Goal: Task Accomplishment & Management: Manage account settings

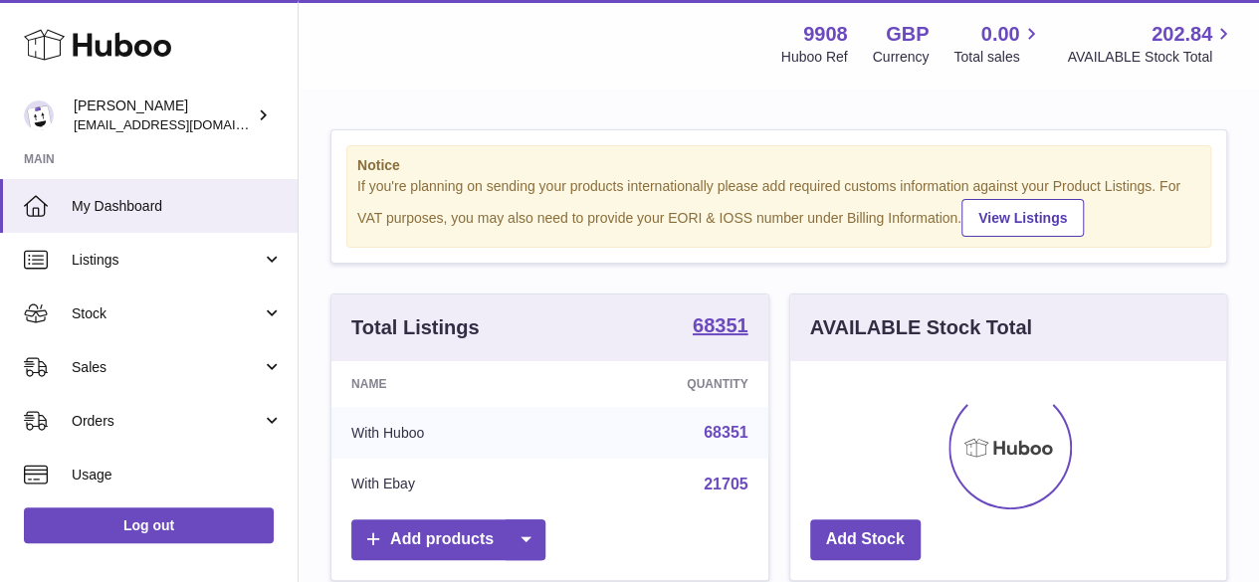
scroll to position [311, 436]
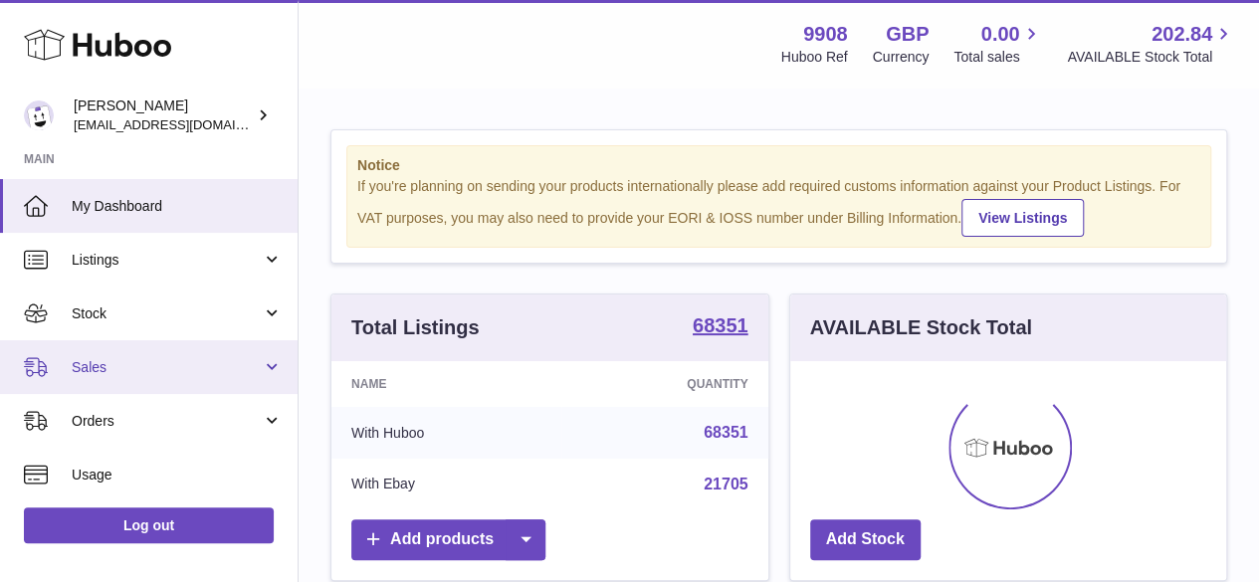
click at [136, 371] on span "Sales" at bounding box center [167, 367] width 190 height 19
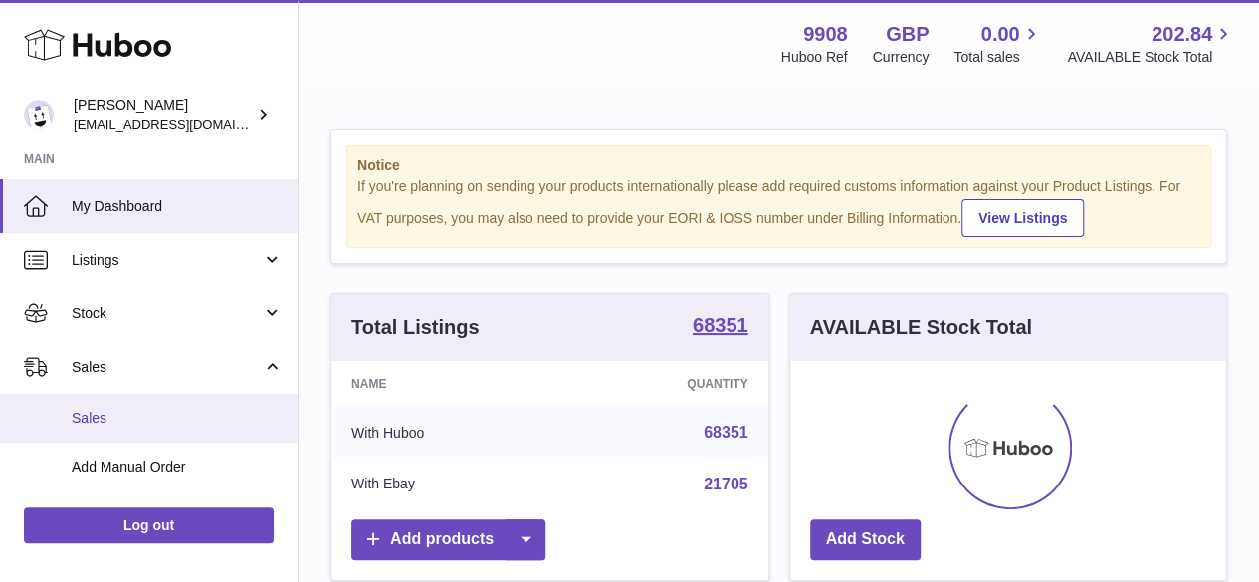
click at [142, 417] on span "Sales" at bounding box center [177, 418] width 211 height 19
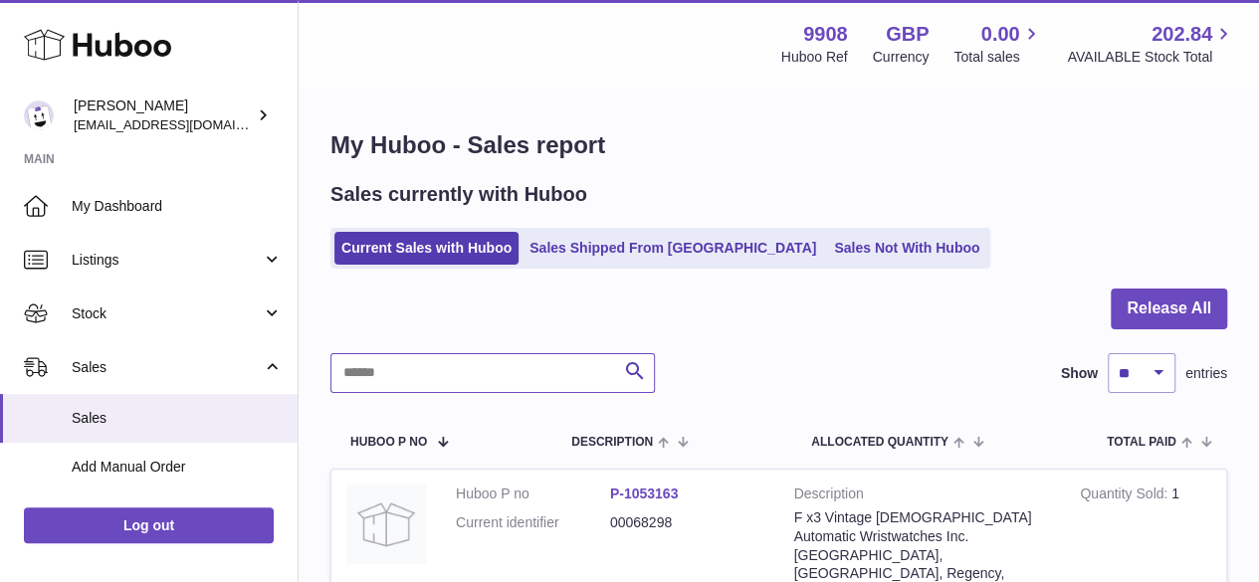
click at [400, 377] on input "text" at bounding box center [493, 373] width 325 height 40
paste input "********"
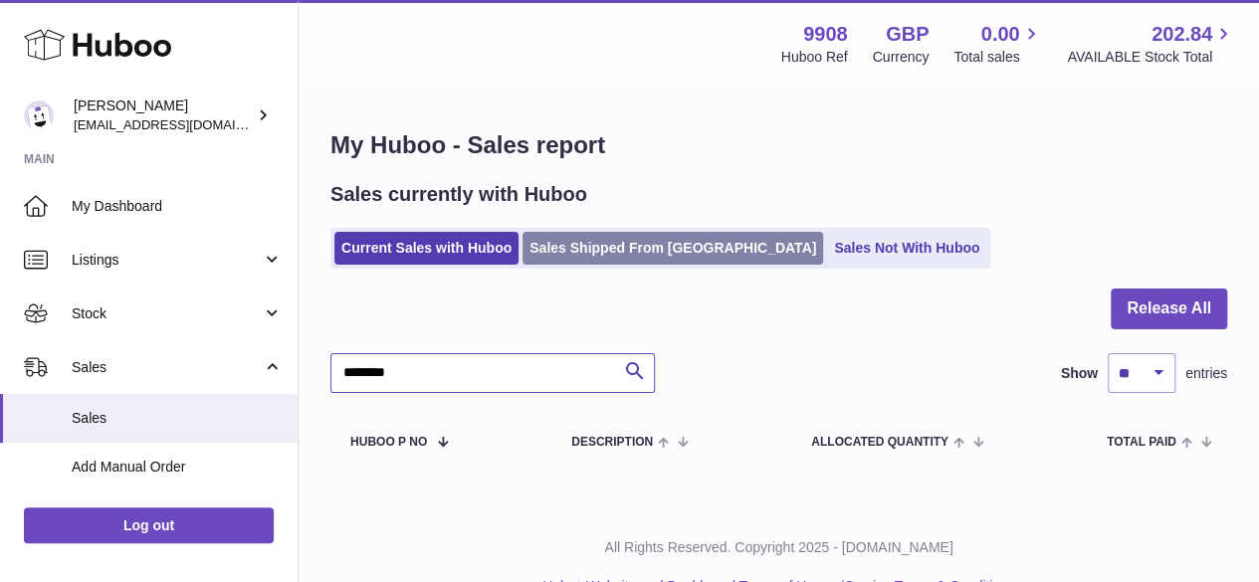
type input "********"
click at [629, 256] on link "Sales Shipped From [GEOGRAPHIC_DATA]" at bounding box center [673, 248] width 301 height 33
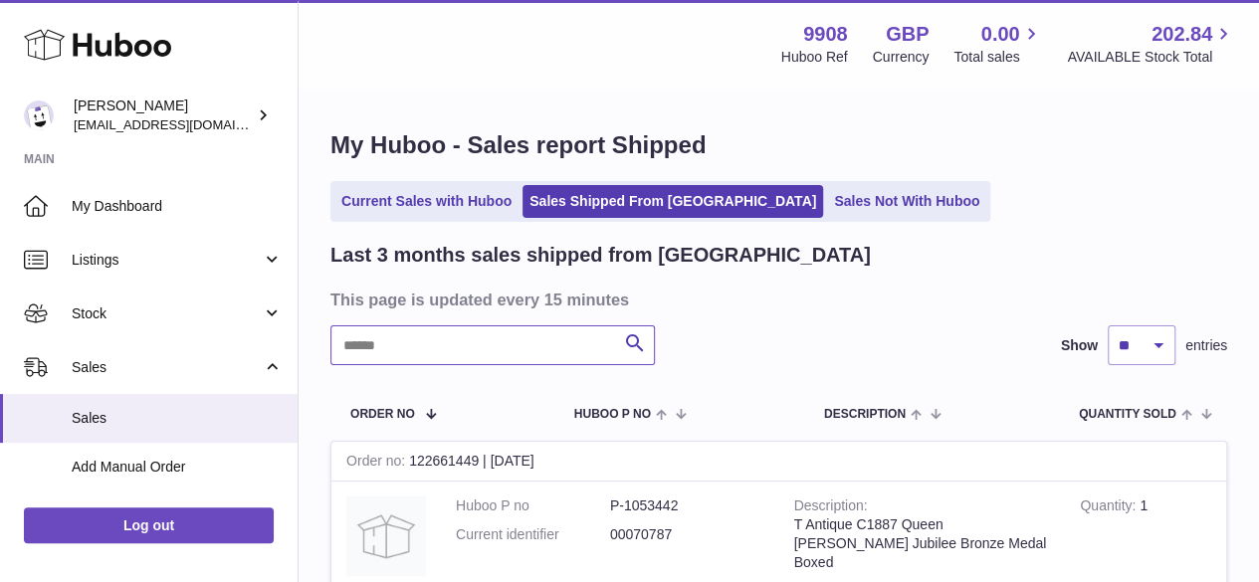
click at [413, 335] on input "text" at bounding box center [493, 346] width 325 height 40
paste input "********"
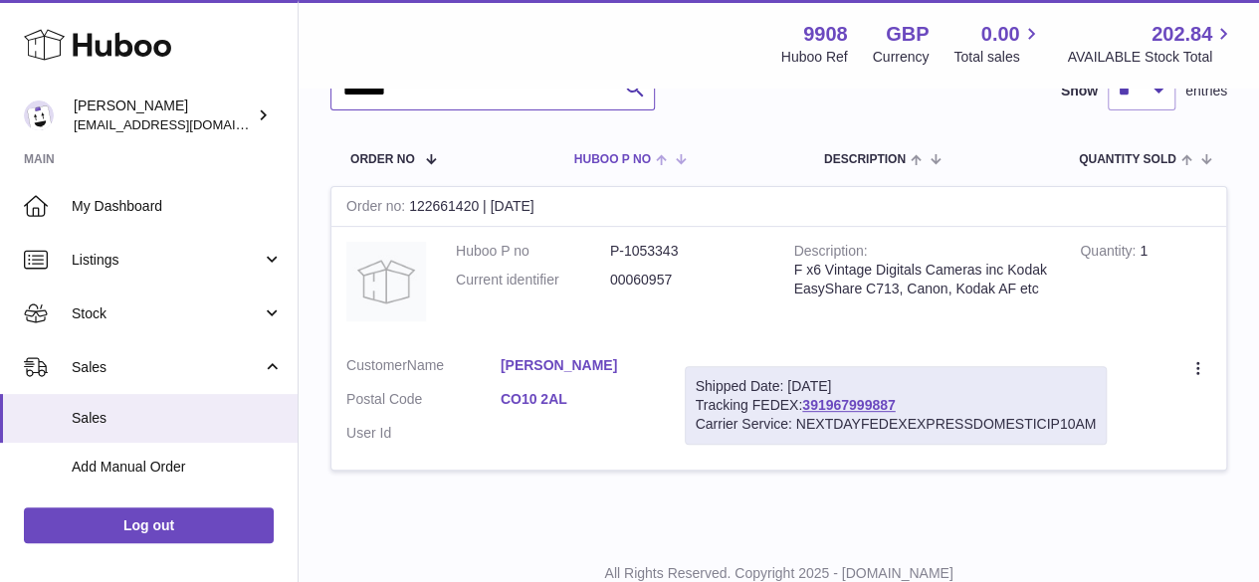
scroll to position [265, 0]
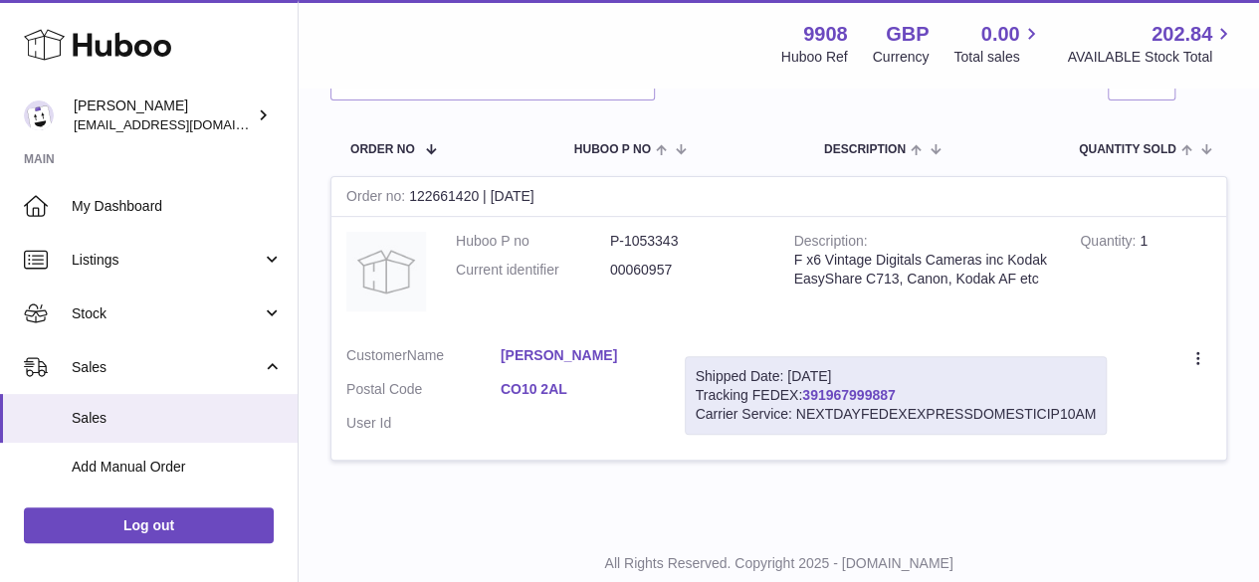
drag, startPoint x: 910, startPoint y: 391, endPoint x: 807, endPoint y: 395, distance: 102.6
click at [807, 395] on div "Shipped Date: 11th Aug 2025 Tracking FEDEX: 391967999887 Carrier Service: NEXTD…" at bounding box center [896, 395] width 423 height 79
copy link "391967999887"
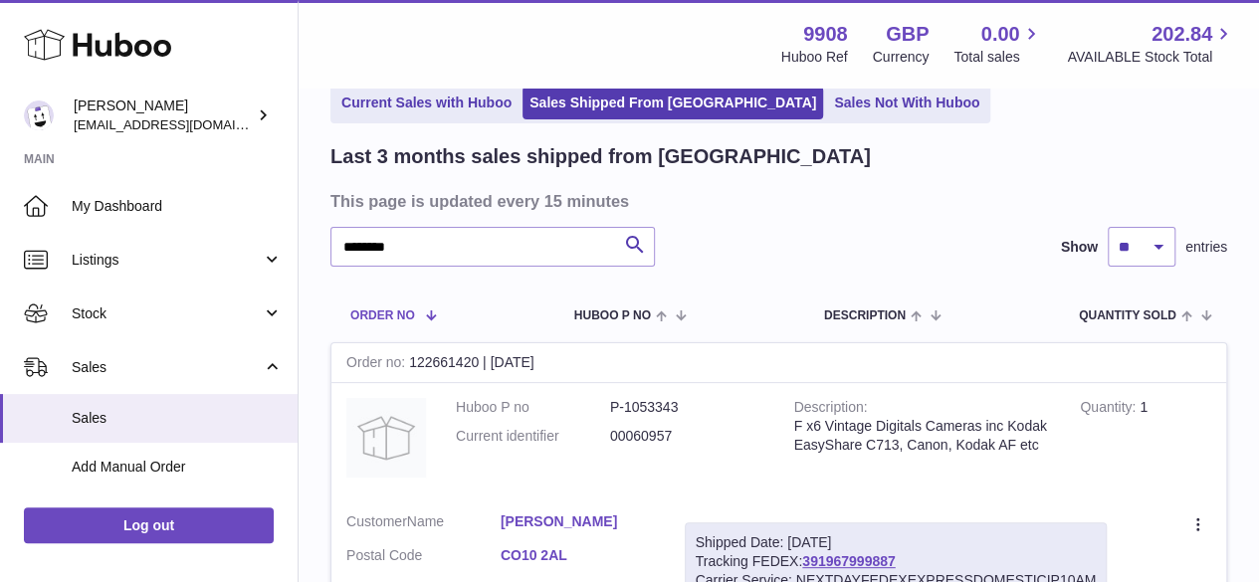
scroll to position [0, 0]
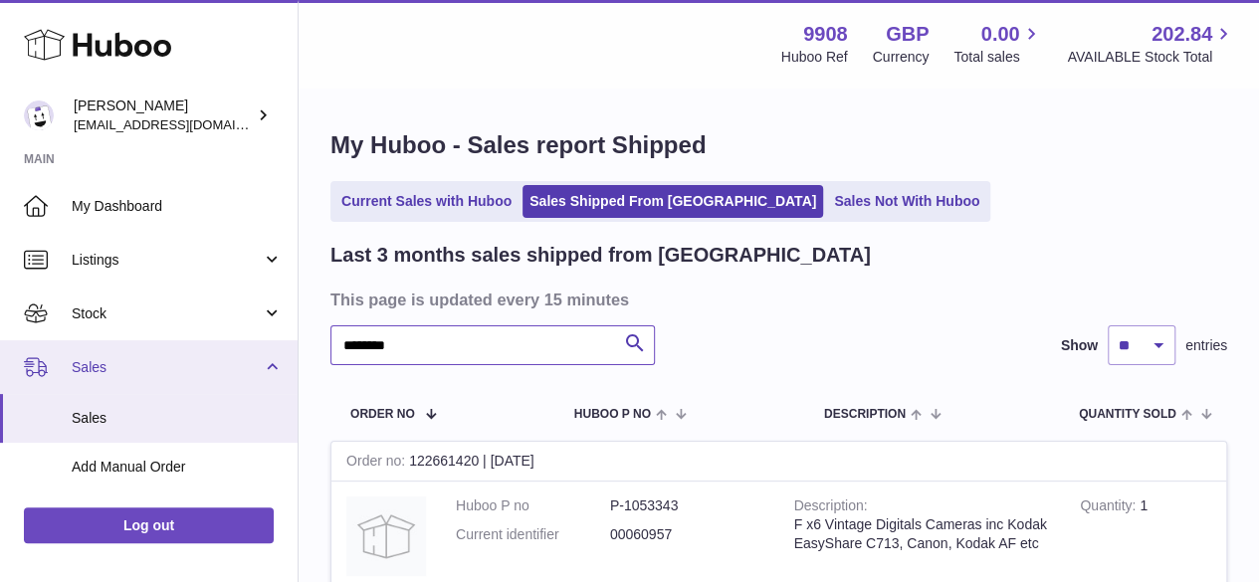
drag, startPoint x: 449, startPoint y: 346, endPoint x: 264, endPoint y: 348, distance: 185.2
click at [264, 348] on div "Huboo Ellie Baker tbcollectables@hotmail.co.uk Main My Dashboard Listings Not w…" at bounding box center [629, 453] width 1259 height 906
paste input "text"
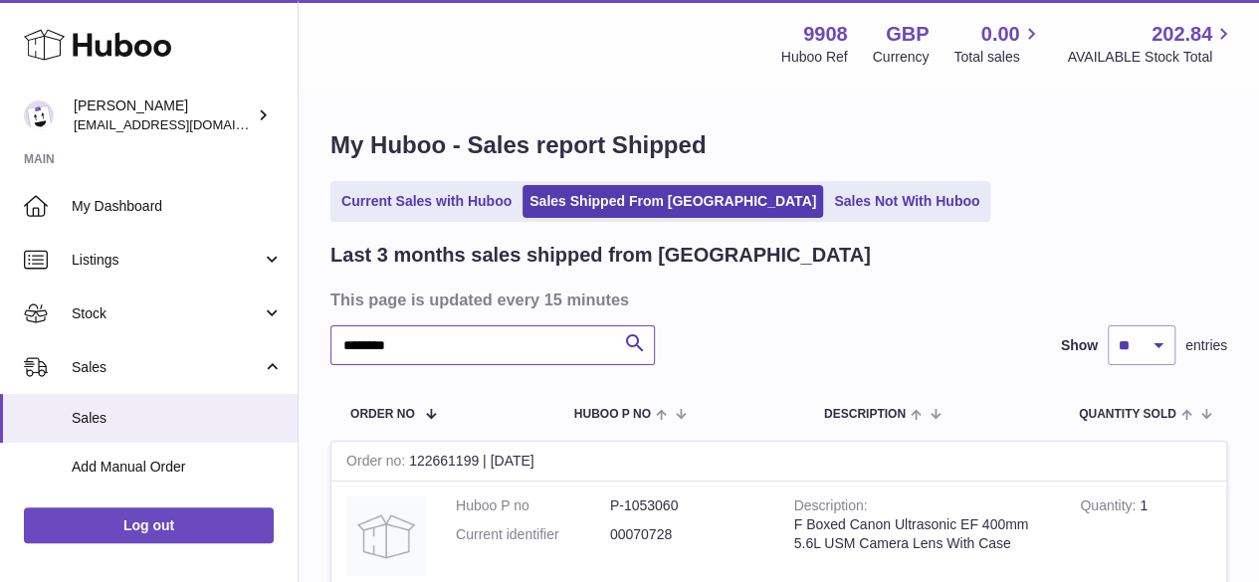
scroll to position [265, 0]
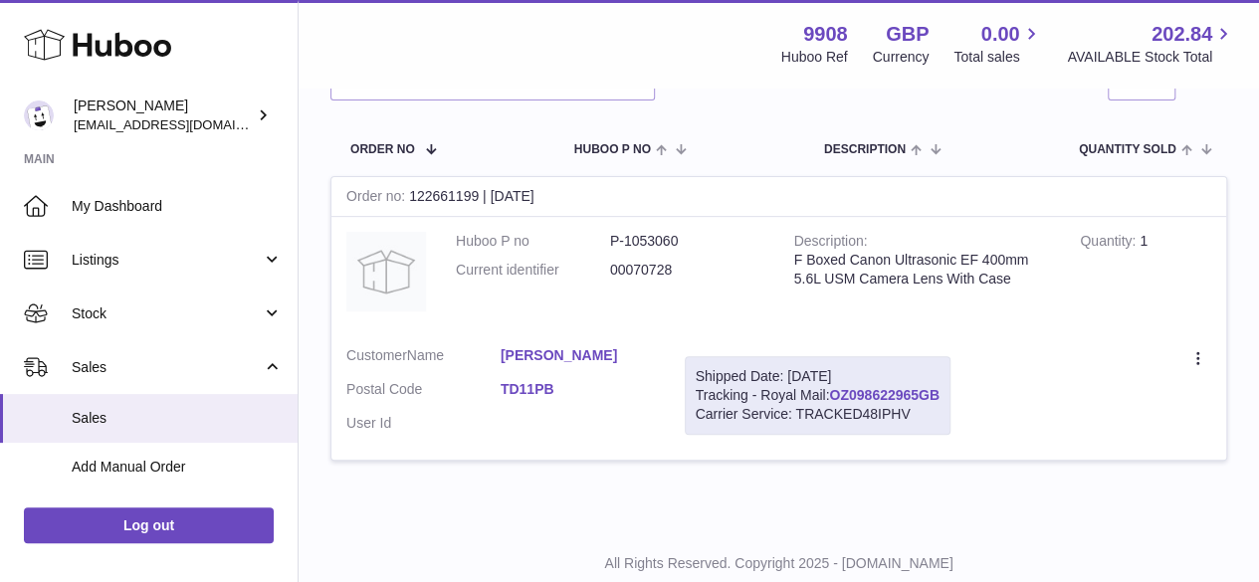
drag, startPoint x: 948, startPoint y: 393, endPoint x: 834, endPoint y: 394, distance: 113.5
click at [834, 394] on div "Shipped Date: 11th Aug 2025 Tracking - Royal Mail: OZ098622965GB Carrier Servic…" at bounding box center [818, 395] width 266 height 79
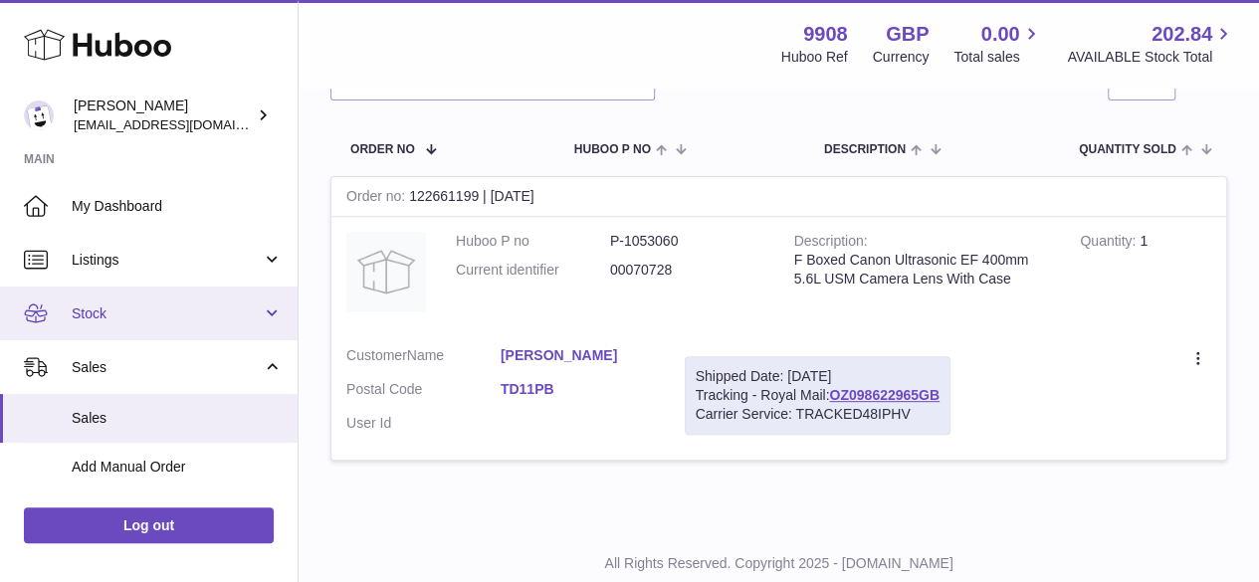
copy link "OZ098622965GB"
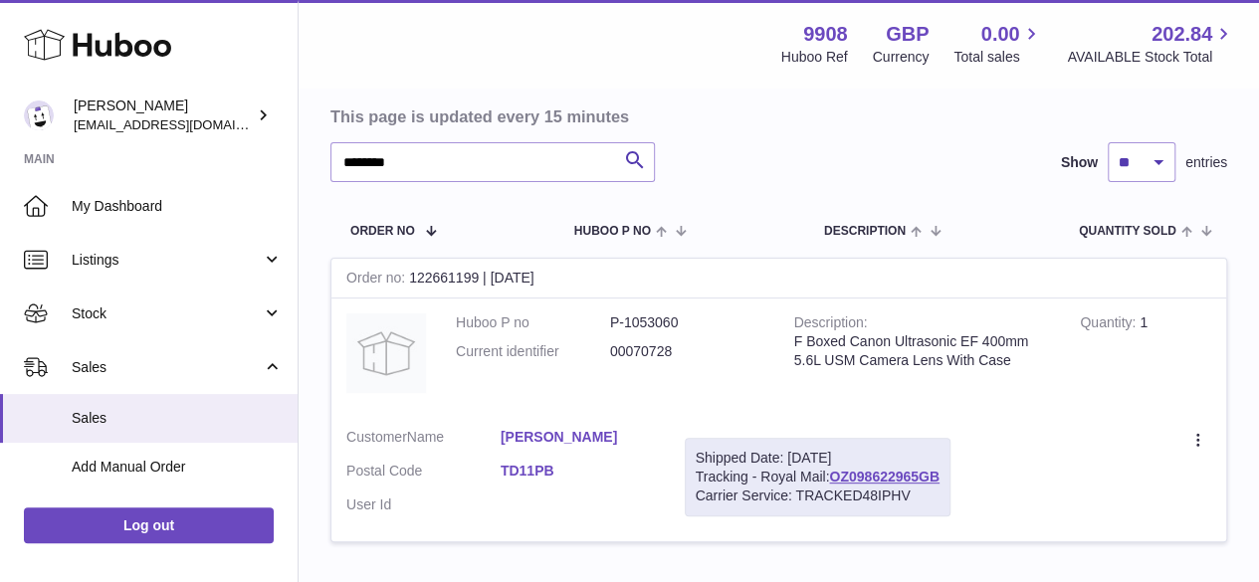
scroll to position [132, 0]
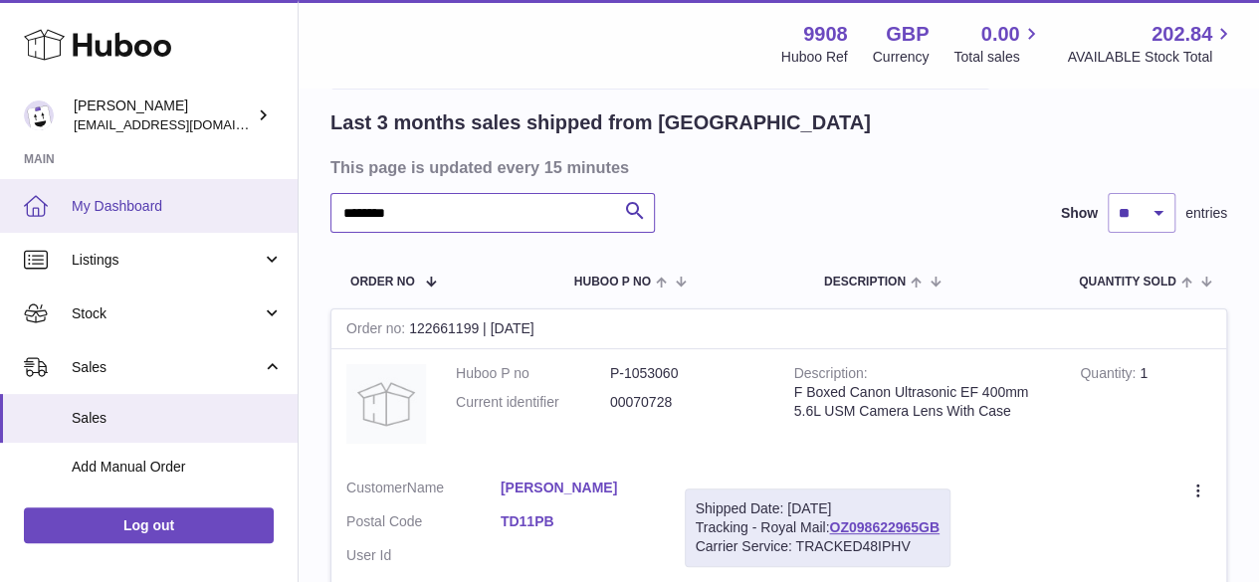
drag, startPoint x: 422, startPoint y: 221, endPoint x: 290, endPoint y: 221, distance: 132.4
click at [290, 221] on div "Huboo Ellie Baker tbcollectables@hotmail.co.uk Main My Dashboard Listings Not w…" at bounding box center [629, 321] width 1259 height 906
paste input "text"
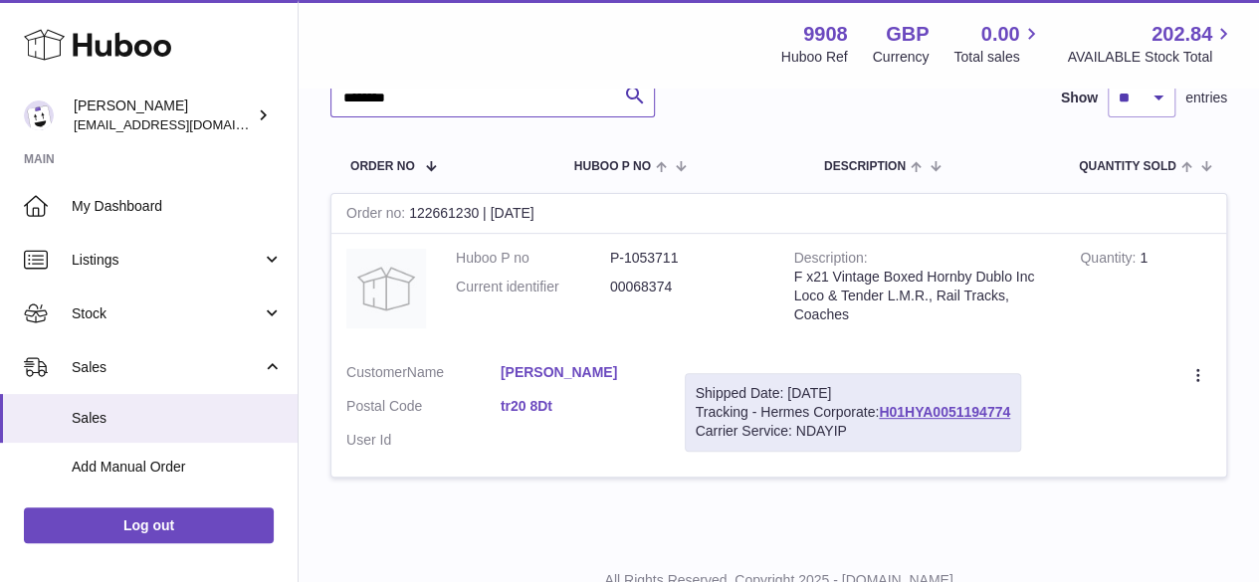
scroll to position [323, 0]
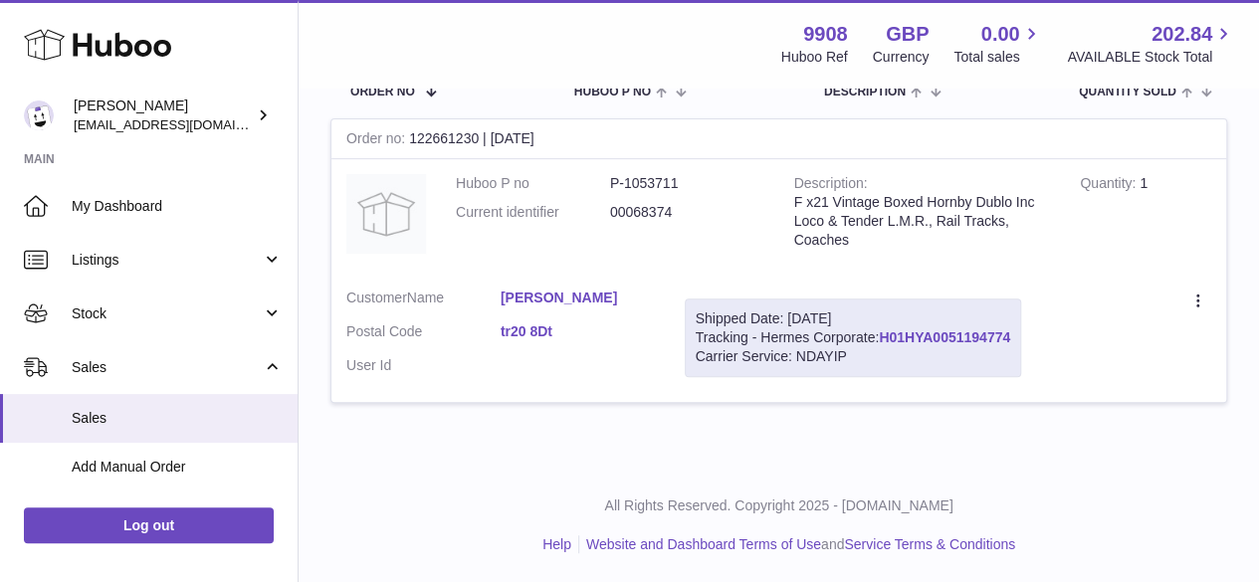
drag, startPoint x: 1017, startPoint y: 338, endPoint x: 886, endPoint y: 339, distance: 131.4
click at [886, 339] on div "Shipped Date: 11th Aug 2025 Tracking - Hermes Corporate: H01HYA0051194774 Carri…" at bounding box center [853, 338] width 336 height 79
copy link "H01HYA0051194774"
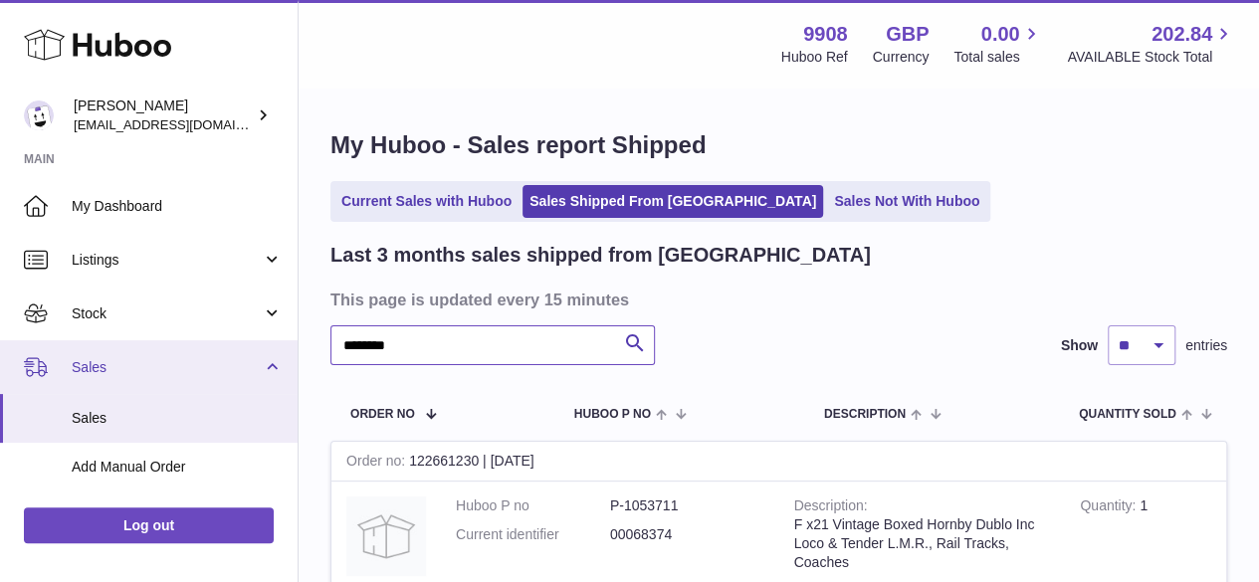
drag, startPoint x: 416, startPoint y: 351, endPoint x: 265, endPoint y: 347, distance: 151.4
click at [265, 347] on div "Huboo Ellie Baker tbcollectables@hotmail.co.uk Main My Dashboard Listings Not w…" at bounding box center [629, 453] width 1259 height 906
paste input "text"
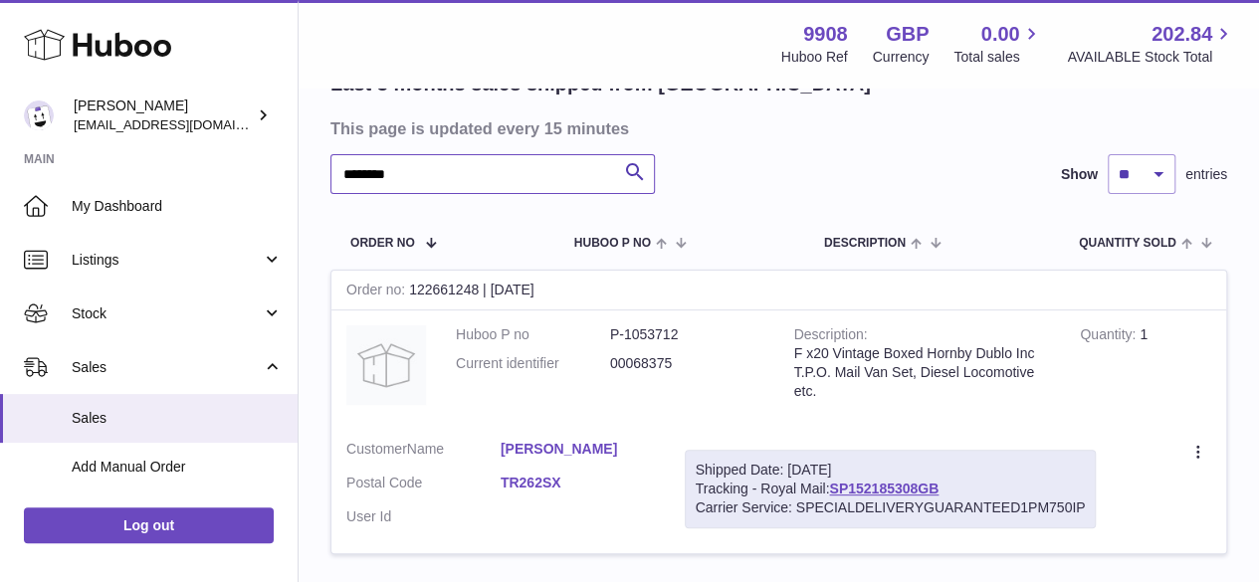
scroll to position [265, 0]
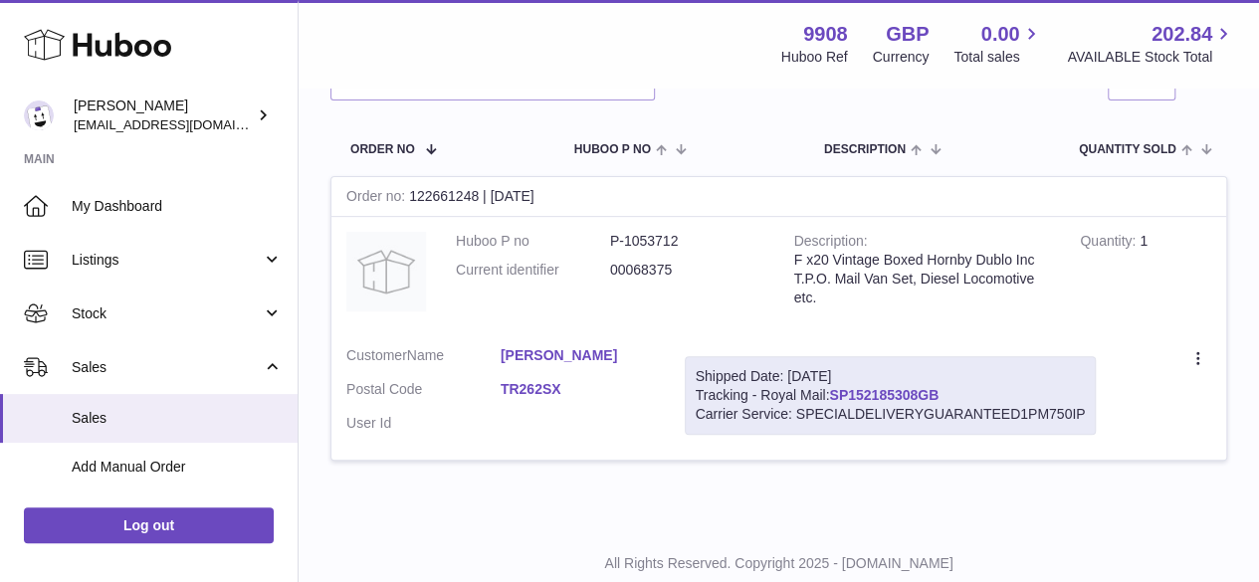
drag, startPoint x: 962, startPoint y: 393, endPoint x: 837, endPoint y: 399, distance: 124.6
click at [837, 399] on div "Shipped Date: 11th Aug 2025 Tracking - Royal Mail: SP152185308GB Carrier Servic…" at bounding box center [891, 395] width 412 height 79
copy link "SP152185308GB"
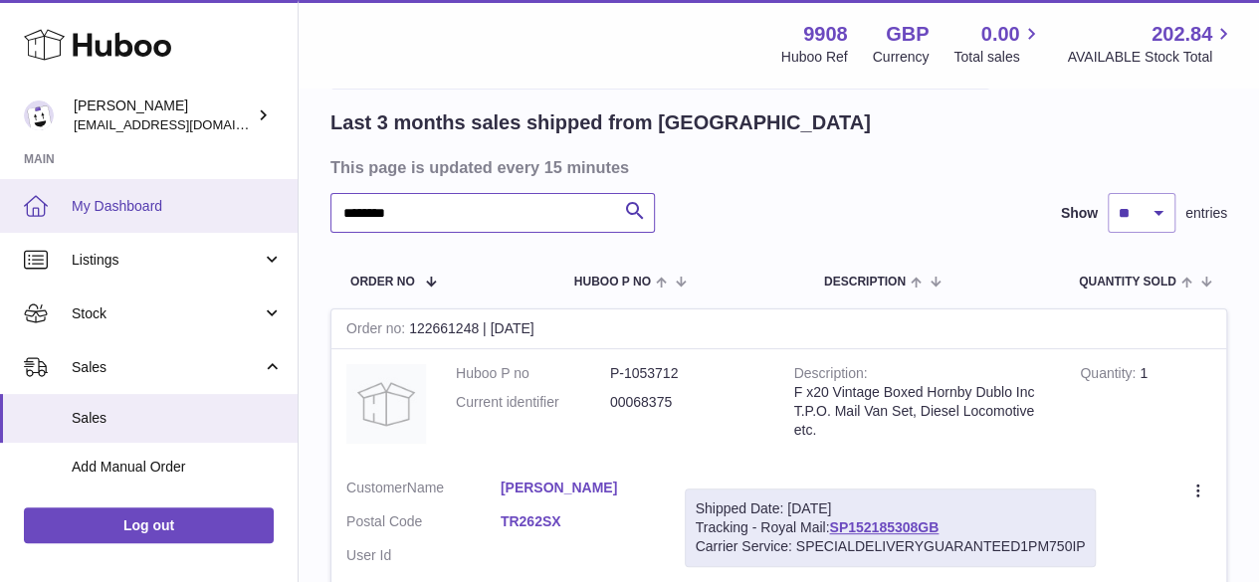
drag, startPoint x: 425, startPoint y: 223, endPoint x: 267, endPoint y: 227, distance: 158.3
click at [267, 227] on div "Huboo Ellie Baker tbcollectables@hotmail.co.uk Main My Dashboard Listings Not w…" at bounding box center [629, 321] width 1259 height 906
paste input "text"
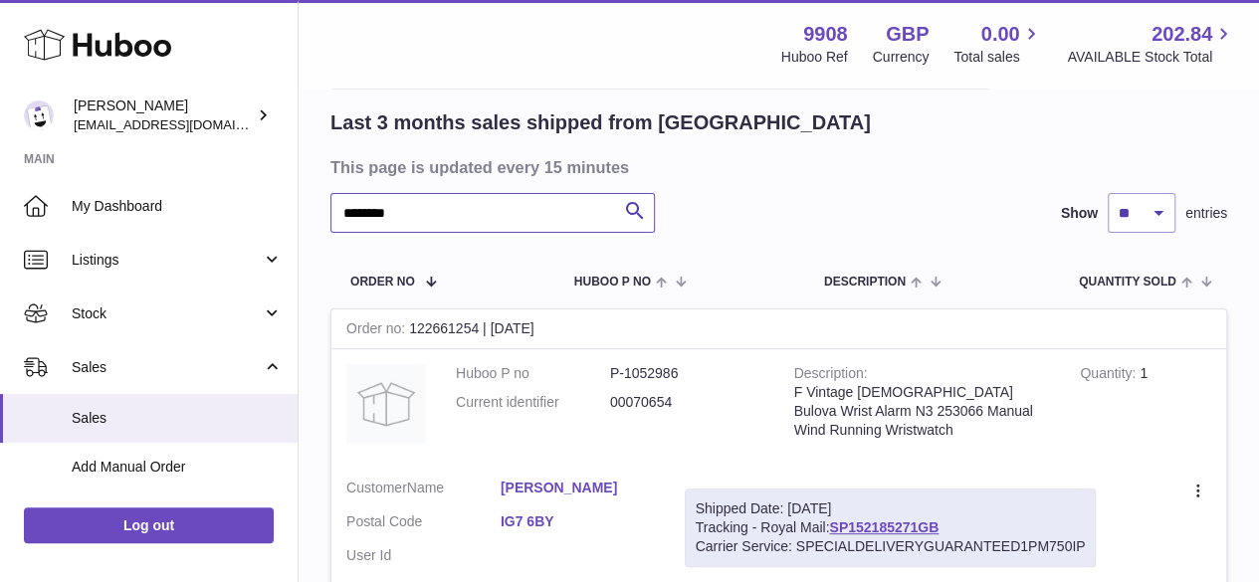
scroll to position [323, 0]
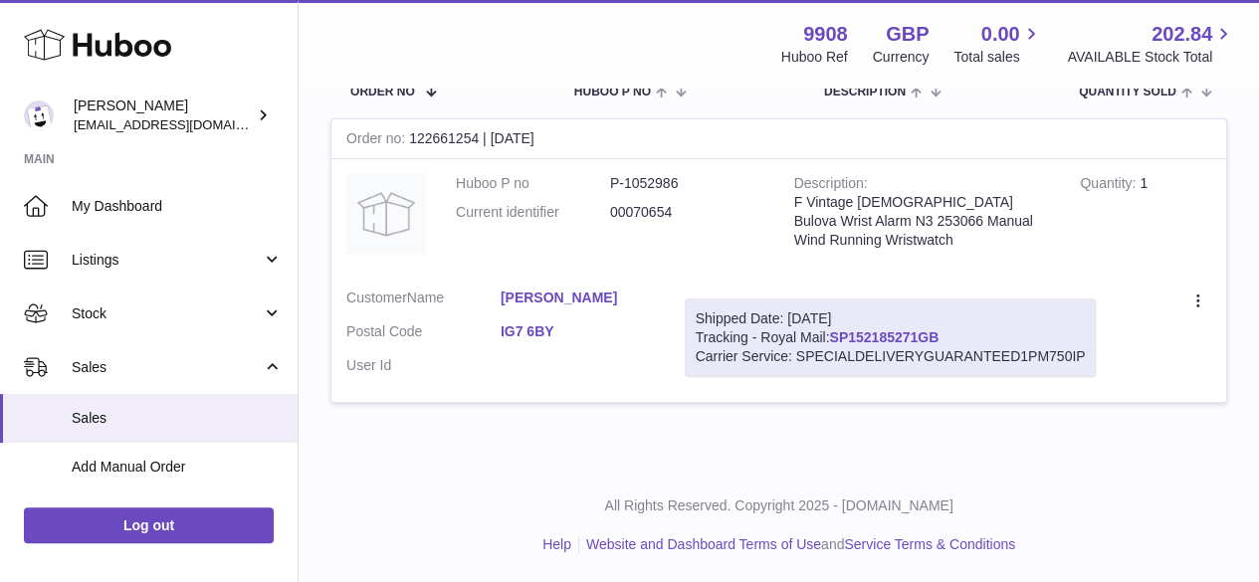
drag, startPoint x: 959, startPoint y: 334, endPoint x: 836, endPoint y: 332, distance: 122.5
click at [836, 332] on div "Shipped Date: 11th Aug 2025 Tracking - Royal Mail: SP152185271GB Carrier Servic…" at bounding box center [891, 338] width 412 height 79
copy link "SP152185271GB"
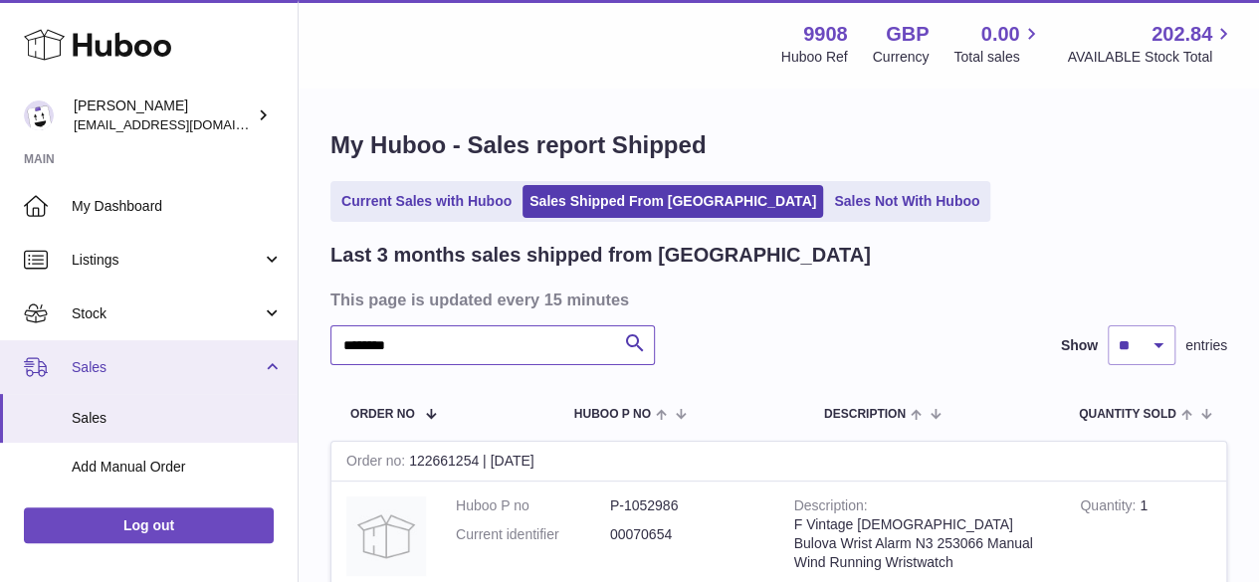
drag, startPoint x: 413, startPoint y: 355, endPoint x: 276, endPoint y: 355, distance: 137.4
click at [276, 355] on div "Huboo Ellie Baker tbcollectables@hotmail.co.uk Main My Dashboard Listings Not w…" at bounding box center [629, 453] width 1259 height 906
paste input "text"
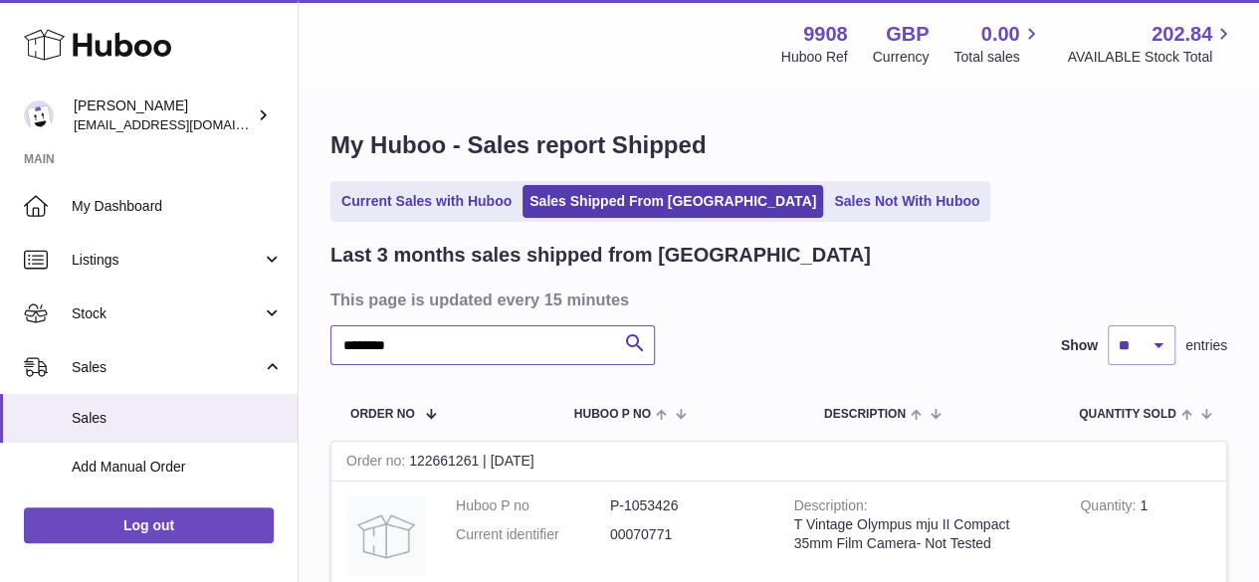
scroll to position [132, 0]
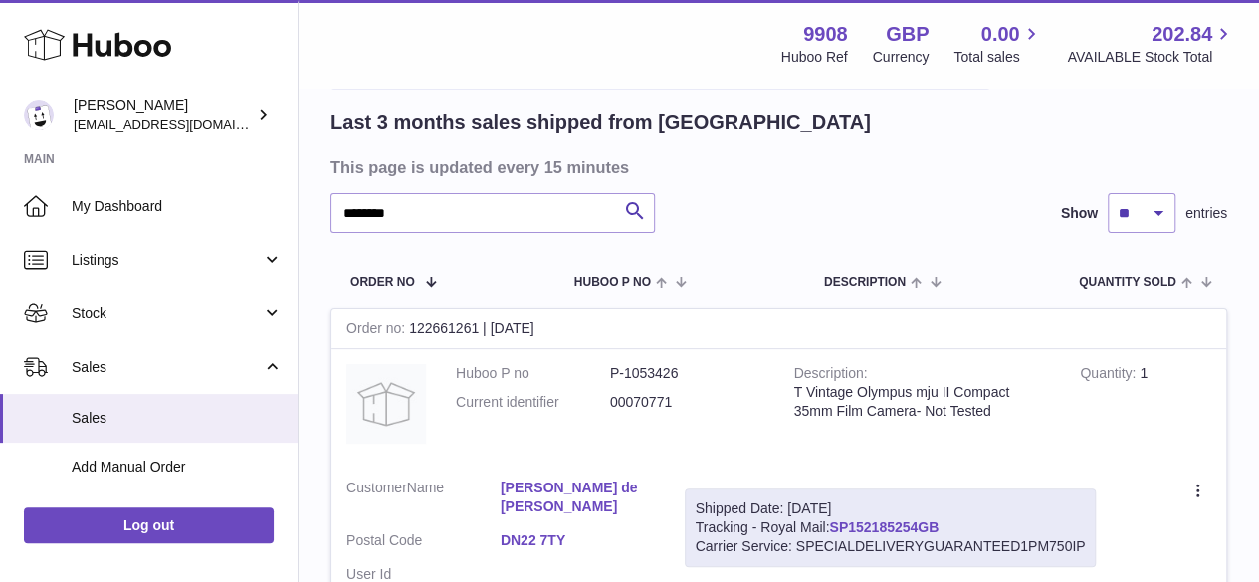
drag, startPoint x: 955, startPoint y: 525, endPoint x: 832, endPoint y: 527, distance: 122.5
click at [832, 527] on div "Shipped Date: 11th Aug 2025 Tracking - Royal Mail: SP152185254GB Carrier Servic…" at bounding box center [891, 528] width 412 height 79
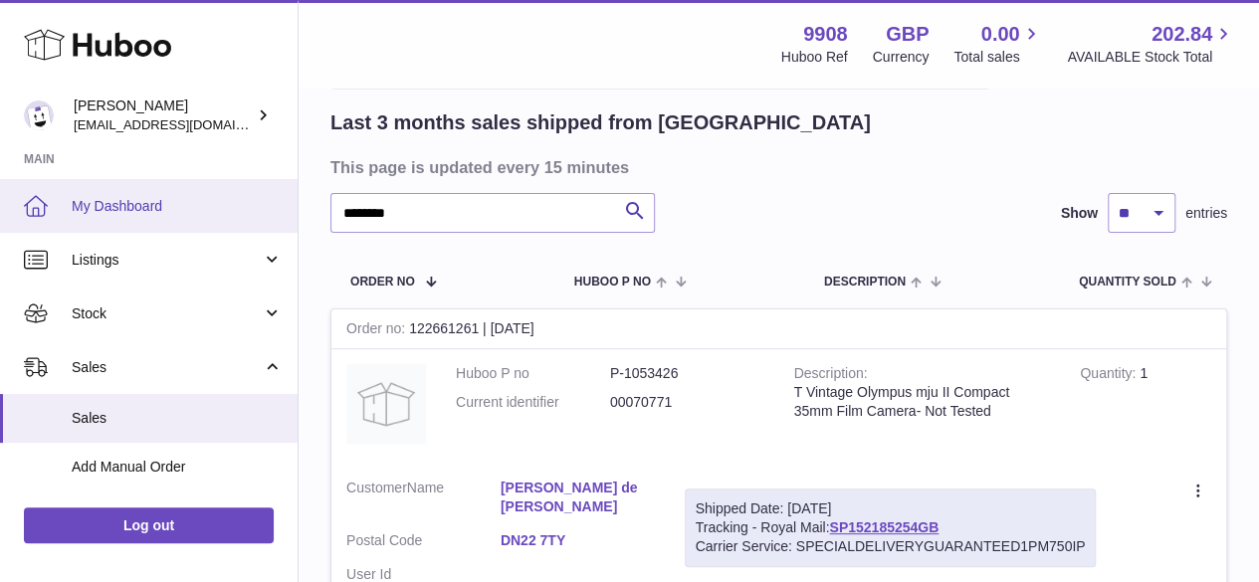
copy link "SP152185254GB"
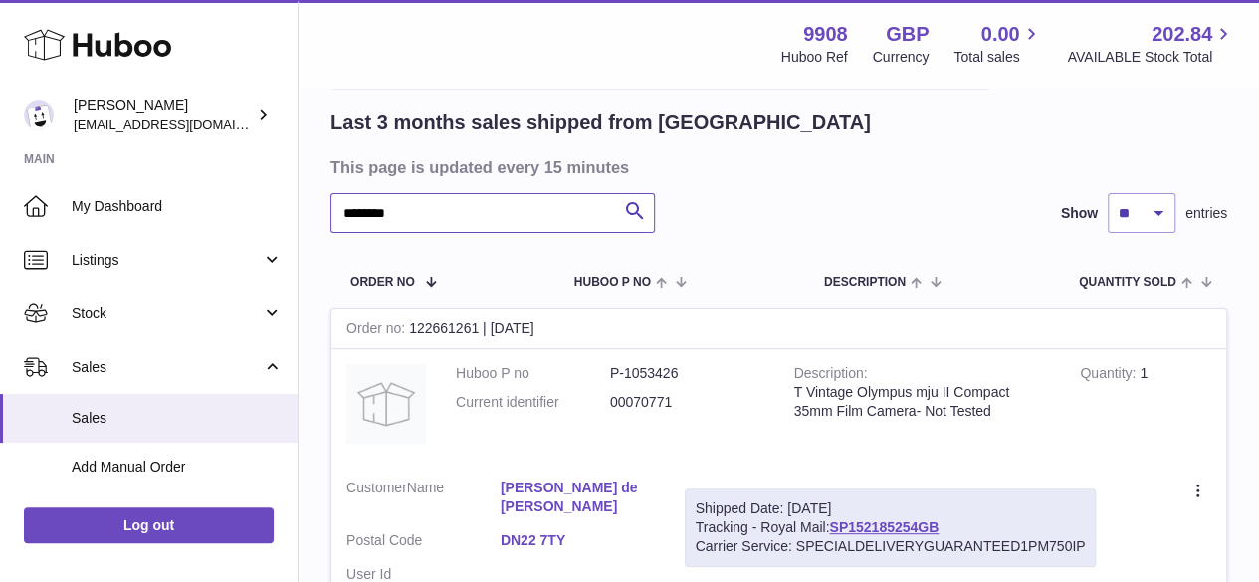
drag, startPoint x: 378, startPoint y: 217, endPoint x: 304, endPoint y: 217, distance: 74.7
click at [304, 217] on div "My Huboo - Sales report Shipped Current Sales with Huboo Sales Shipped From Hub…" at bounding box center [779, 315] width 961 height 717
paste input "text"
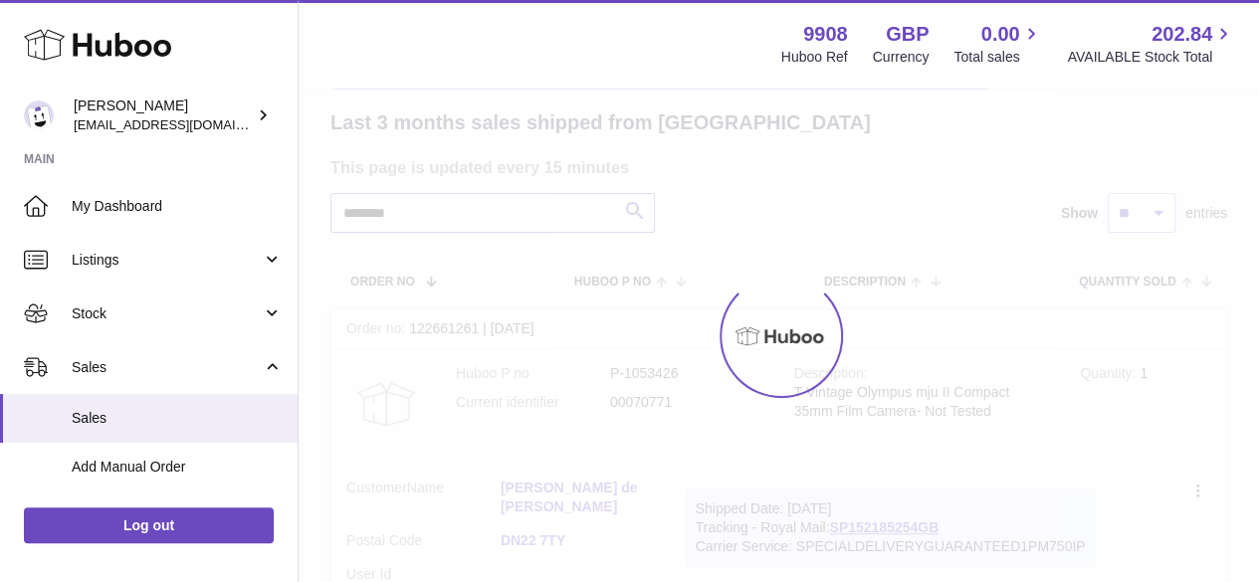
scroll to position [15, 0]
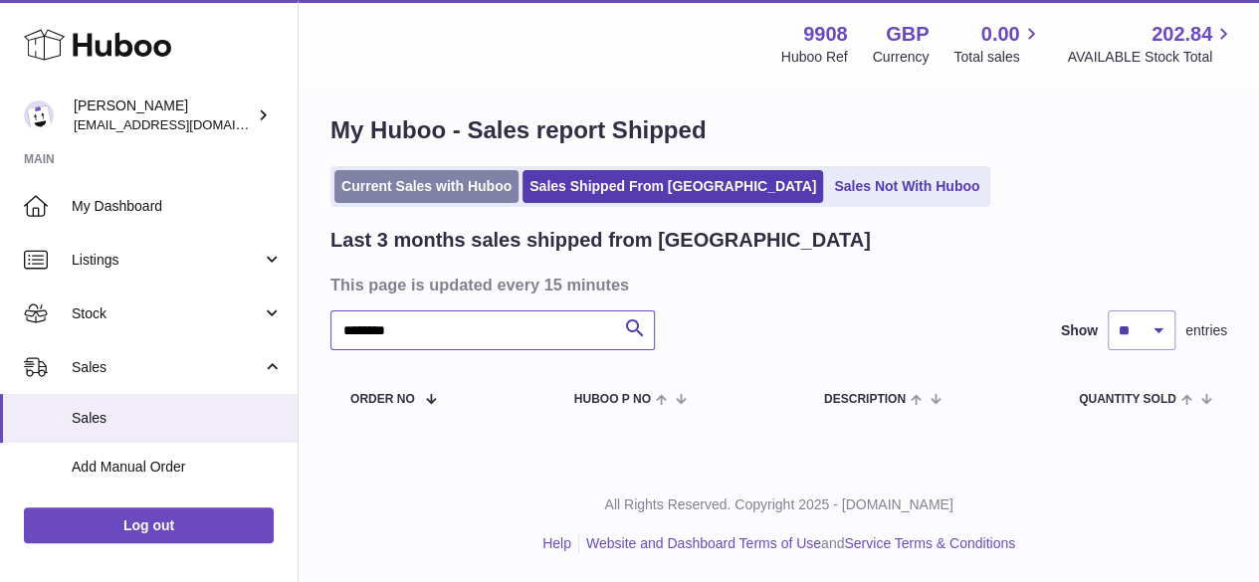
type input "********"
click at [424, 195] on link "Current Sales with Huboo" at bounding box center [426, 186] width 184 height 33
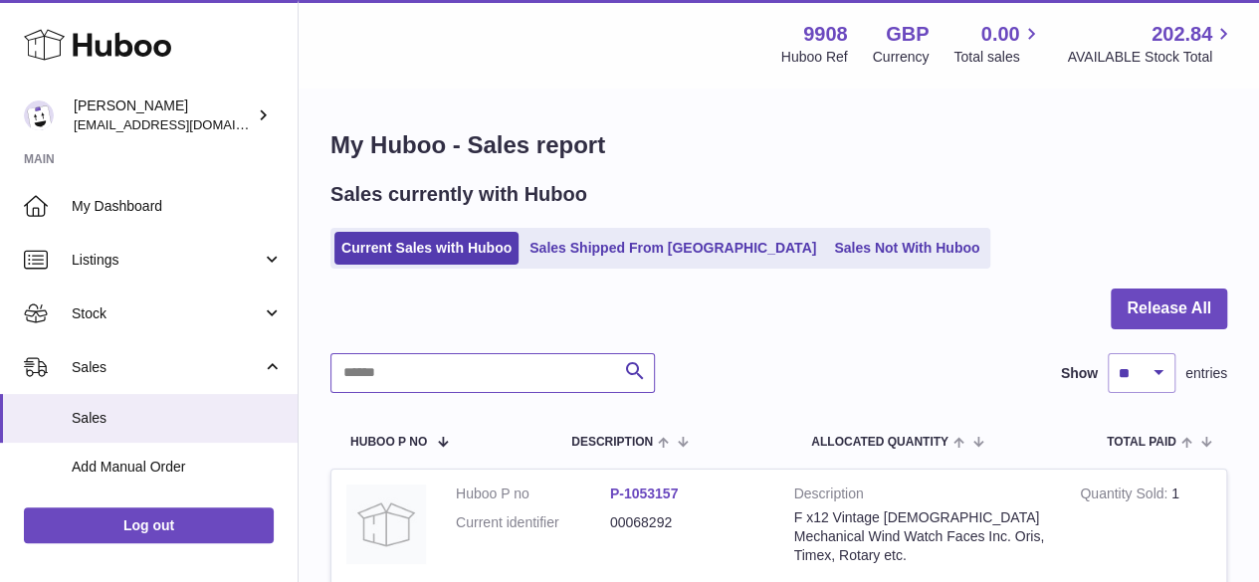
click at [410, 372] on input "text" at bounding box center [493, 373] width 325 height 40
paste input "********"
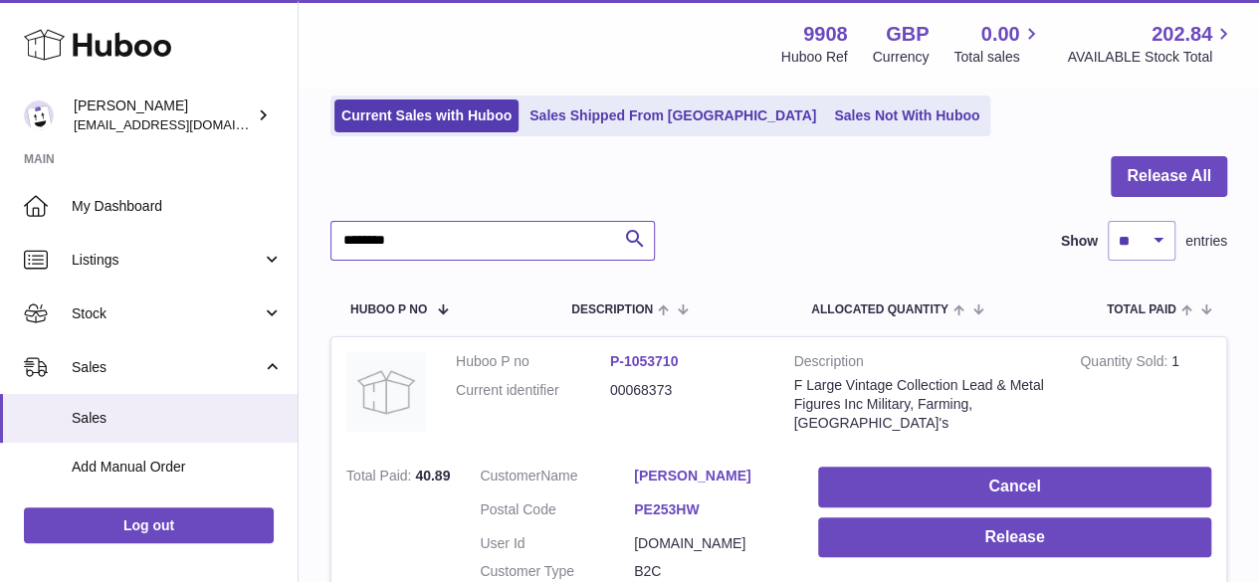
scroll to position [265, 0]
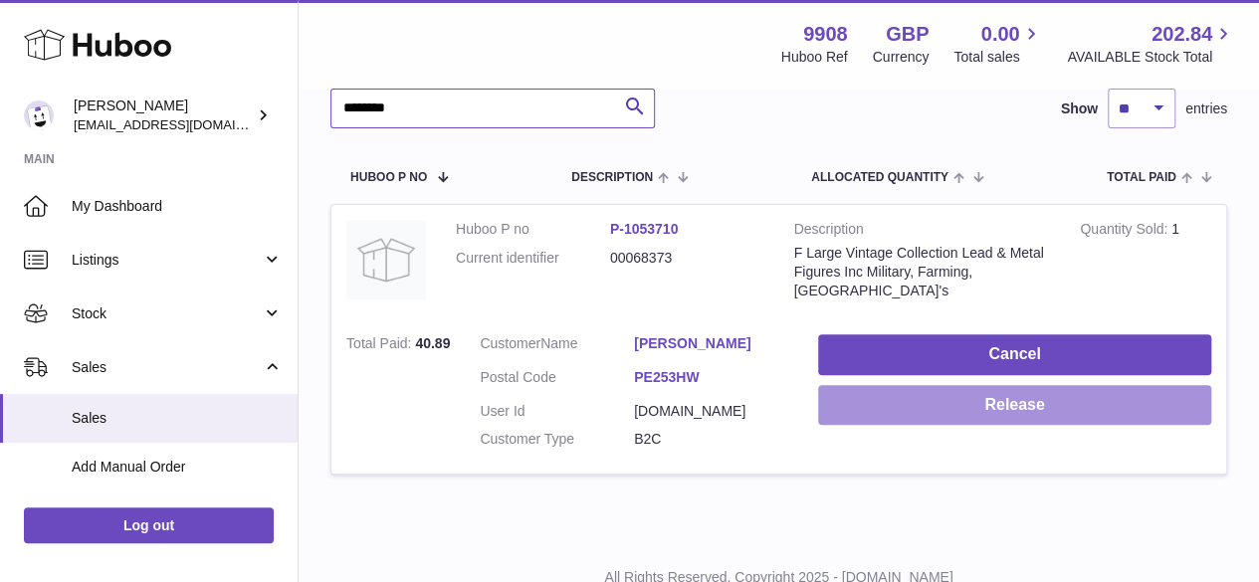
type input "********"
click at [962, 407] on button "Release" at bounding box center [1014, 405] width 393 height 41
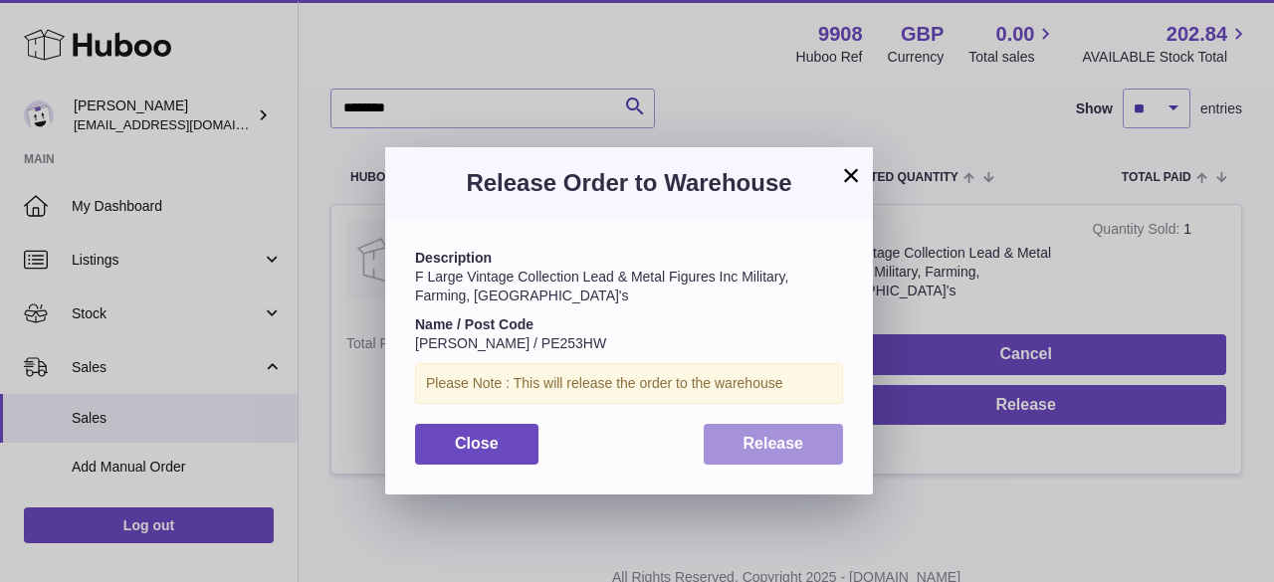
click at [767, 441] on span "Release" at bounding box center [774, 443] width 61 height 17
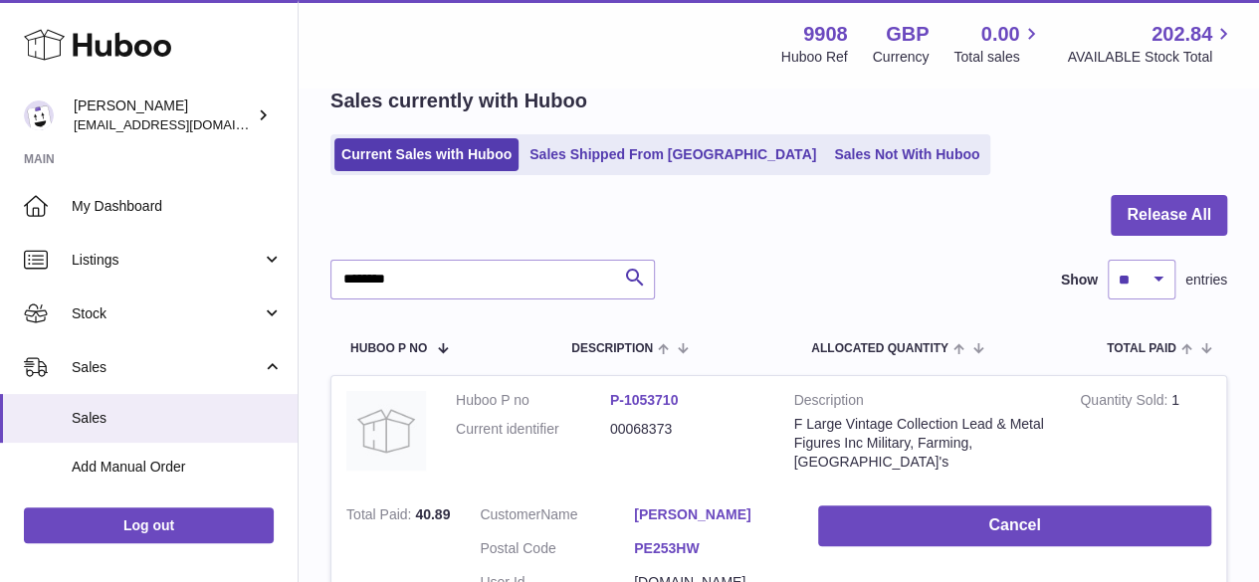
scroll to position [0, 0]
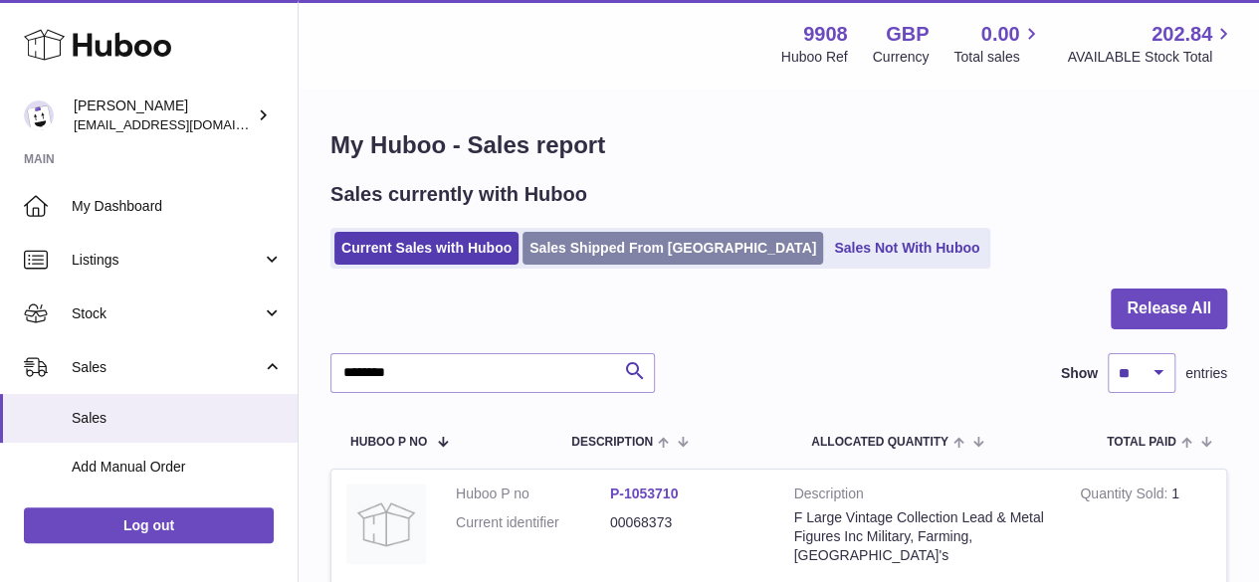
click at [623, 248] on link "Sales Shipped From [GEOGRAPHIC_DATA]" at bounding box center [673, 248] width 301 height 33
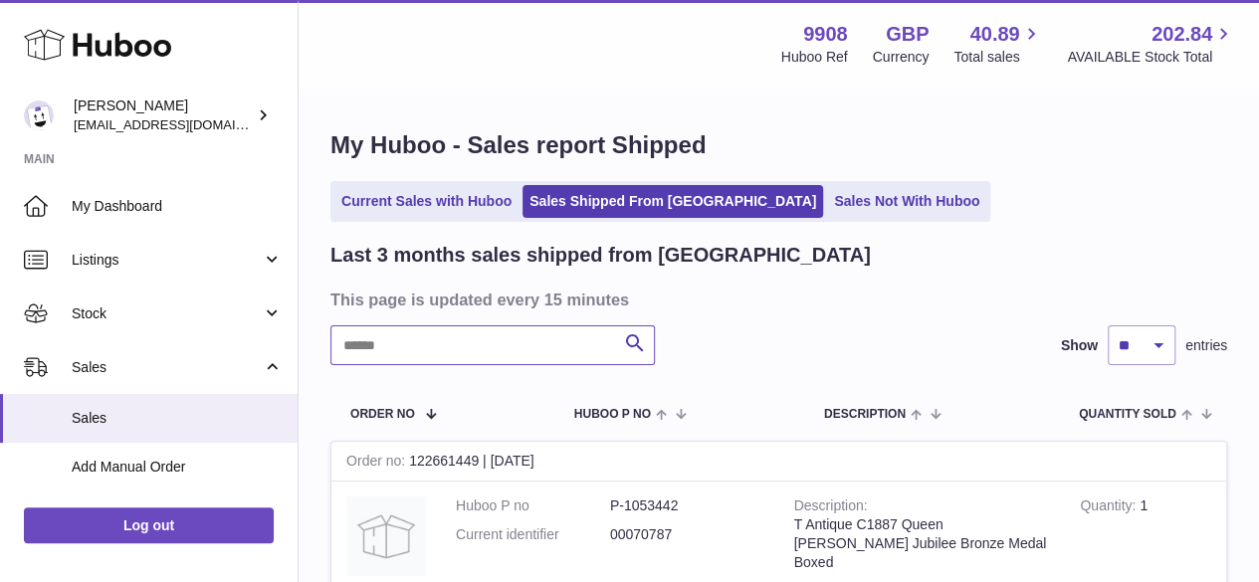
click at [383, 342] on input "text" at bounding box center [493, 346] width 325 height 40
paste input "********"
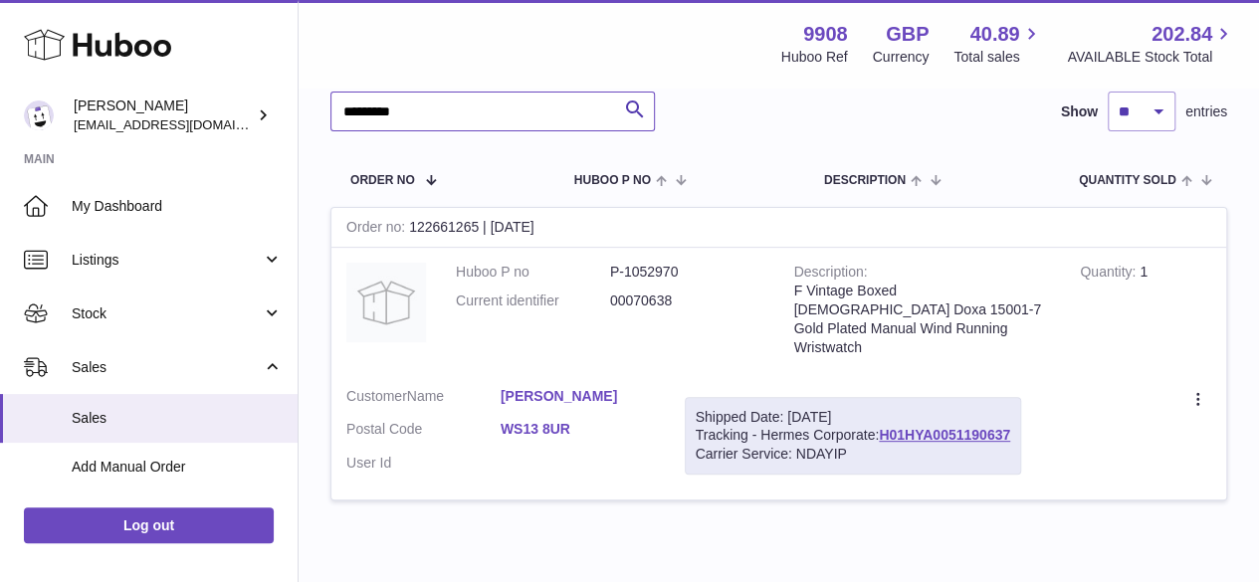
scroll to position [265, 0]
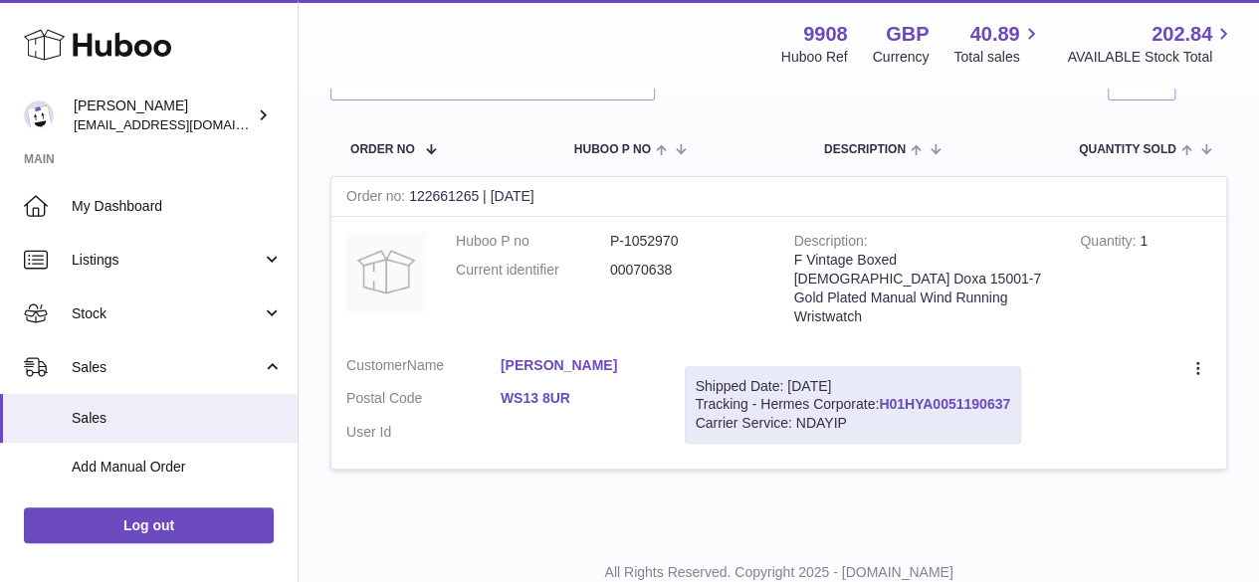
drag, startPoint x: 1016, startPoint y: 393, endPoint x: 883, endPoint y: 395, distance: 133.4
click at [883, 395] on div "Shipped Date: 11th Aug 2025 Tracking - Hermes Corporate: H01HYA0051190637 Carri…" at bounding box center [853, 405] width 336 height 79
copy link "H01HYA0051190637"
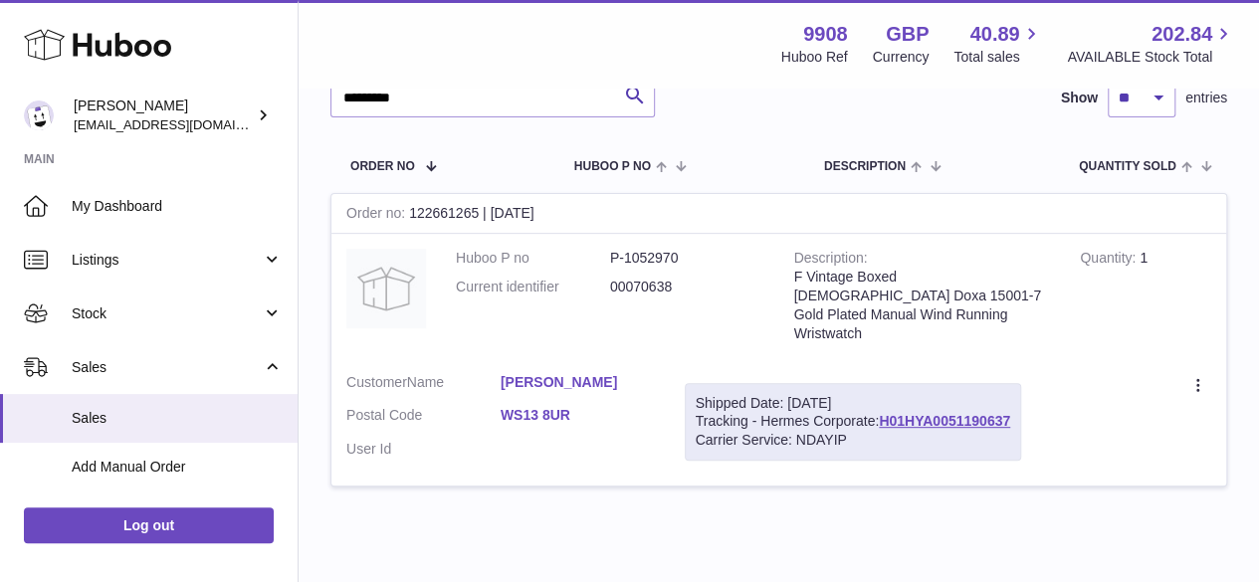
scroll to position [0, 0]
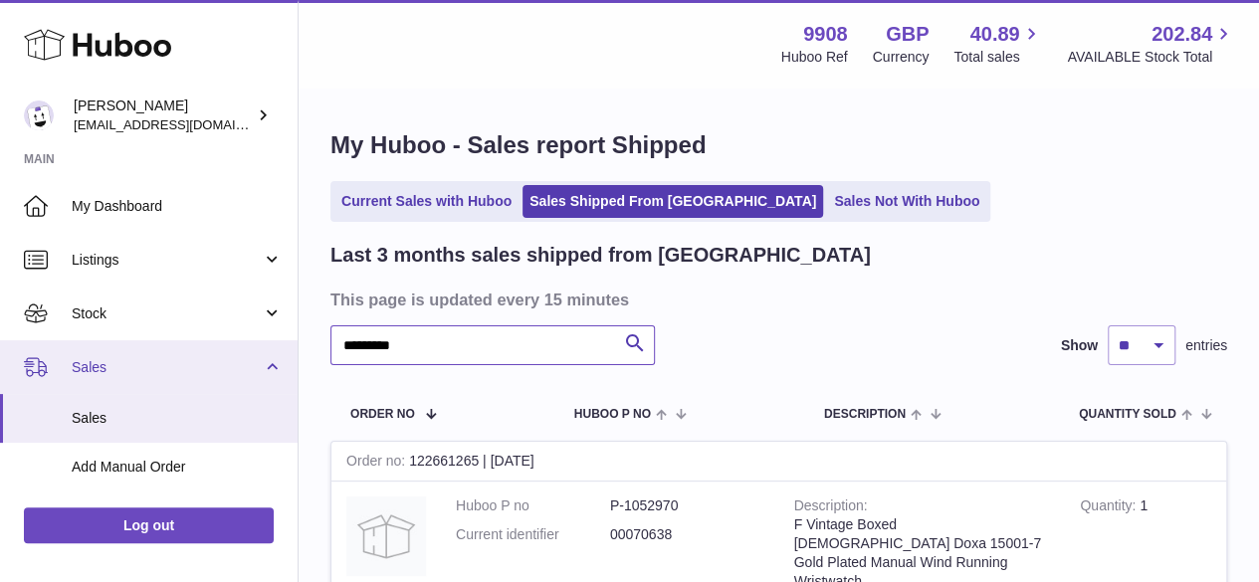
drag, startPoint x: 417, startPoint y: 346, endPoint x: 244, endPoint y: 347, distance: 173.2
click at [244, 347] on div "Huboo Ellie Baker tbcollectables@hotmail.co.uk Main My Dashboard Listings Not w…" at bounding box center [629, 458] width 1259 height 916
paste input "text"
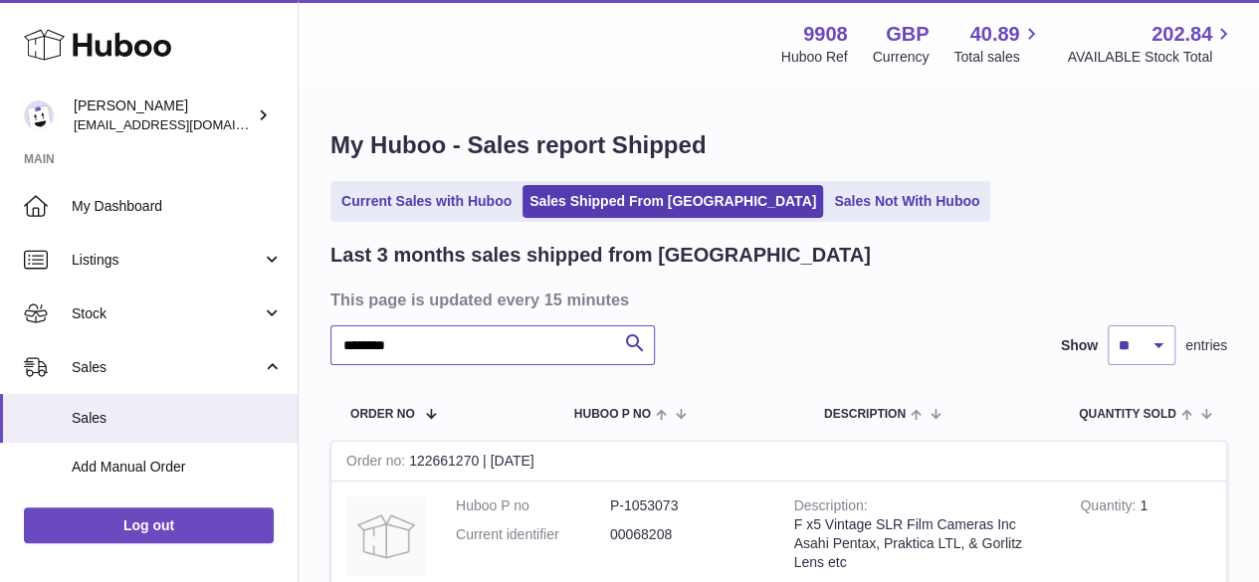
scroll to position [265, 0]
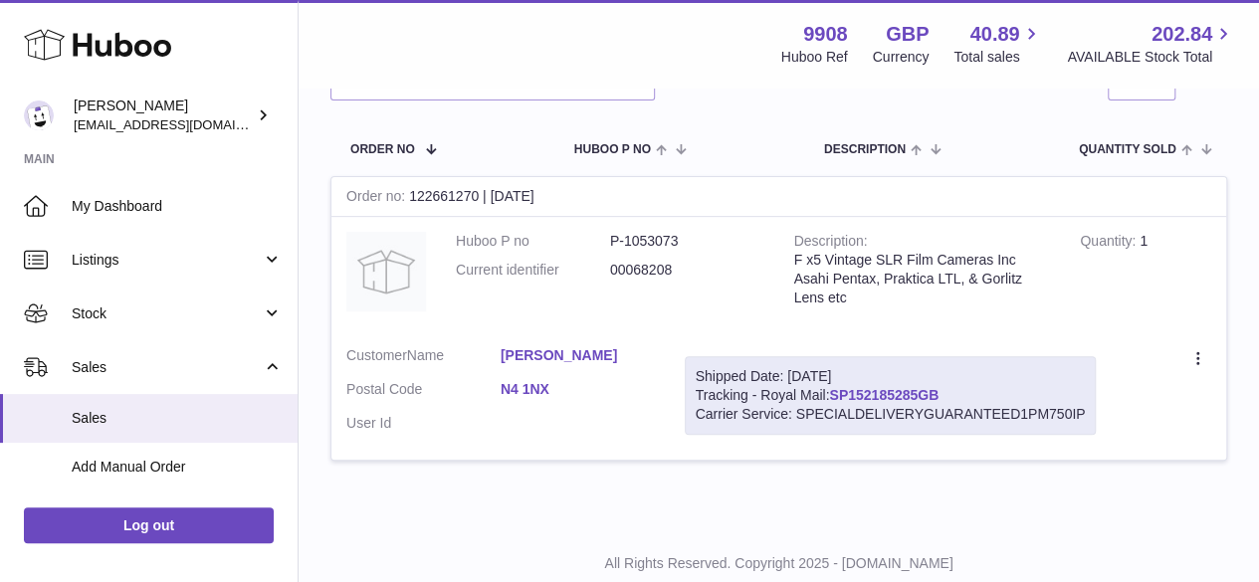
drag, startPoint x: 946, startPoint y: 389, endPoint x: 833, endPoint y: 393, distance: 112.6
click at [833, 393] on div "Shipped Date: 11th Aug 2025 Tracking - Royal Mail: SP152185285GB Carrier Servic…" at bounding box center [891, 395] width 412 height 79
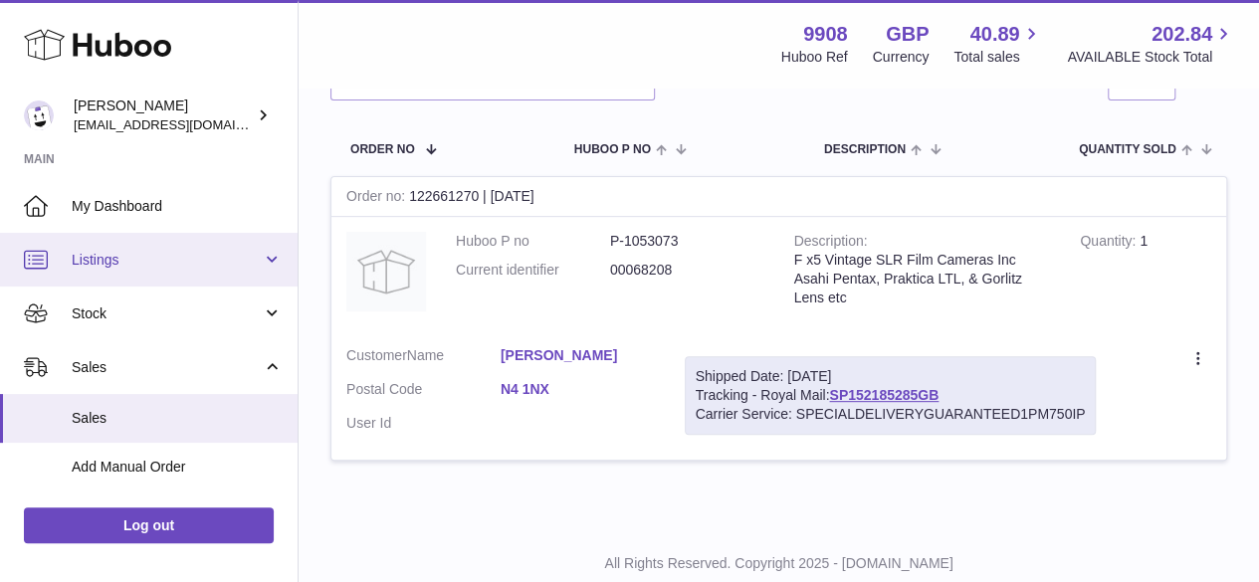
copy link "SP152185285GB"
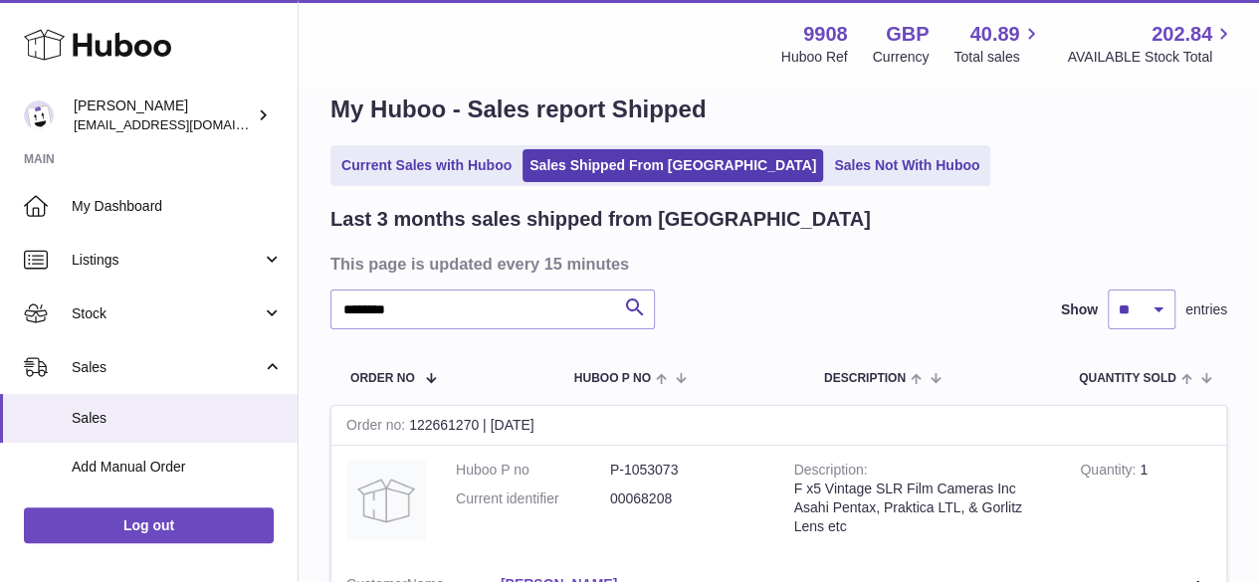
scroll to position [0, 0]
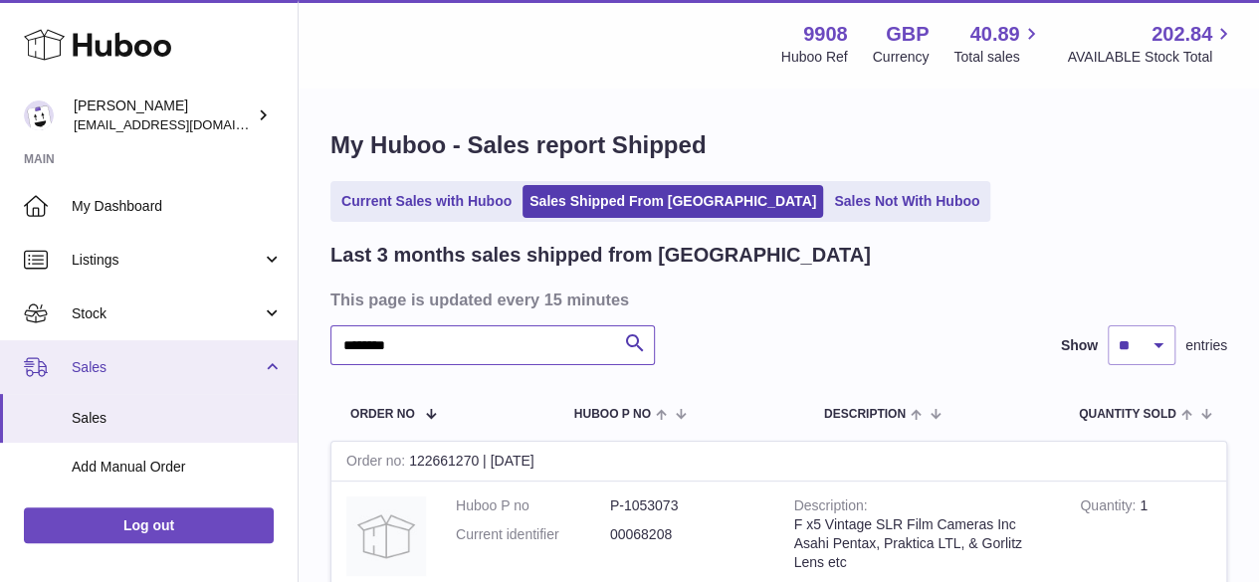
drag, startPoint x: 289, startPoint y: 341, endPoint x: 272, endPoint y: 340, distance: 17.0
click at [272, 340] on div "Huboo [PERSON_NAME] [EMAIL_ADDRESS][DOMAIN_NAME] Main My Dashboard Listings Not…" at bounding box center [629, 453] width 1259 height 906
paste input "text"
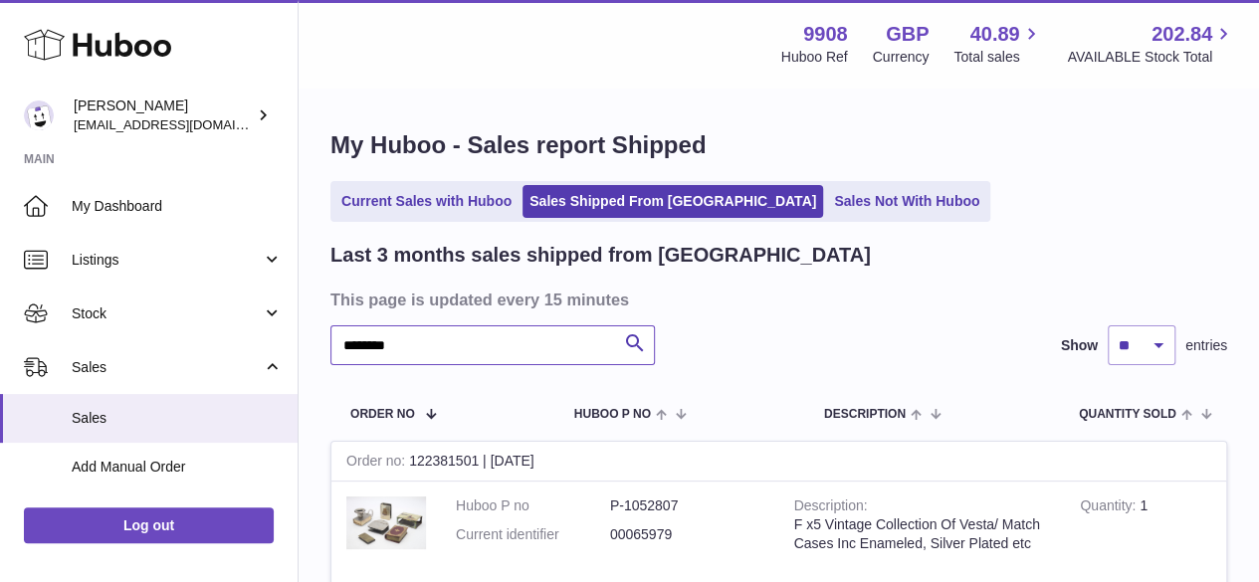
scroll to position [132, 0]
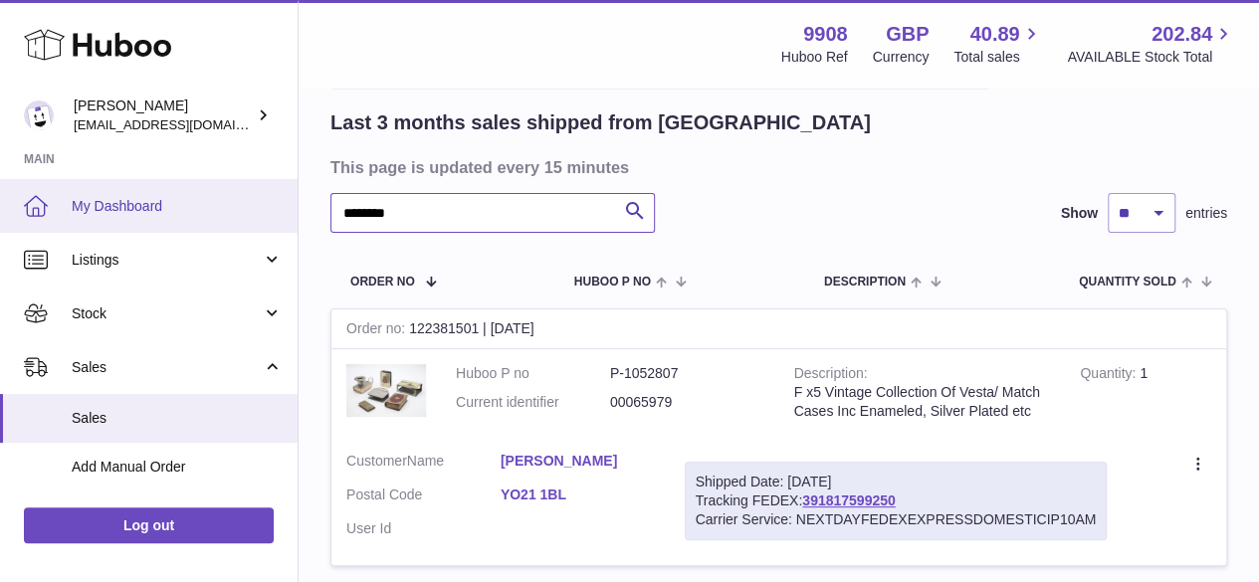
drag, startPoint x: 427, startPoint y: 212, endPoint x: 281, endPoint y: 216, distance: 146.4
click at [281, 216] on div "Huboo [PERSON_NAME] [EMAIL_ADDRESS][DOMAIN_NAME] Main My Dashboard Listings Not…" at bounding box center [629, 308] width 1259 height 880
paste input "text"
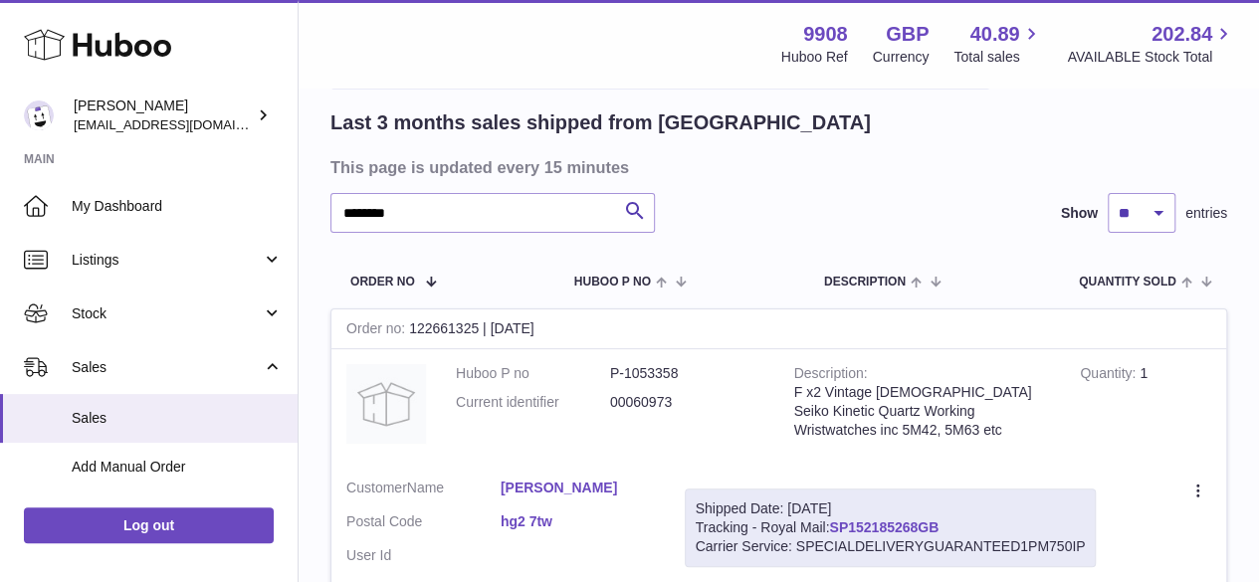
drag, startPoint x: 959, startPoint y: 523, endPoint x: 837, endPoint y: 525, distance: 121.5
click at [837, 525] on div "Shipped Date: 11th Aug 2025 Tracking - Royal Mail: SP152185268GB Carrier Servic…" at bounding box center [891, 528] width 412 height 79
copy link "SP152185268GB"
drag, startPoint x: 421, startPoint y: 212, endPoint x: 299, endPoint y: 217, distance: 122.5
click at [299, 217] on div "My Huboo - Sales report Shipped Current Sales with Huboo Sales Shipped From Hub…" at bounding box center [779, 307] width 961 height 700
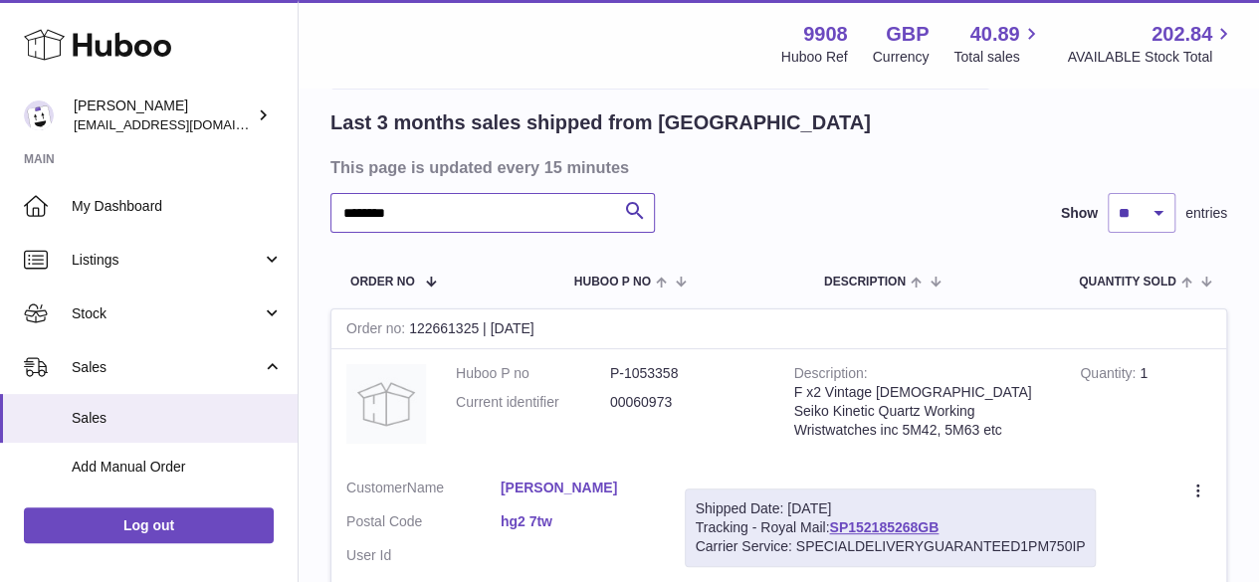
paste input "text"
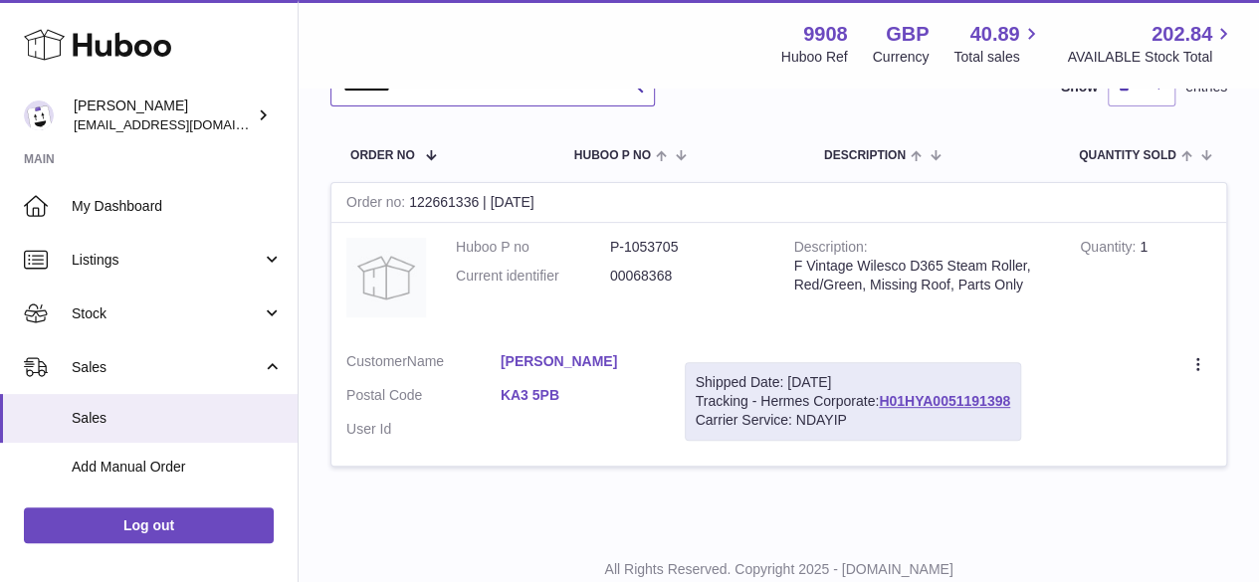
scroll to position [323, 0]
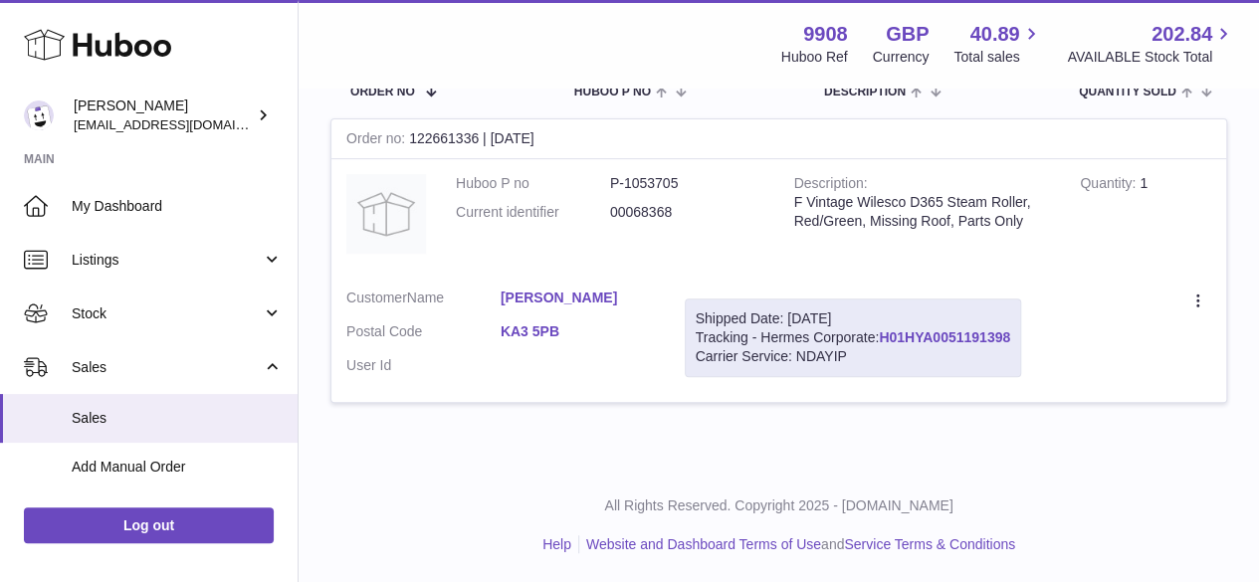
drag, startPoint x: 1014, startPoint y: 335, endPoint x: 886, endPoint y: 341, distance: 128.6
click at [886, 341] on div "Shipped Date: 11th Aug 2025 Tracking - Hermes Corporate: H01HYA0051191398 Carri…" at bounding box center [853, 338] width 336 height 79
copy link "H01HYA0051191398"
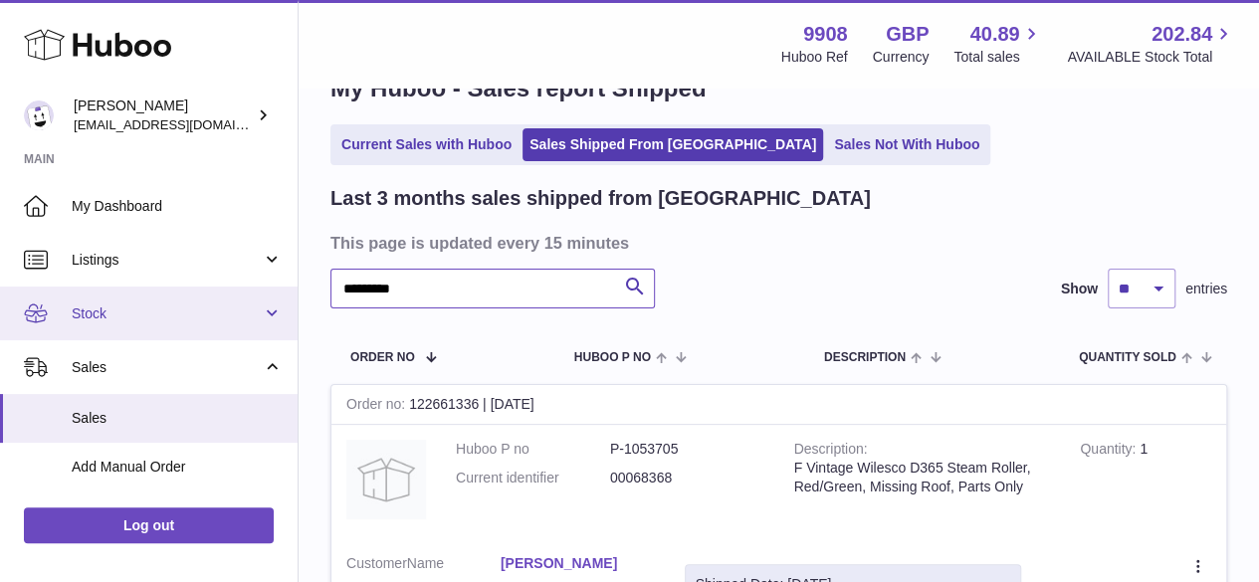
drag, startPoint x: 442, startPoint y: 292, endPoint x: 275, endPoint y: 301, distance: 167.5
click at [275, 301] on div "Huboo [PERSON_NAME] [EMAIL_ADDRESS][DOMAIN_NAME] Main My Dashboard Listings Not…" at bounding box center [629, 396] width 1259 height 906
paste input "text"
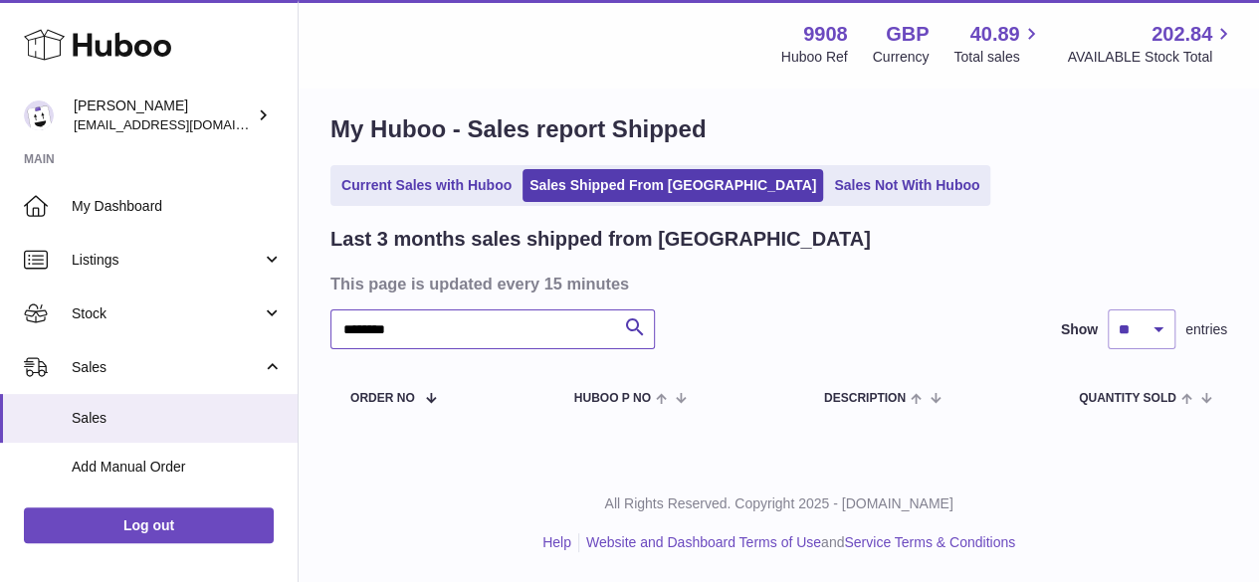
scroll to position [15, 0]
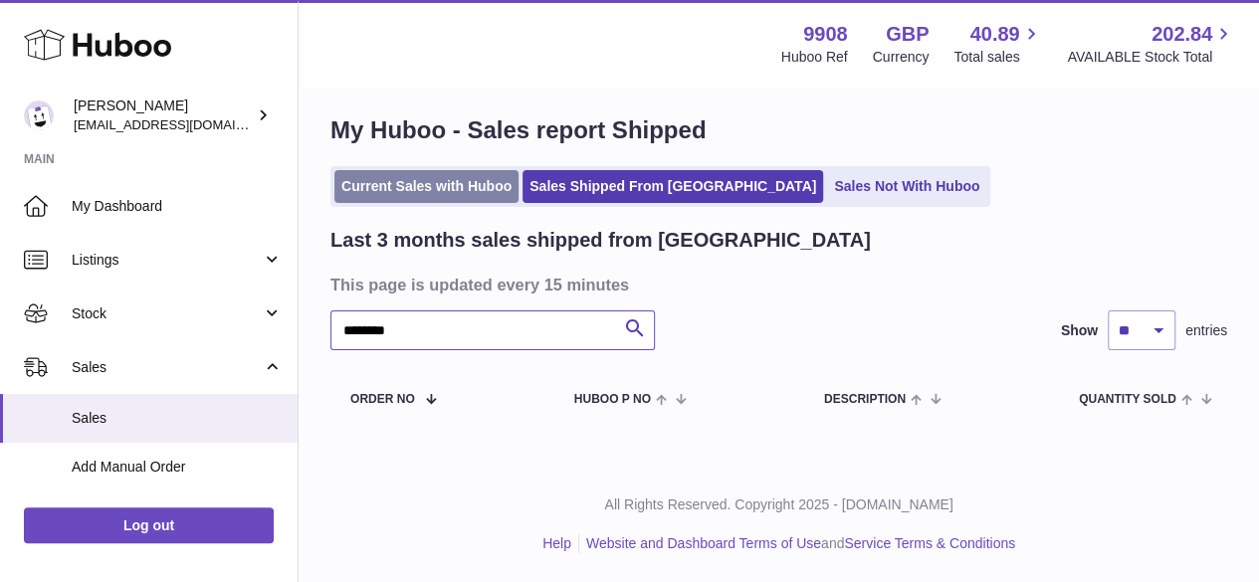
type input "********"
click at [423, 197] on link "Current Sales with Huboo" at bounding box center [426, 186] width 184 height 33
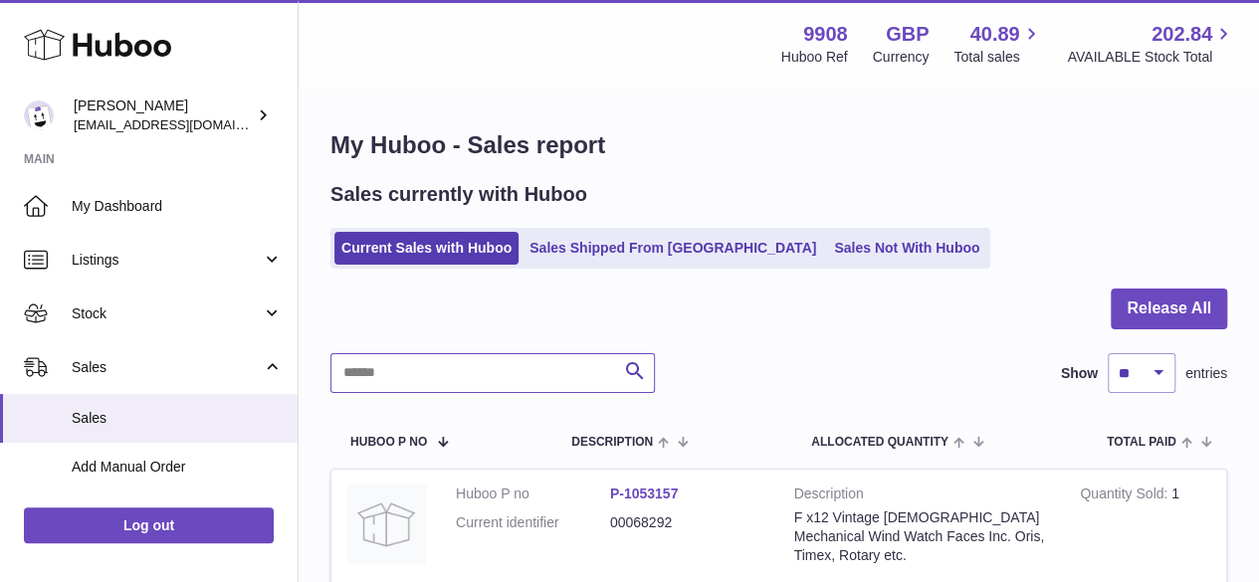
click at [421, 370] on input "text" at bounding box center [493, 373] width 325 height 40
paste input "********"
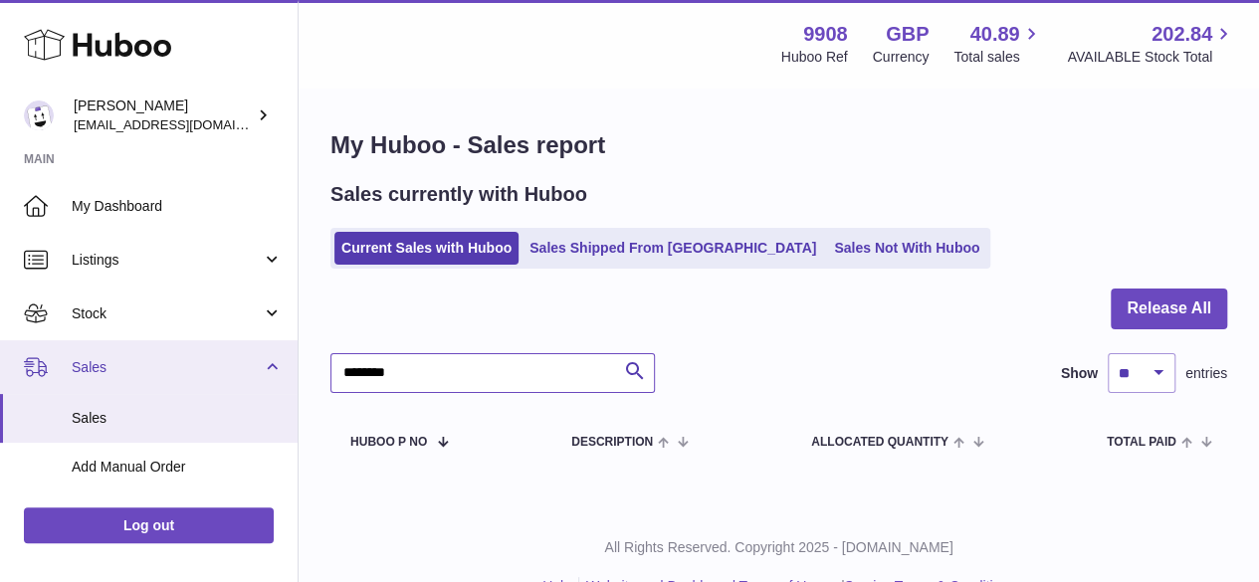
type input "********"
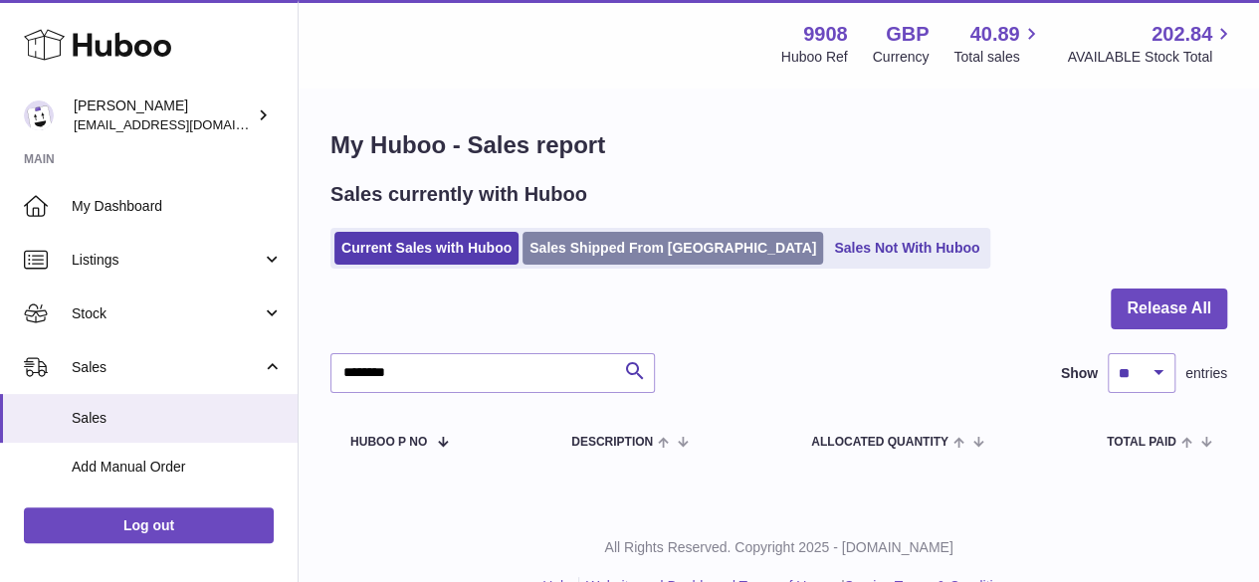
click at [592, 250] on link "Sales Shipped From [GEOGRAPHIC_DATA]" at bounding box center [673, 248] width 301 height 33
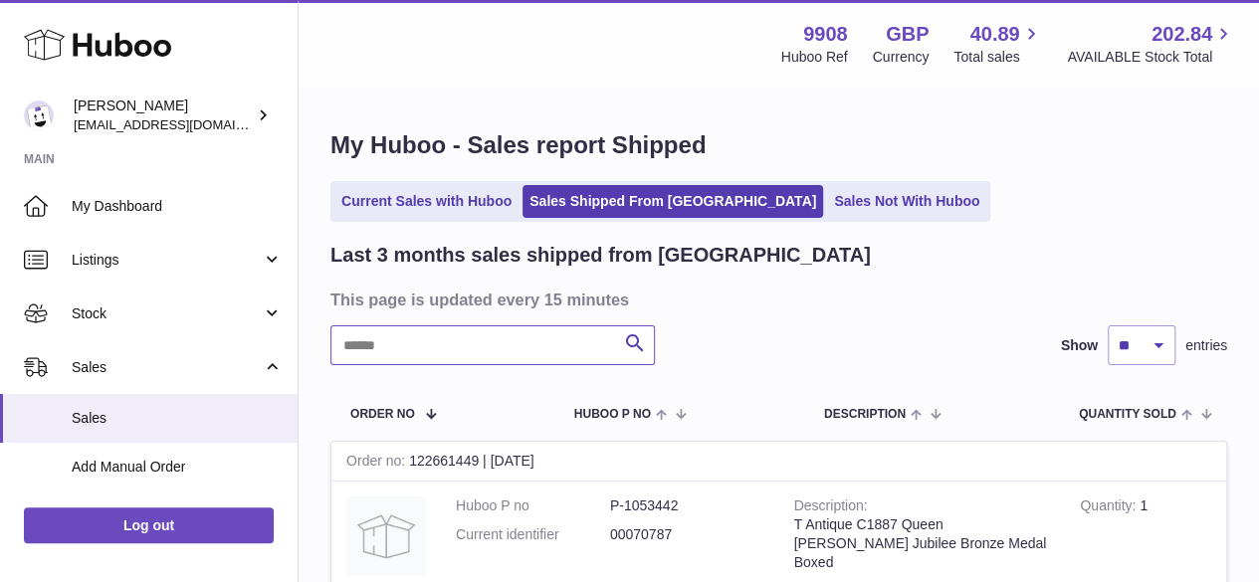
click at [409, 344] on input "text" at bounding box center [493, 346] width 325 height 40
paste input "********"
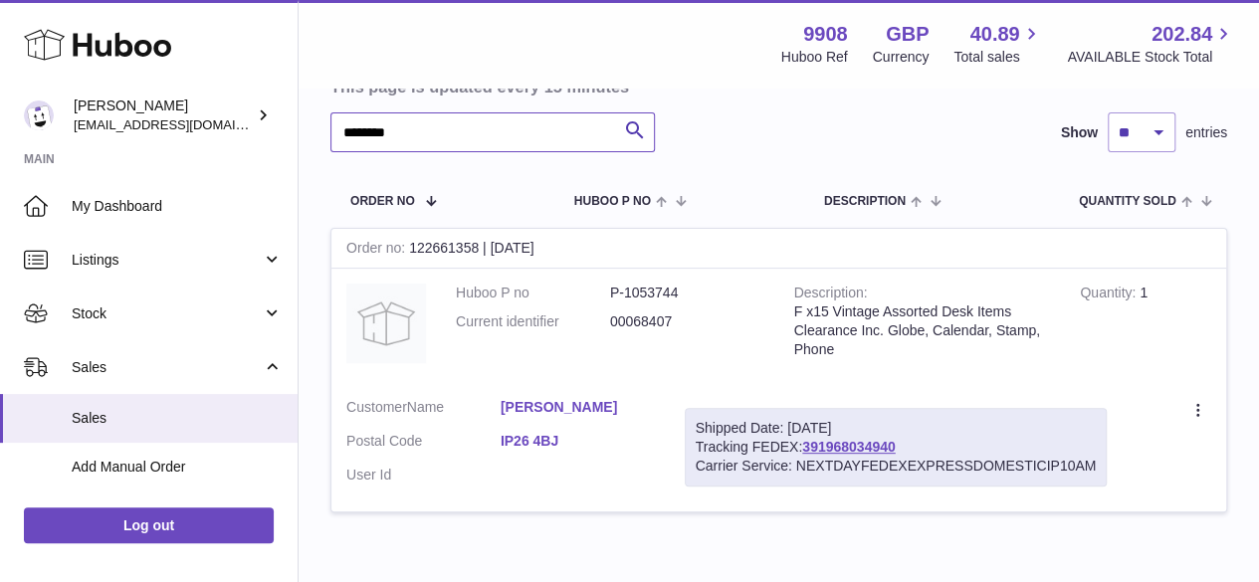
scroll to position [265, 0]
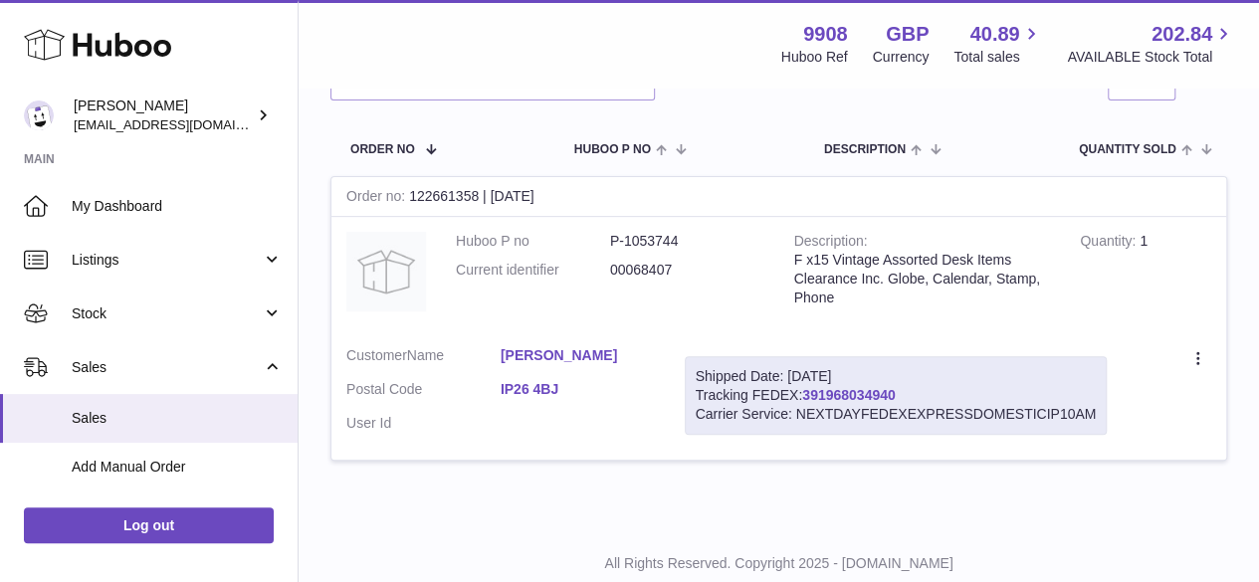
drag, startPoint x: 912, startPoint y: 391, endPoint x: 806, endPoint y: 389, distance: 105.5
click at [806, 389] on div "Shipped Date: [DATE] Tracking FEDEX: 391968034940 Carrier Service: NEXTDAYFEDEX…" at bounding box center [896, 395] width 423 height 79
copy link "391968034940"
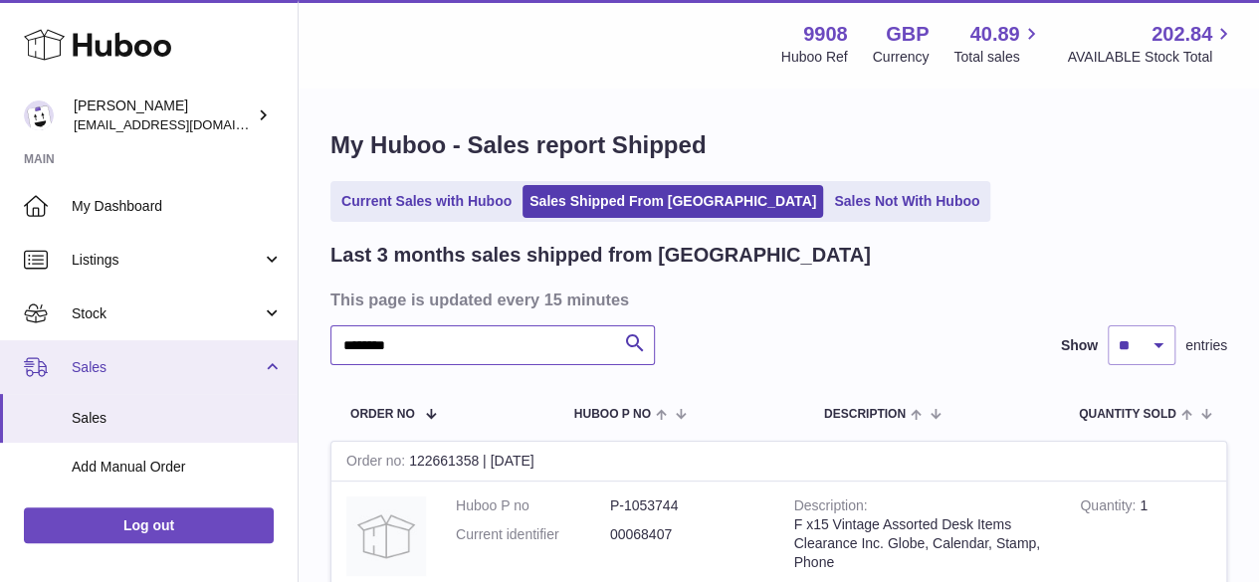
drag, startPoint x: 410, startPoint y: 347, endPoint x: 279, endPoint y: 345, distance: 131.4
click at [279, 345] on div "Huboo [PERSON_NAME] [EMAIL_ADDRESS][DOMAIN_NAME] Main My Dashboard Listings Not…" at bounding box center [629, 453] width 1259 height 906
paste input "text"
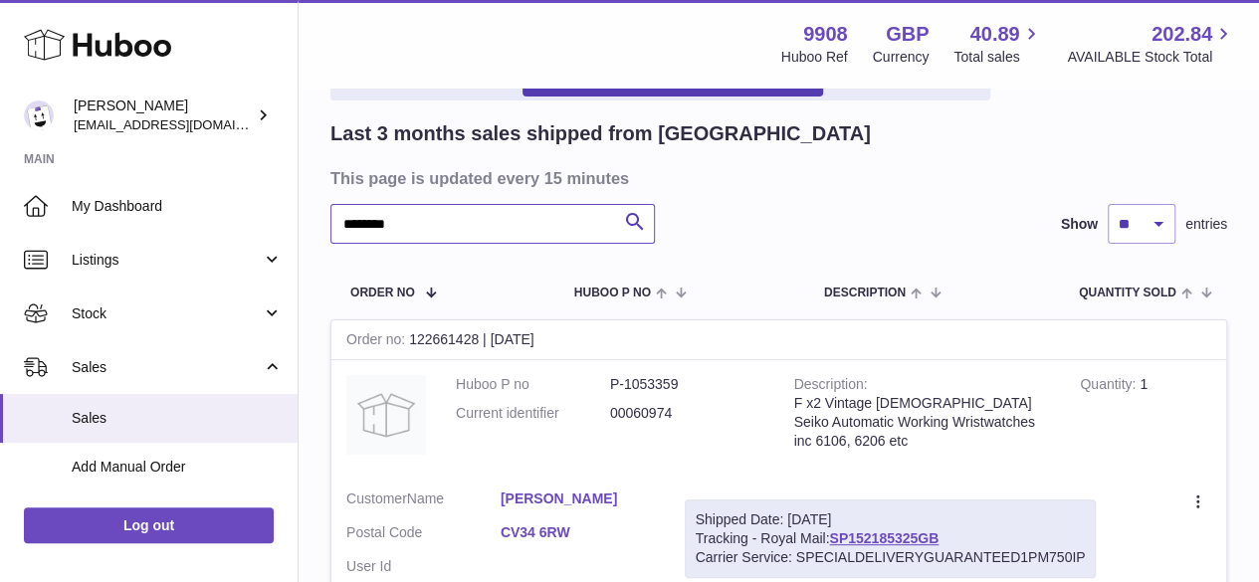
scroll to position [265, 0]
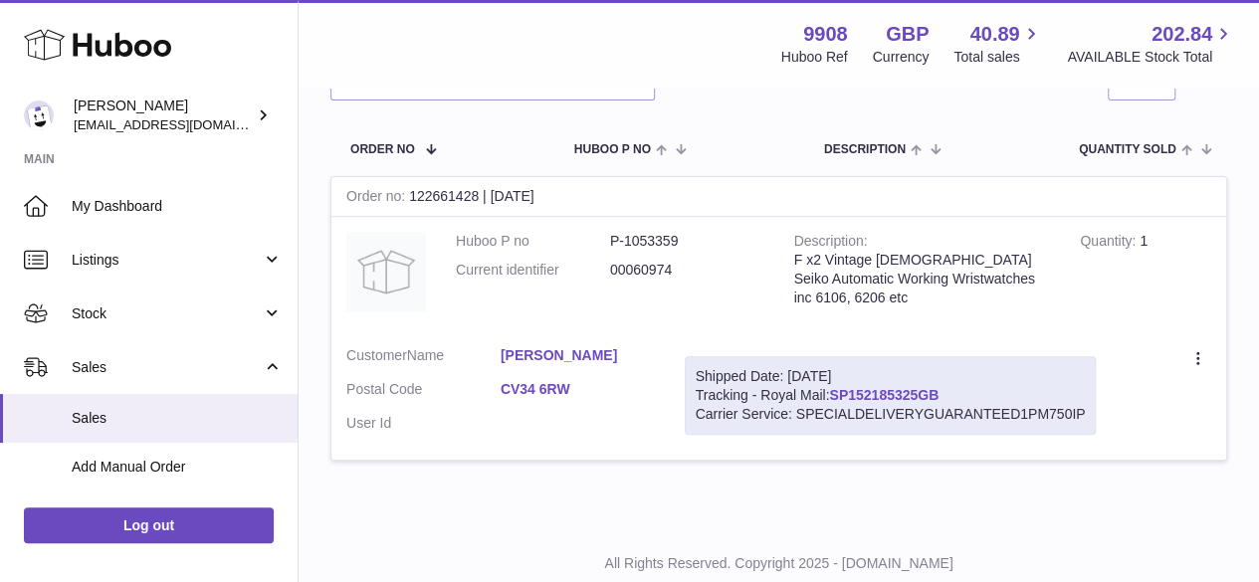
drag, startPoint x: 946, startPoint y: 391, endPoint x: 834, endPoint y: 393, distance: 111.5
click at [834, 393] on div "Shipped Date: [DATE] Tracking - Royal Mail: SP152185325GB Carrier Service: SPEC…" at bounding box center [891, 395] width 412 height 79
copy link "SP152185325GB"
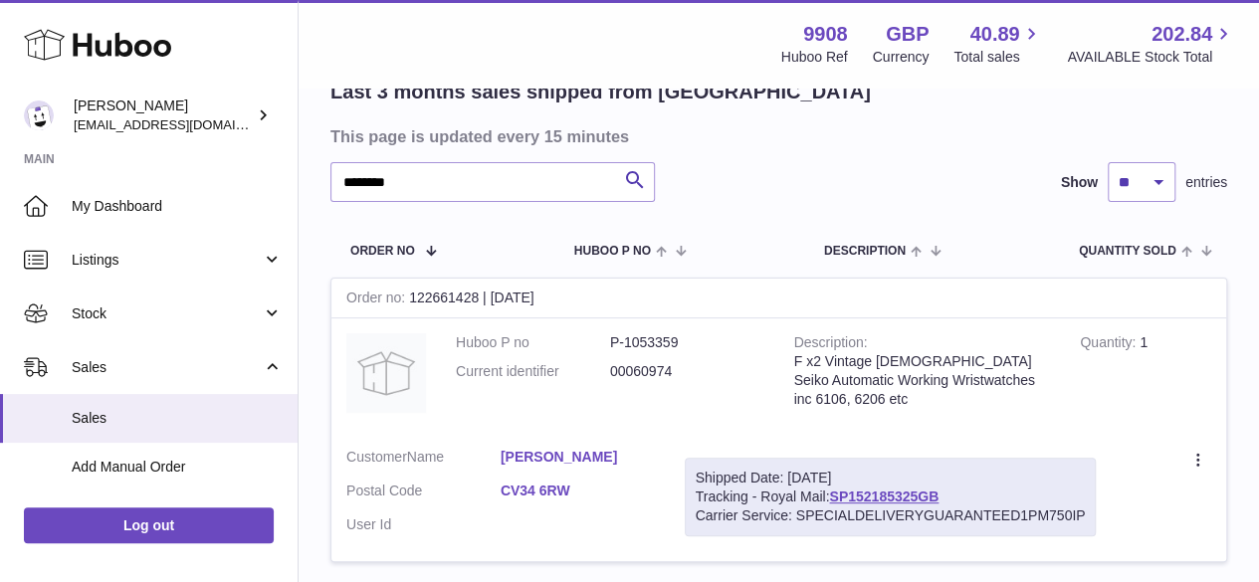
scroll to position [132, 0]
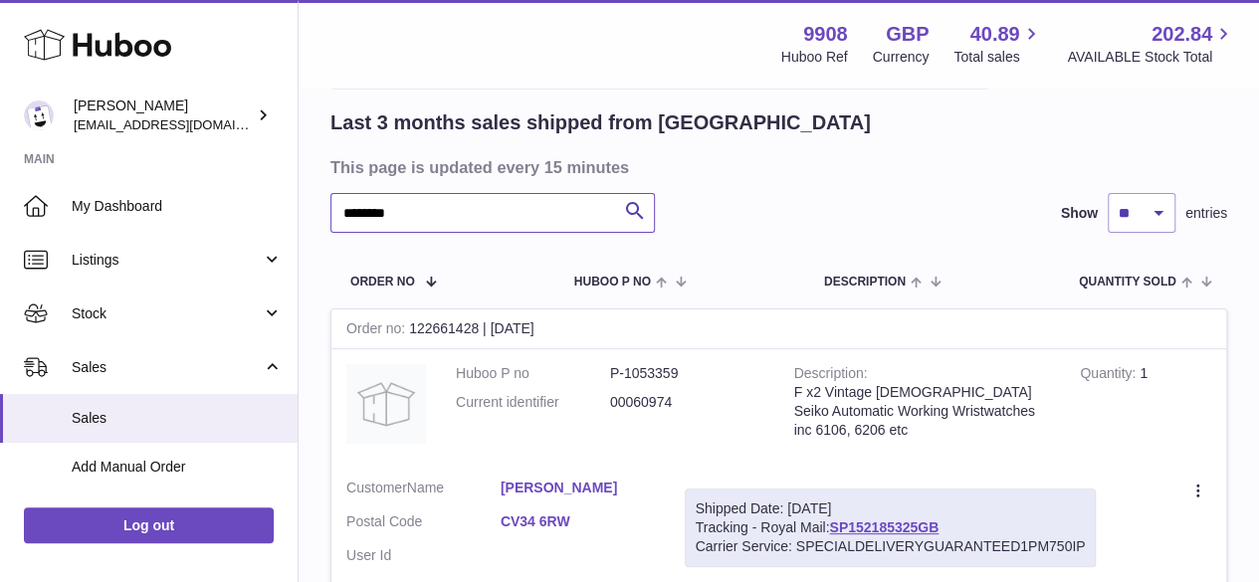
drag, startPoint x: 407, startPoint y: 211, endPoint x: 296, endPoint y: 212, distance: 111.5
click at [296, 212] on div "Huboo [PERSON_NAME] [EMAIL_ADDRESS][DOMAIN_NAME] Main My Dashboard Listings Not…" at bounding box center [629, 321] width 1259 height 906
paste input "text"
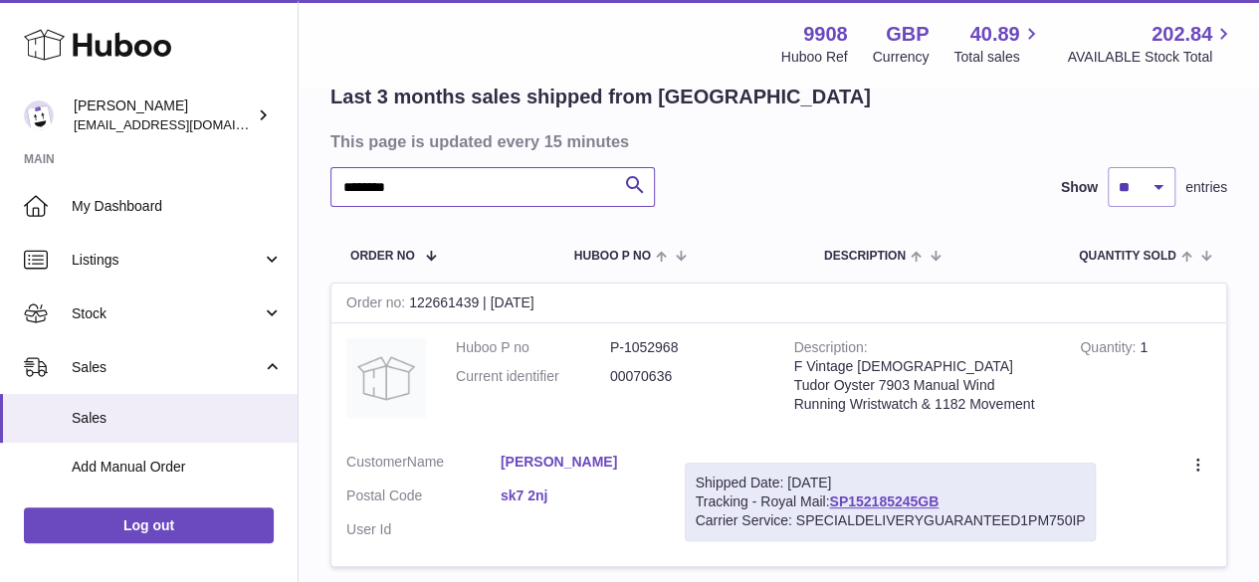
scroll to position [265, 0]
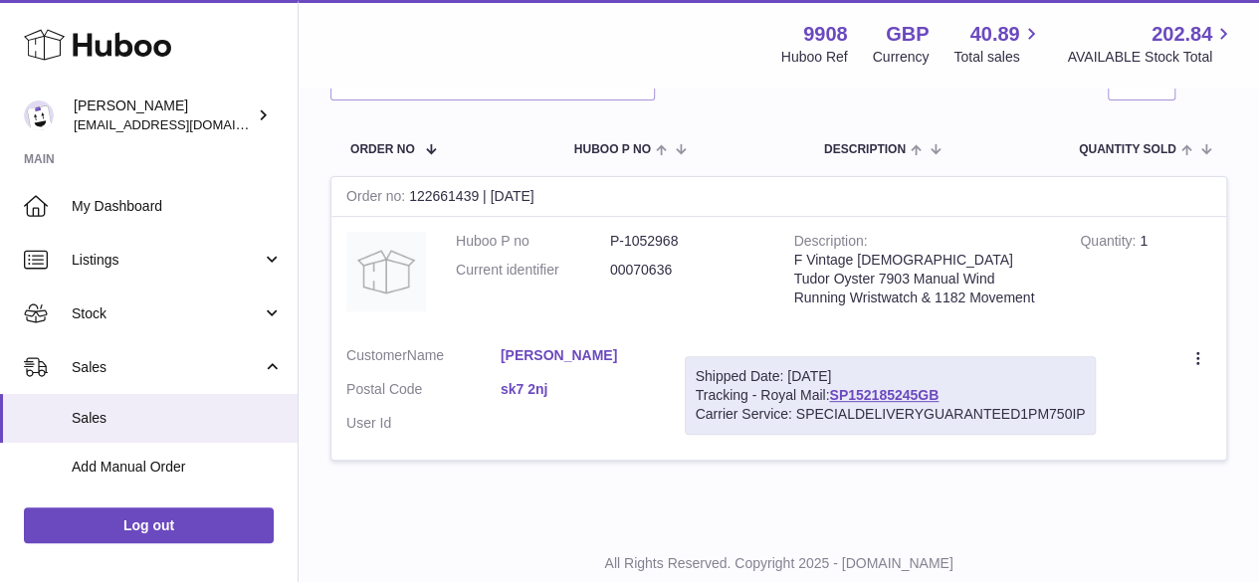
drag, startPoint x: 953, startPoint y: 393, endPoint x: 832, endPoint y: 389, distance: 120.5
click at [832, 389] on div "Shipped Date: [DATE] Tracking - Royal Mail: SP152185245GB Carrier Service: SPEC…" at bounding box center [891, 395] width 412 height 79
copy link "SP152185245GB"
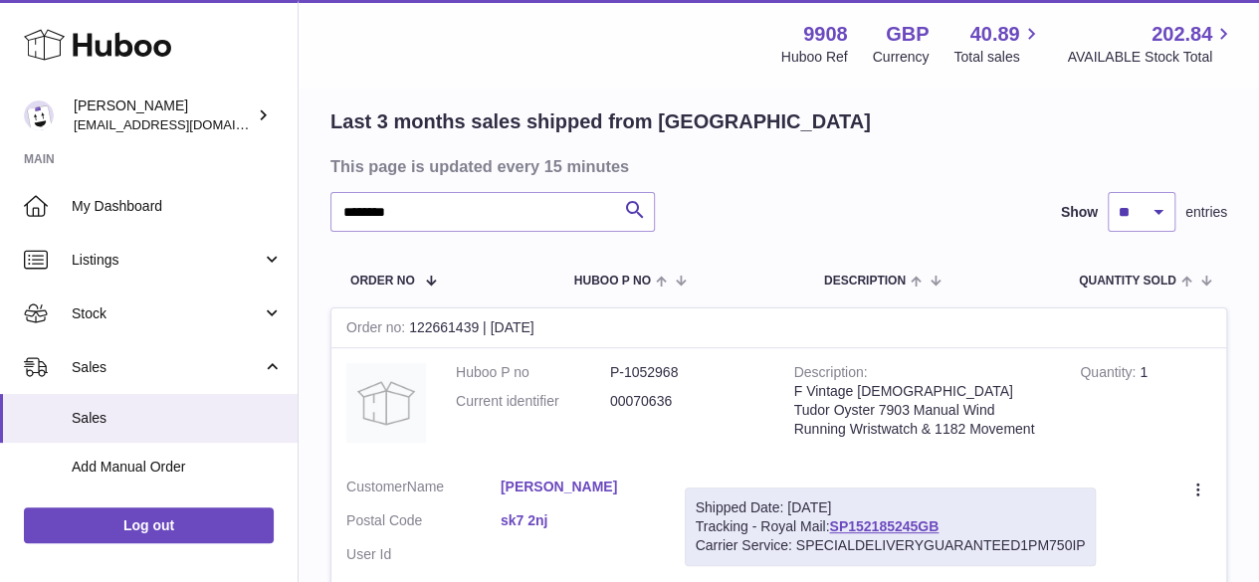
scroll to position [0, 0]
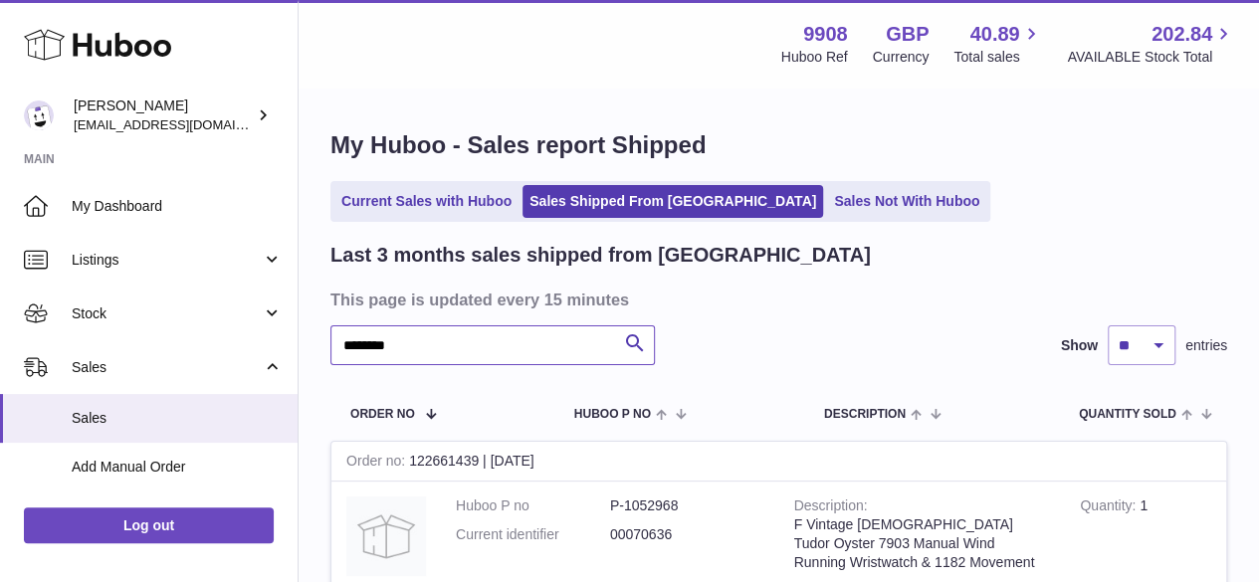
drag, startPoint x: 411, startPoint y: 339, endPoint x: 314, endPoint y: 338, distance: 97.6
click at [314, 338] on div "My Huboo - Sales report Shipped Current Sales with Huboo Sales Shipped From Hub…" at bounding box center [779, 440] width 961 height 700
paste input "text"
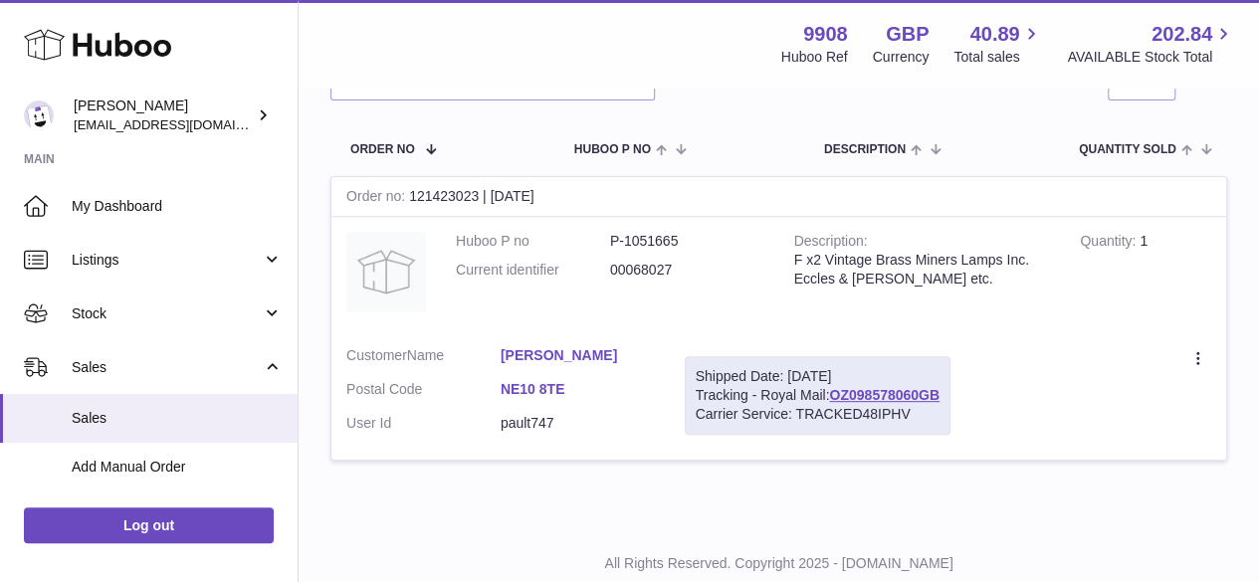
scroll to position [132, 0]
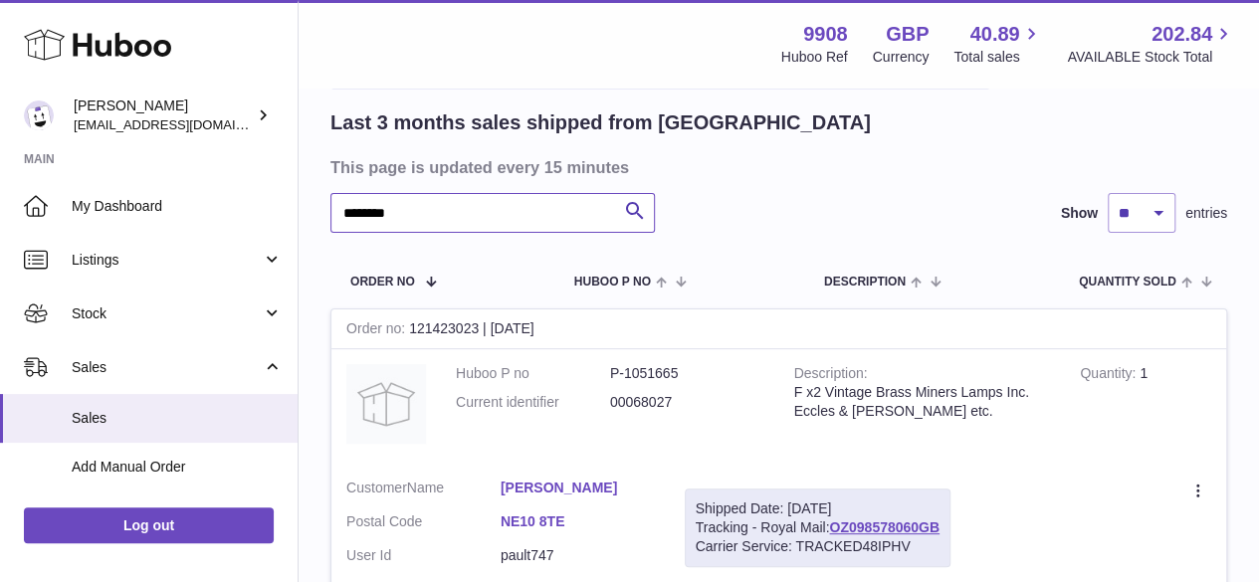
drag, startPoint x: 416, startPoint y: 214, endPoint x: 307, endPoint y: 212, distance: 109.5
click at [307, 212] on div "My Huboo - Sales report Shipped Current Sales with Huboo Sales Shipped From Hub…" at bounding box center [779, 307] width 961 height 700
paste input "text"
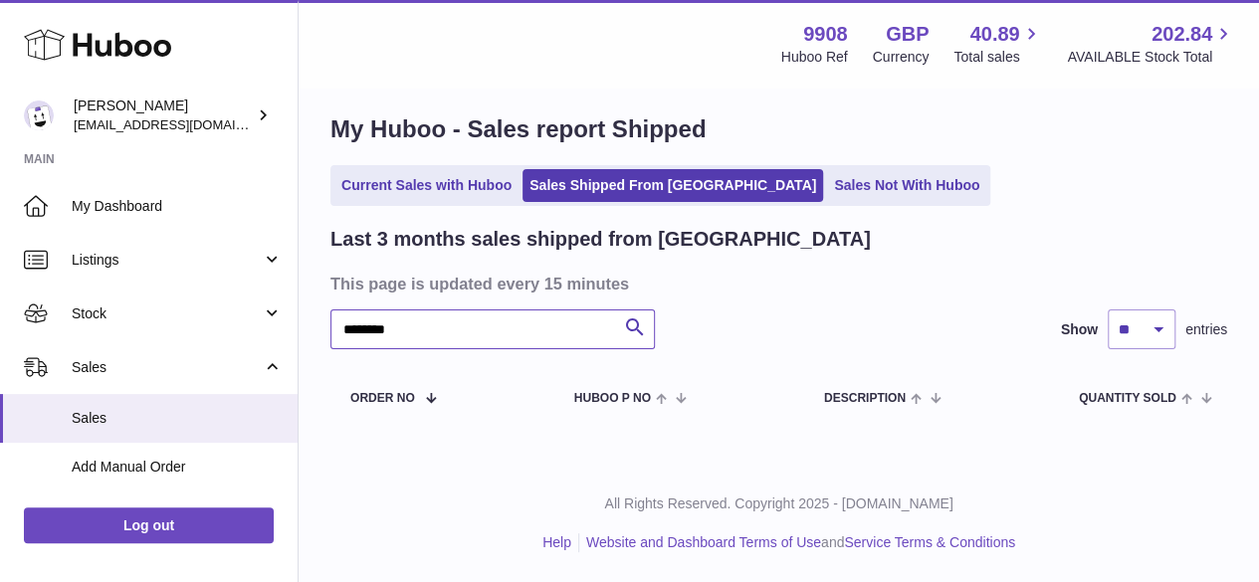
scroll to position [15, 0]
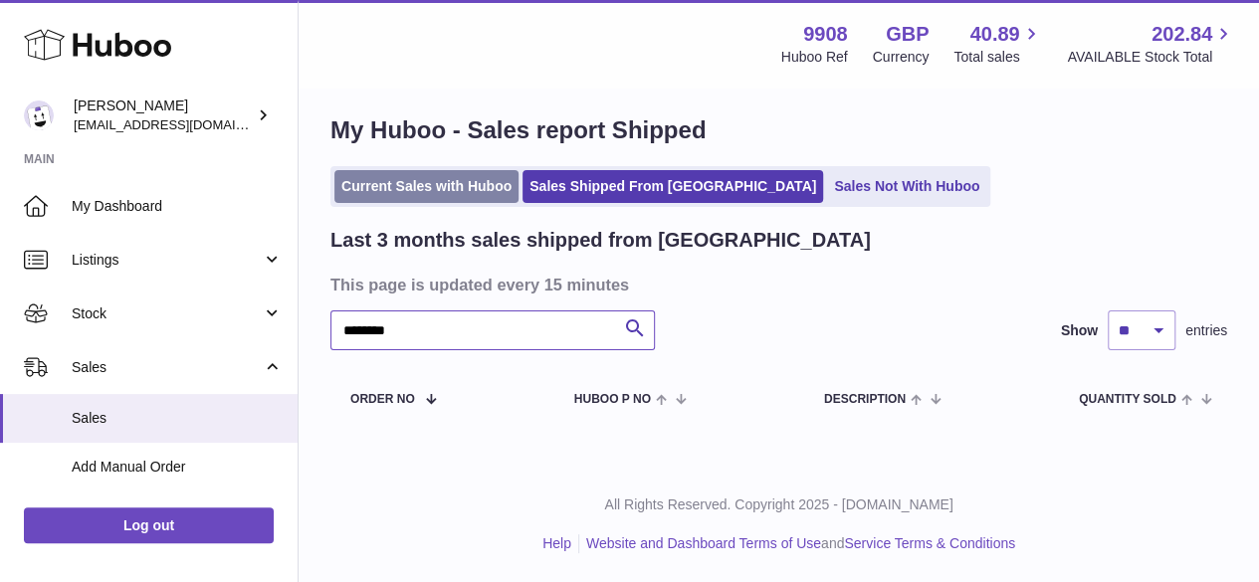
type input "********"
click at [446, 186] on link "Current Sales with Huboo" at bounding box center [426, 186] width 184 height 33
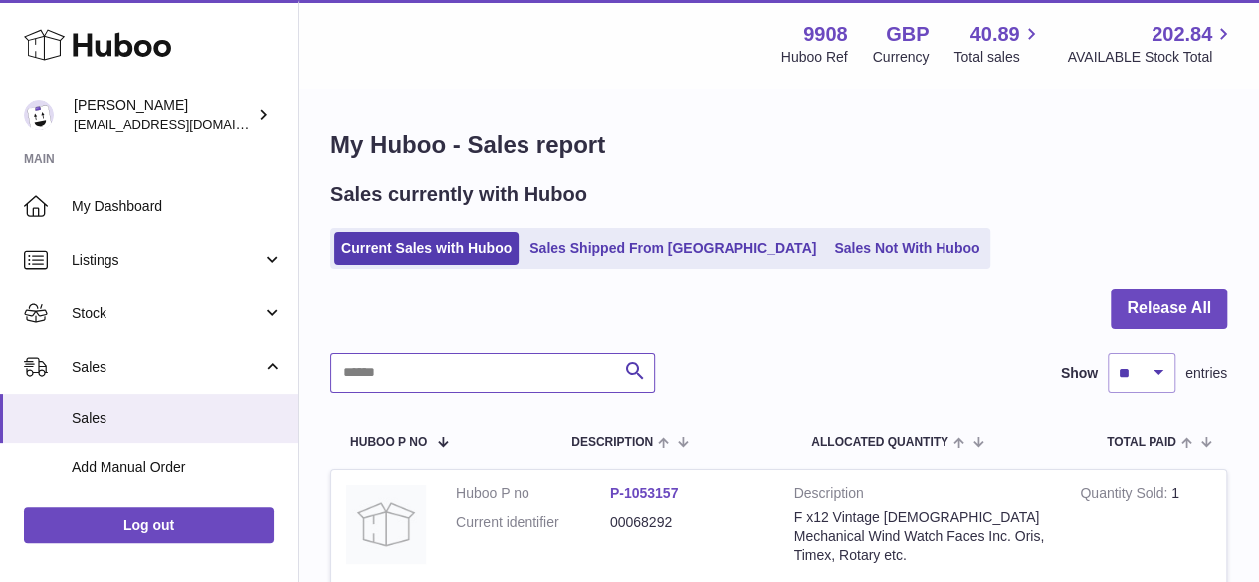
click at [412, 375] on input "text" at bounding box center [493, 373] width 325 height 40
paste input "********"
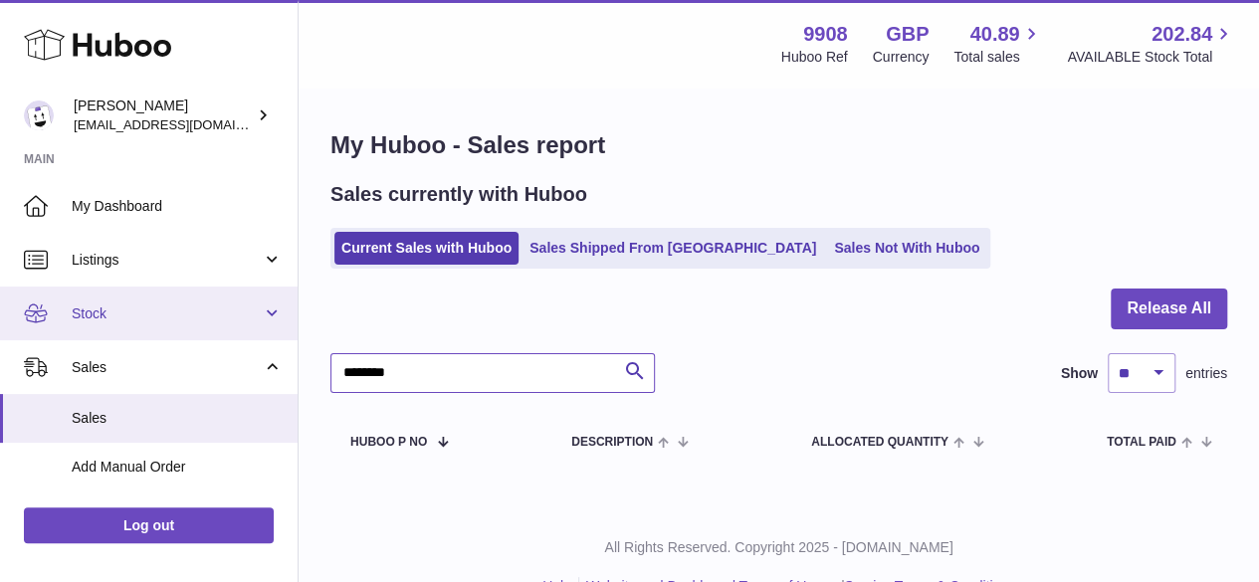
type input "********"
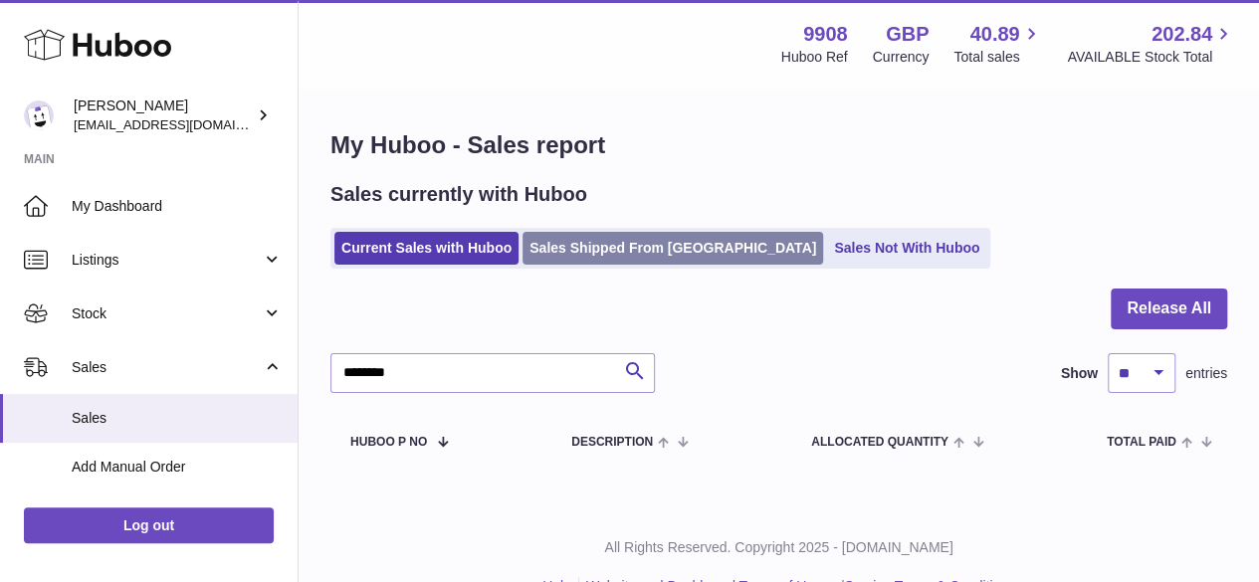
click at [577, 244] on link "Sales Shipped From [GEOGRAPHIC_DATA]" at bounding box center [673, 248] width 301 height 33
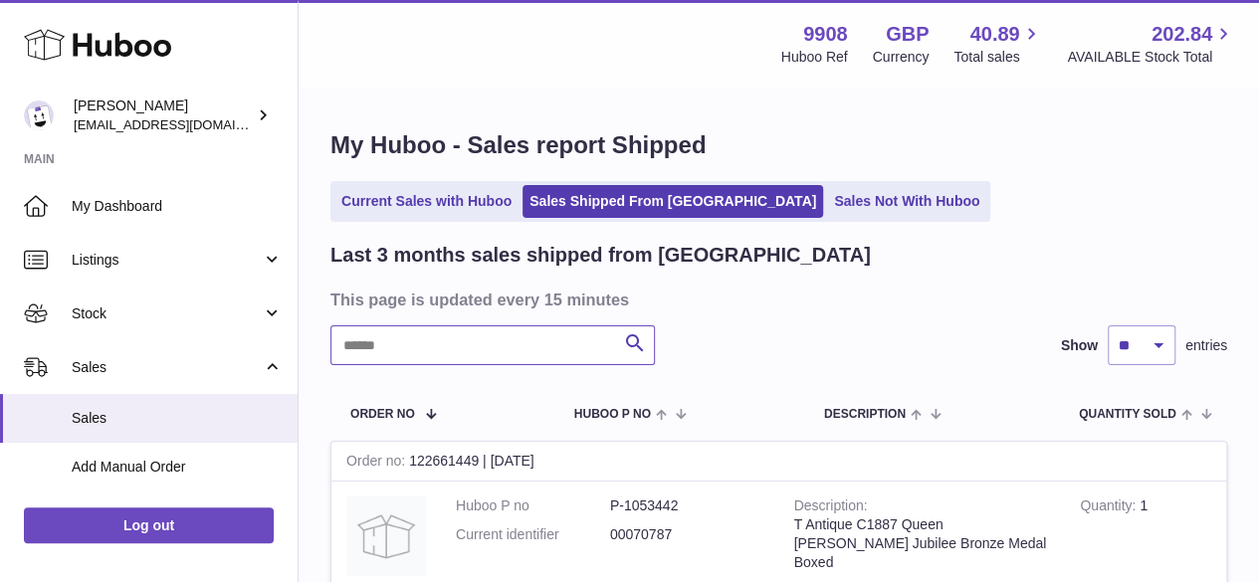
click at [408, 340] on input "text" at bounding box center [493, 346] width 325 height 40
paste input "********"
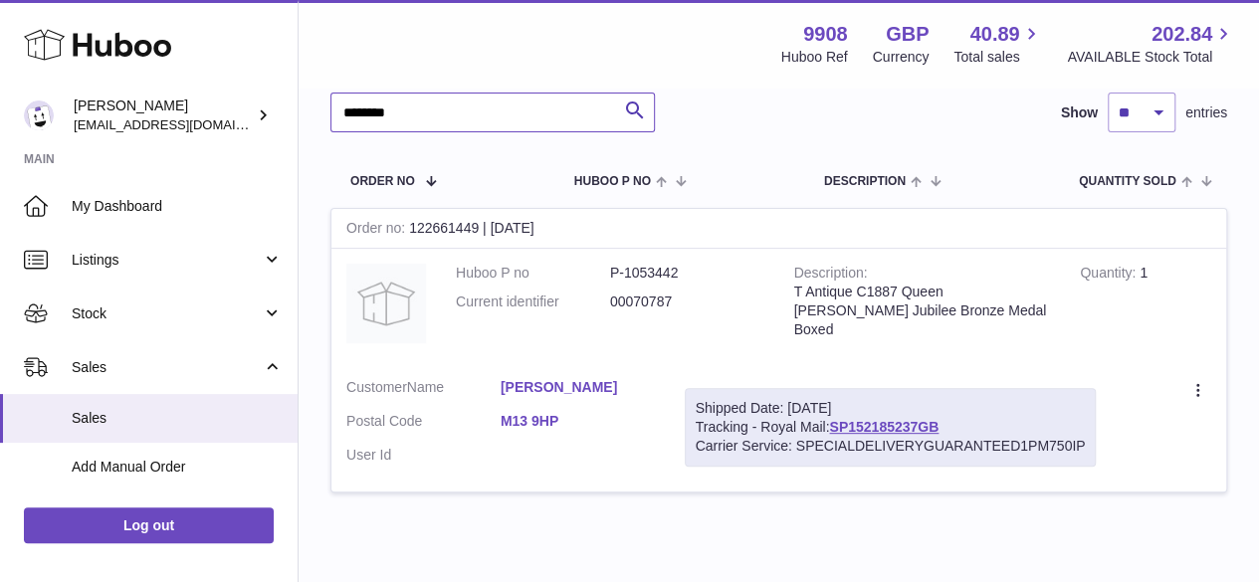
scroll to position [265, 0]
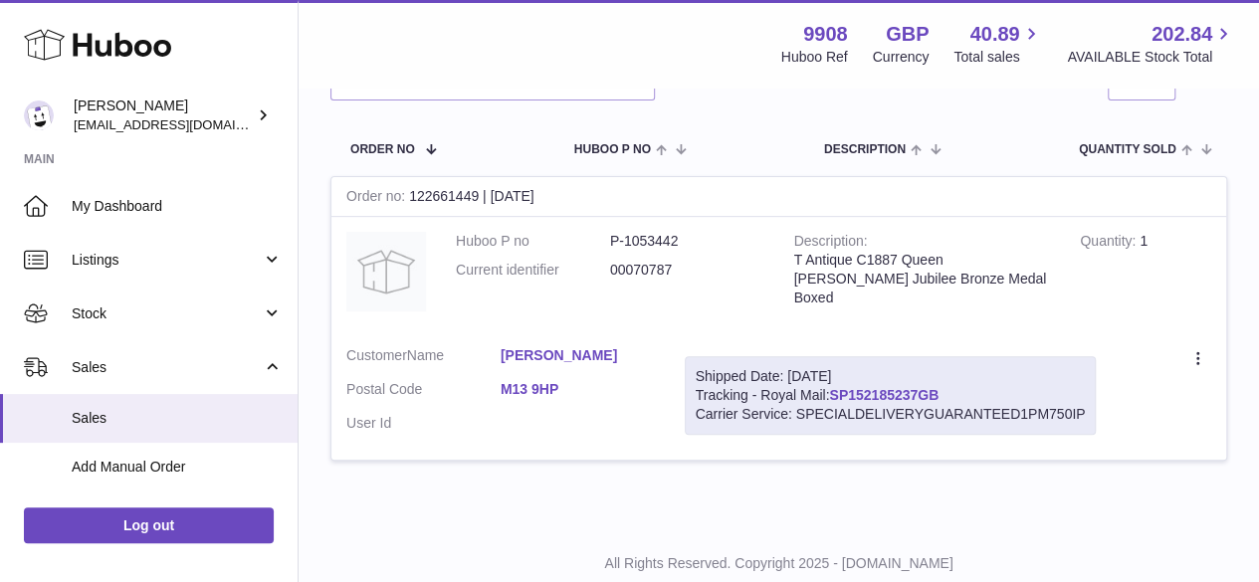
drag, startPoint x: 956, startPoint y: 391, endPoint x: 836, endPoint y: 394, distance: 119.5
click at [836, 394] on div "Shipped Date: 11th Aug 2025 Tracking - Royal Mail: SP152185237GB Carrier Servic…" at bounding box center [891, 395] width 412 height 79
copy link "SP152185237GB"
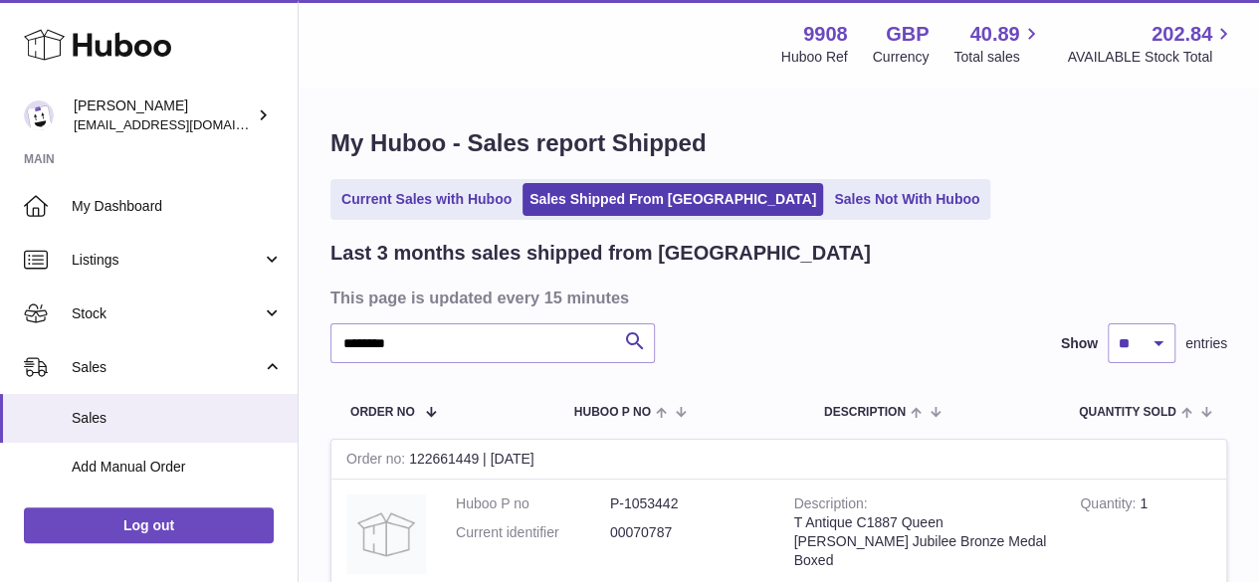
scroll to position [0, 0]
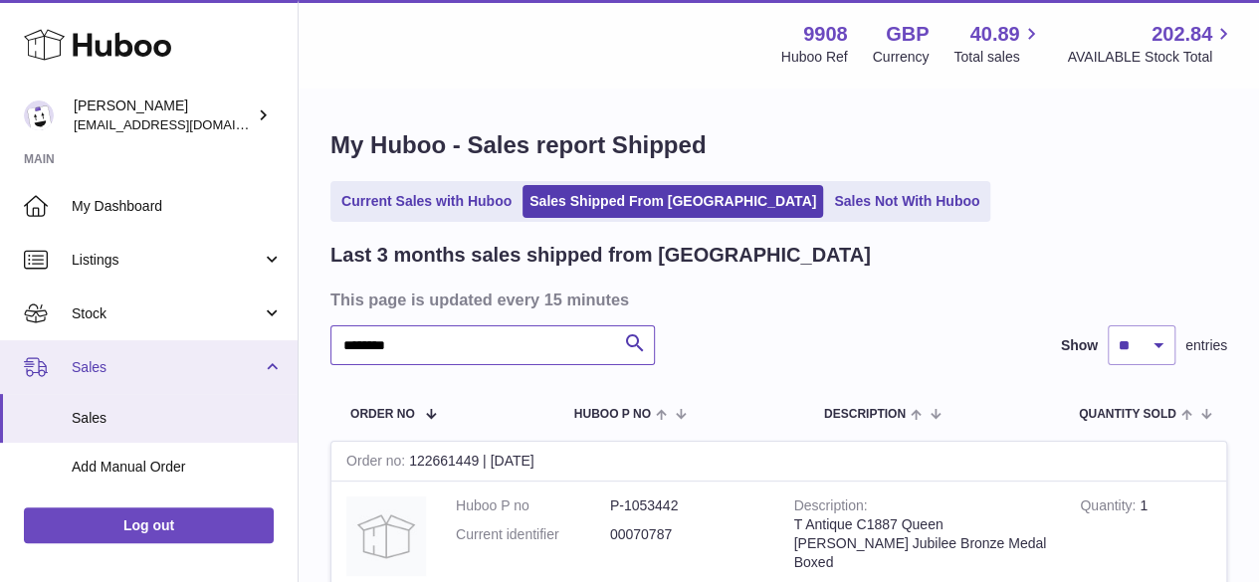
drag, startPoint x: 334, startPoint y: 342, endPoint x: 266, endPoint y: 342, distance: 68.7
click at [266, 342] on div "Huboo Ellie Baker tbcollectables@hotmail.co.uk Main My Dashboard Listings Not w…" at bounding box center [629, 453] width 1259 height 906
paste input "text"
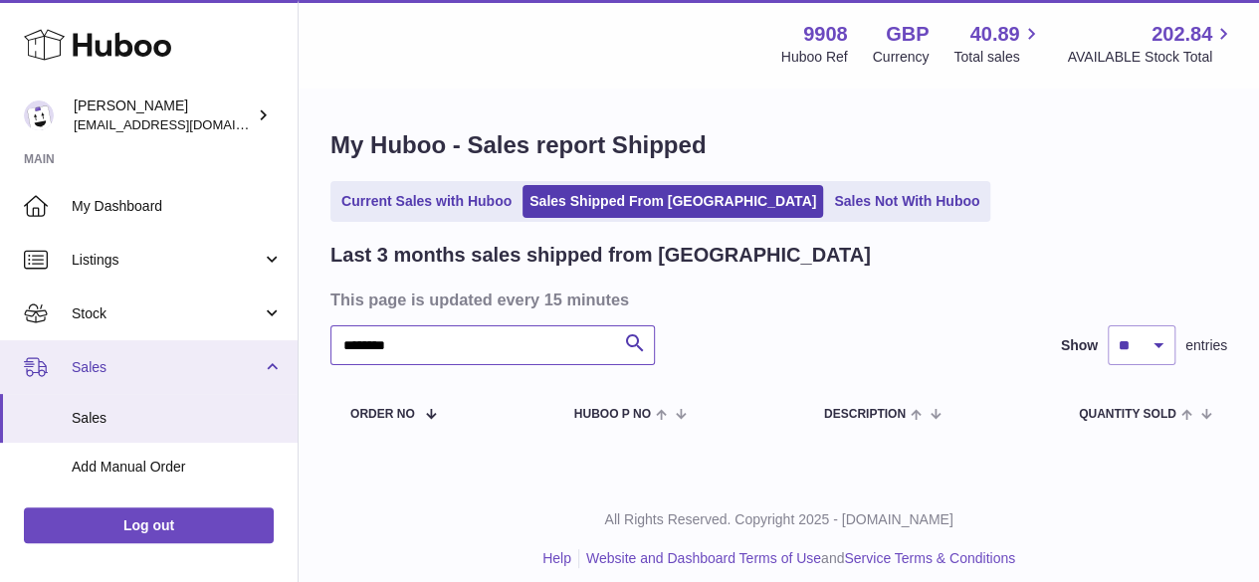
drag, startPoint x: 418, startPoint y: 358, endPoint x: 221, endPoint y: 339, distance: 198.0
click at [220, 340] on div "Huboo Ellie Baker tbcollectables@hotmail.co.uk Main My Dashboard Listings Not w…" at bounding box center [629, 299] width 1259 height 598
paste input "text"
drag, startPoint x: 424, startPoint y: 345, endPoint x: 275, endPoint y: 345, distance: 149.3
click at [275, 345] on div "Huboo Ellie Baker tbcollectables@hotmail.co.uk Main My Dashboard Listings Not w…" at bounding box center [629, 299] width 1259 height 598
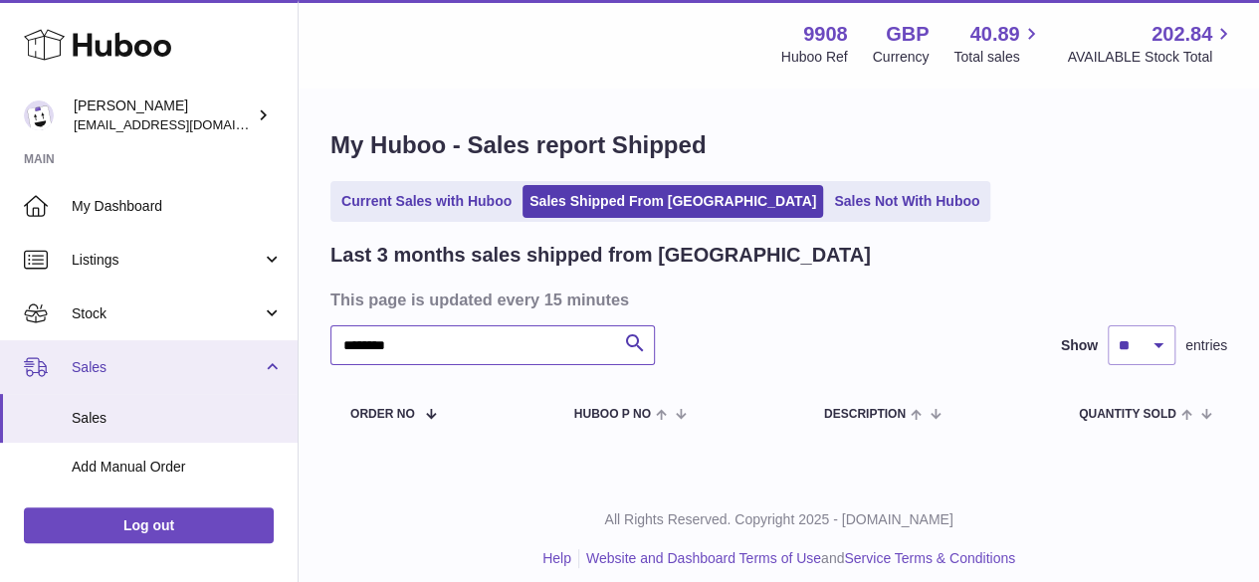
paste input "text"
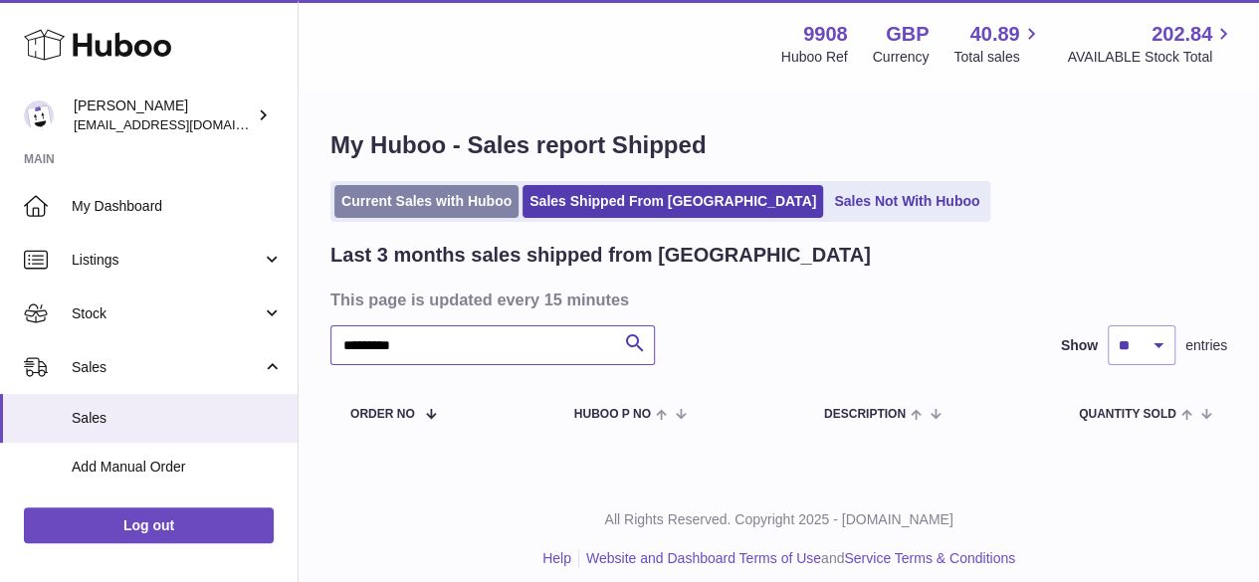
type input "********"
click at [409, 202] on link "Current Sales with Huboo" at bounding box center [426, 201] width 184 height 33
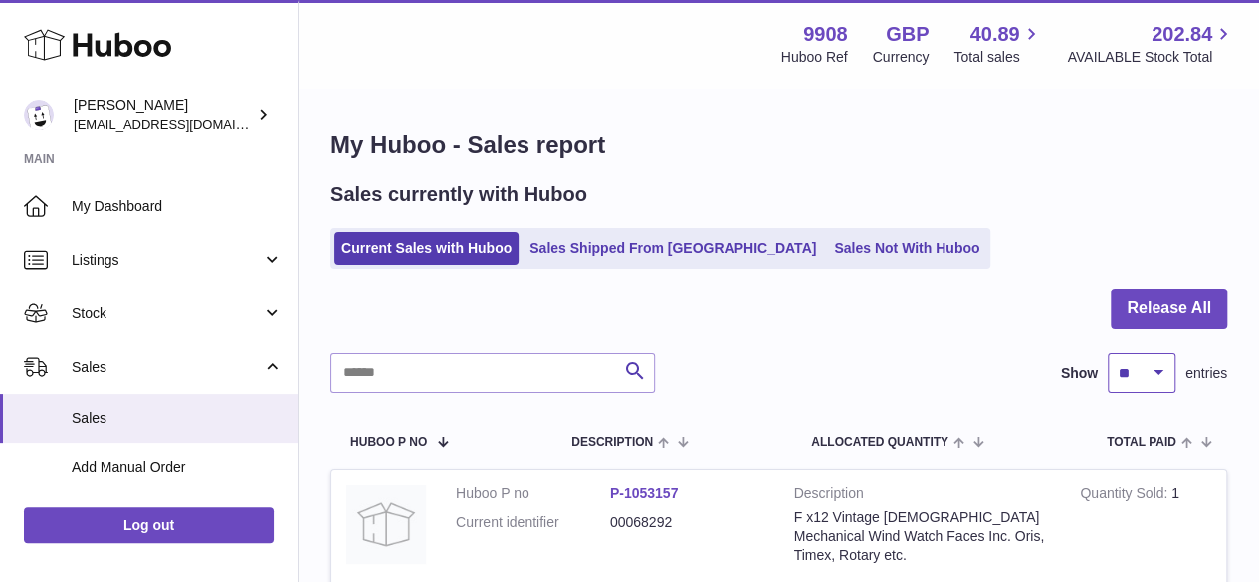
click at [1135, 376] on select "** ** ** ***" at bounding box center [1142, 373] width 68 height 40
select select "***"
click at [1108, 353] on select "** ** ** ***" at bounding box center [1142, 373] width 68 height 40
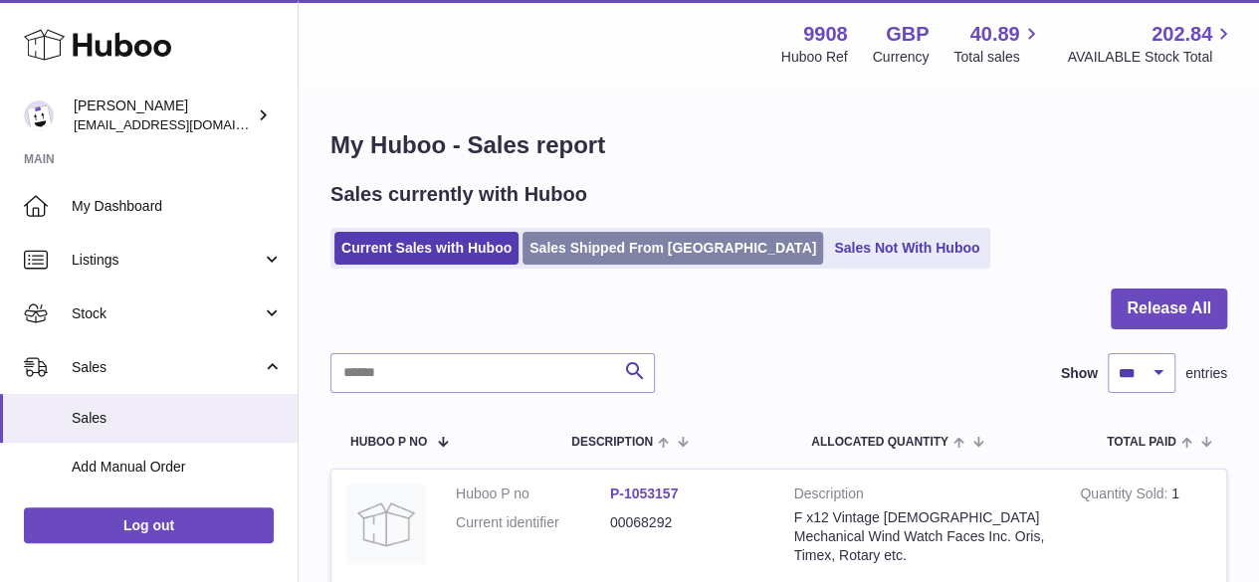
click at [595, 249] on link "Sales Shipped From [GEOGRAPHIC_DATA]" at bounding box center [673, 248] width 301 height 33
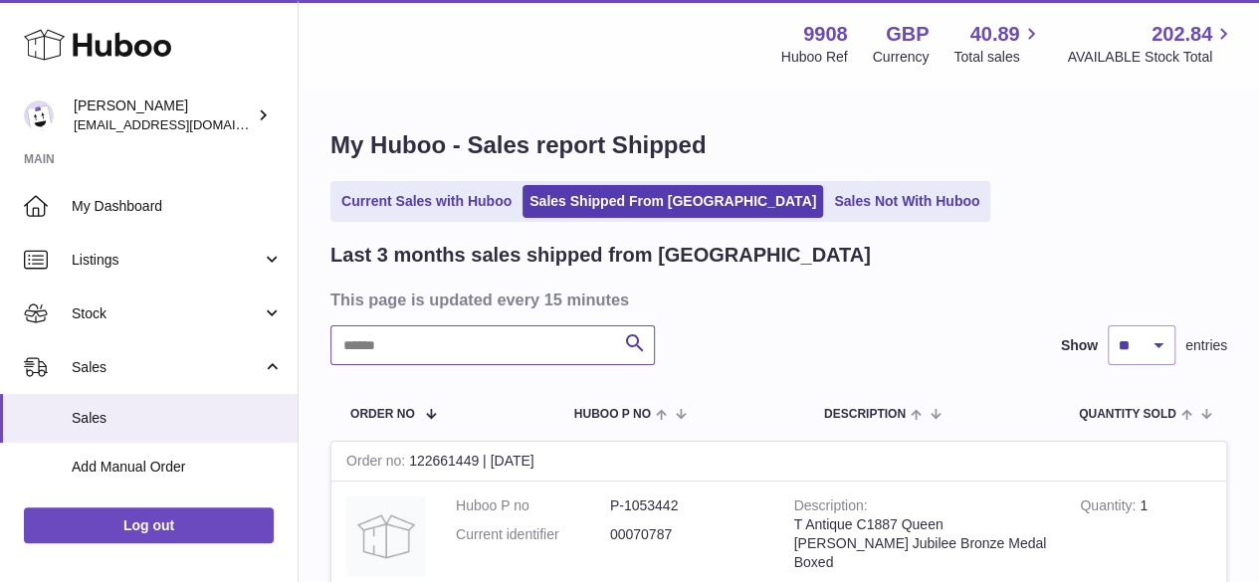
click at [449, 345] on input "text" at bounding box center [493, 346] width 325 height 40
paste input "********"
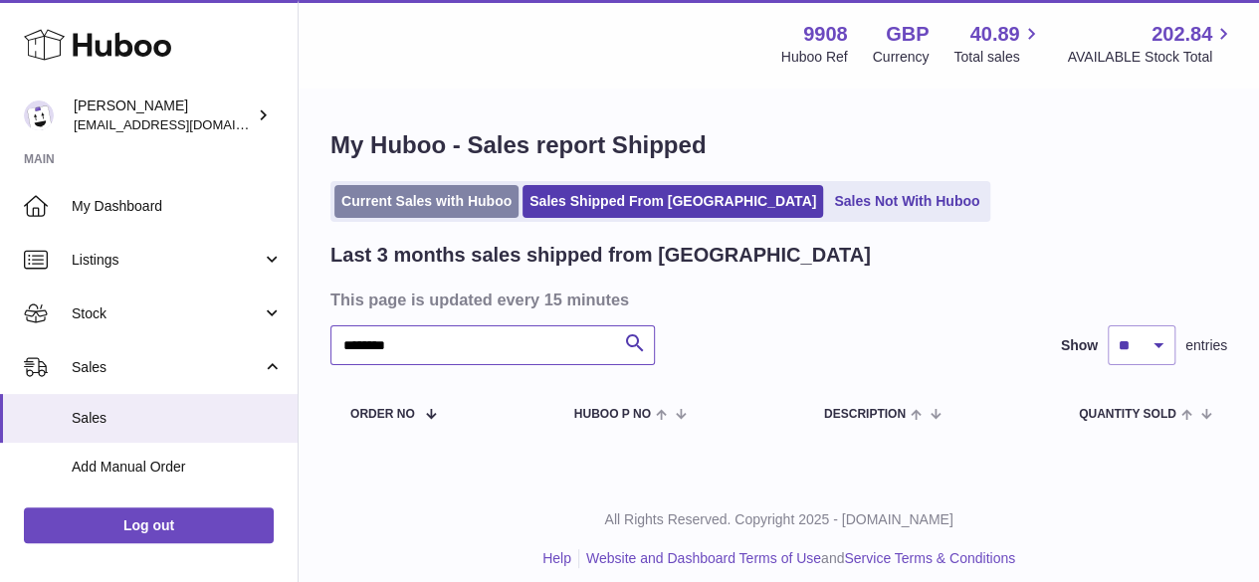
type input "********"
click at [464, 194] on link "Current Sales with Huboo" at bounding box center [426, 201] width 184 height 33
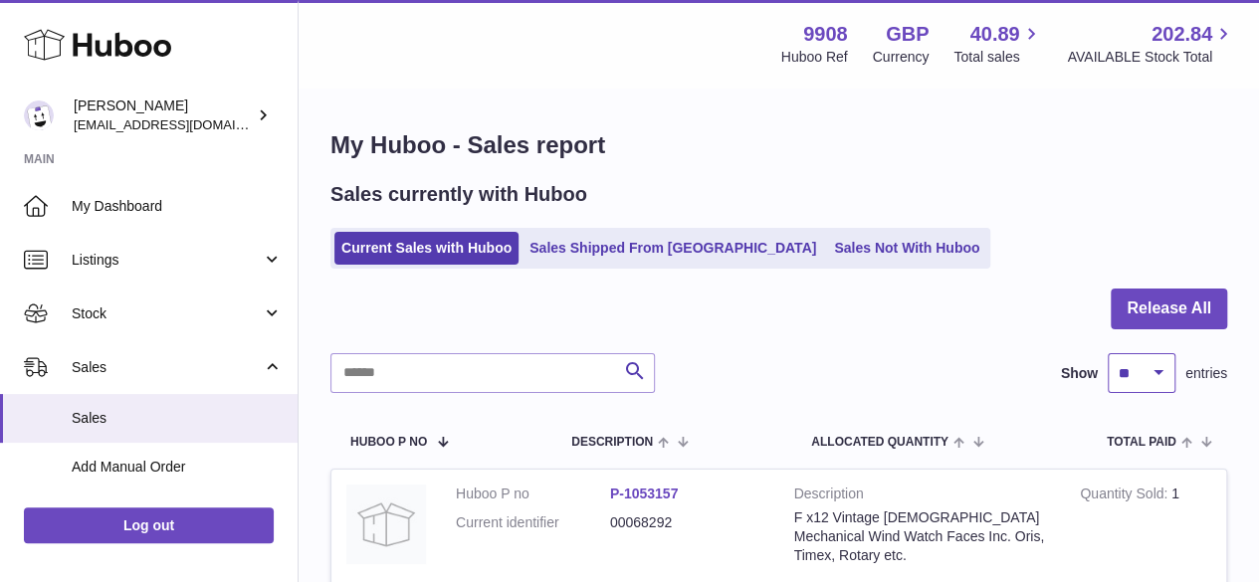
click at [1145, 373] on select "** ** ** ***" at bounding box center [1142, 373] width 68 height 40
select select "***"
click at [1108, 353] on select "** ** ** ***" at bounding box center [1142, 373] width 68 height 40
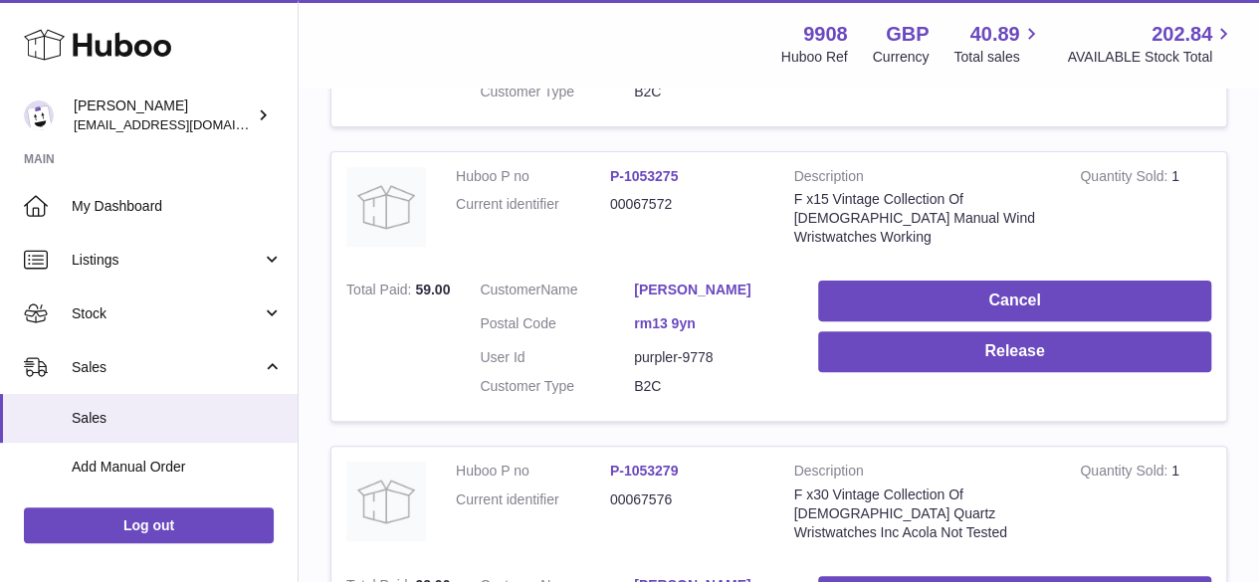
scroll to position [3982, 0]
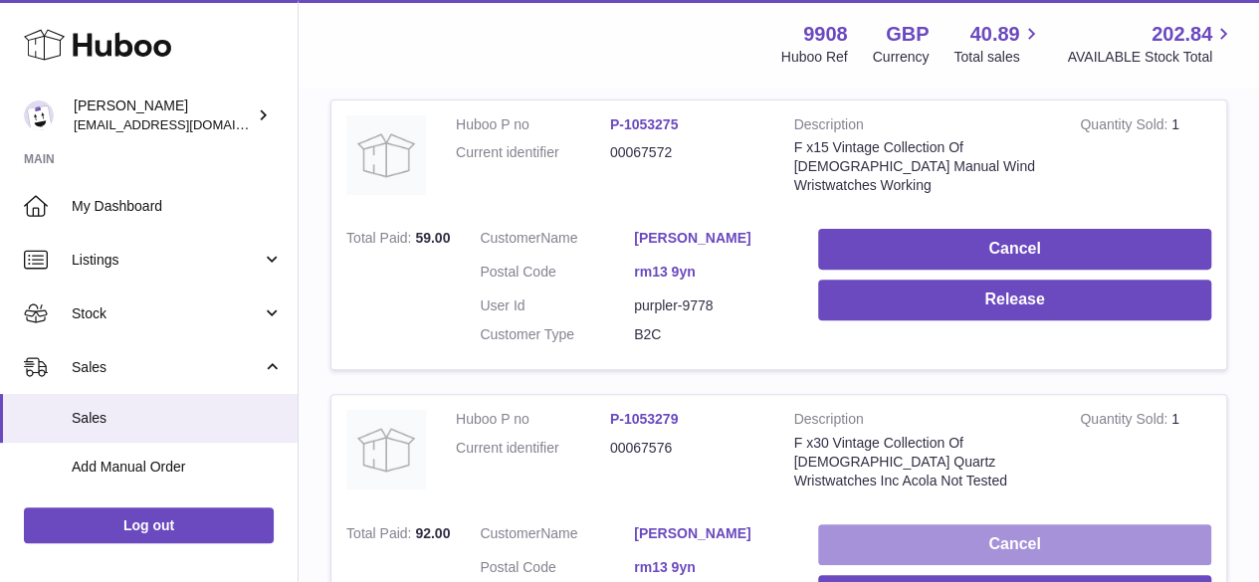
click at [946, 525] on button "Cancel" at bounding box center [1014, 545] width 393 height 41
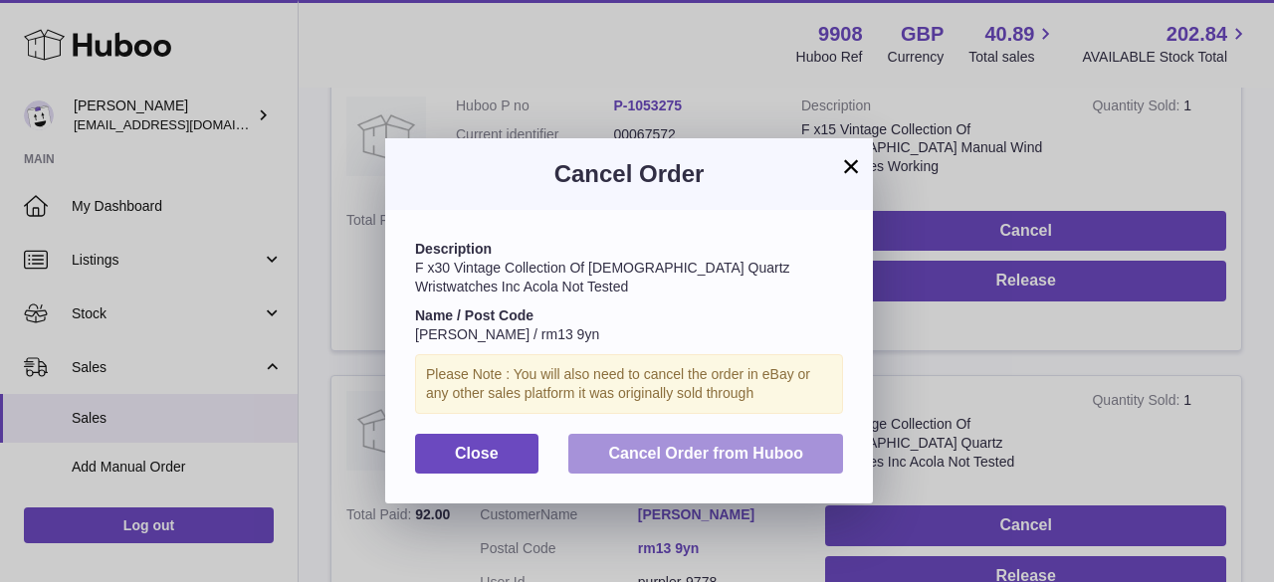
click at [663, 453] on span "Cancel Order from Huboo" at bounding box center [705, 453] width 195 height 17
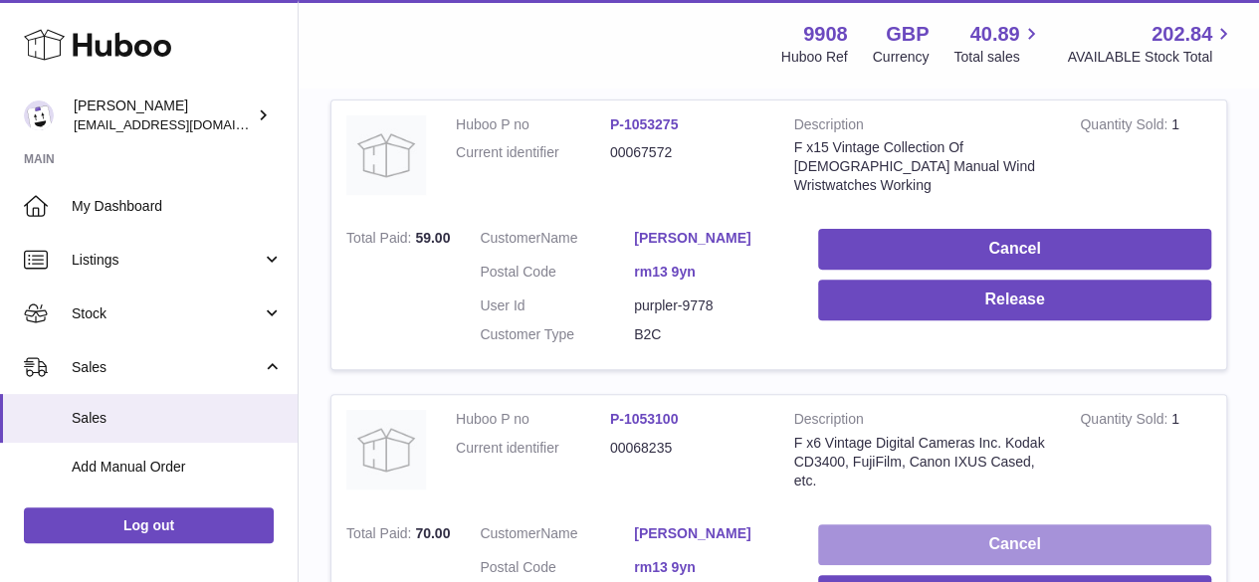
click at [837, 525] on button "Cancel" at bounding box center [1014, 545] width 393 height 41
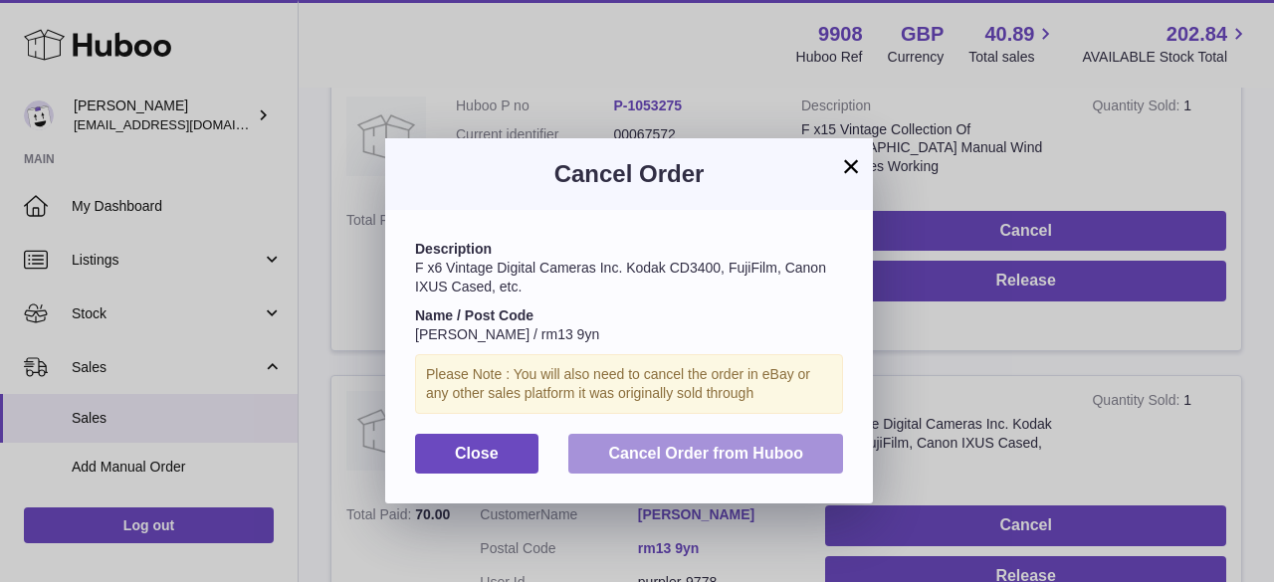
click at [649, 449] on span "Cancel Order from Huboo" at bounding box center [705, 453] width 195 height 17
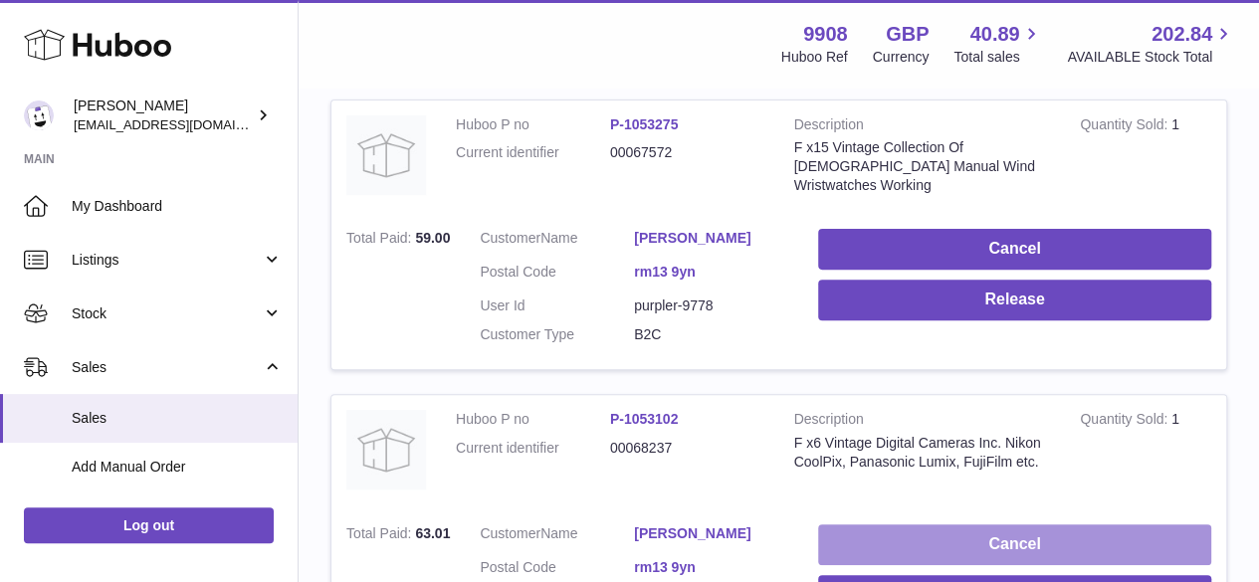
click at [900, 525] on button "Cancel" at bounding box center [1014, 545] width 393 height 41
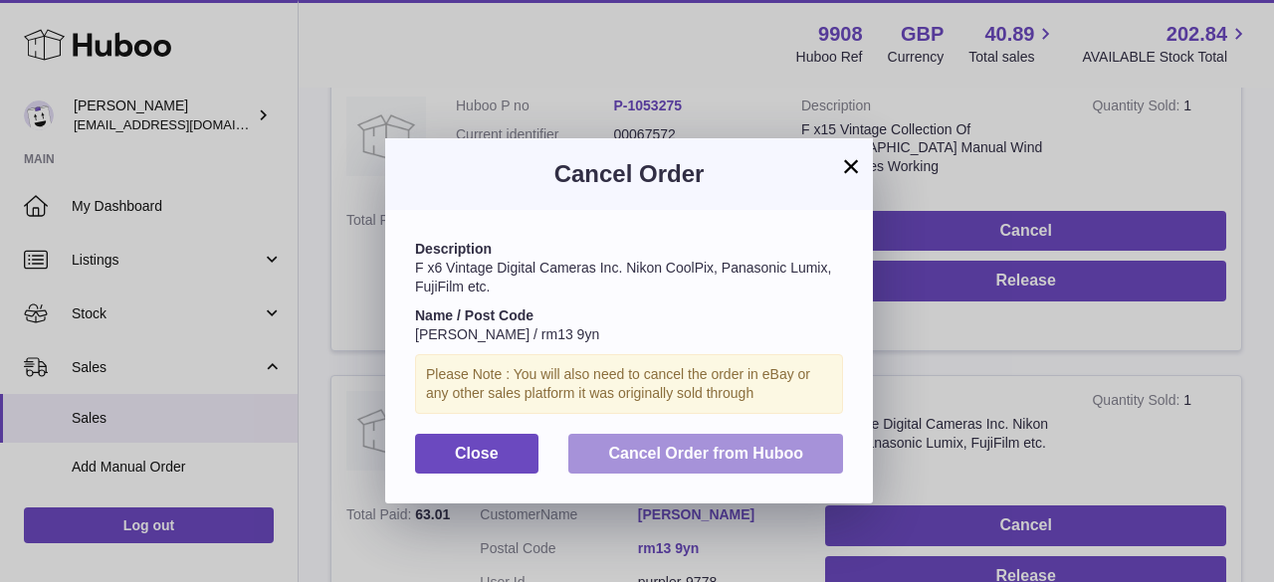
click at [616, 445] on span "Cancel Order from Huboo" at bounding box center [705, 453] width 195 height 17
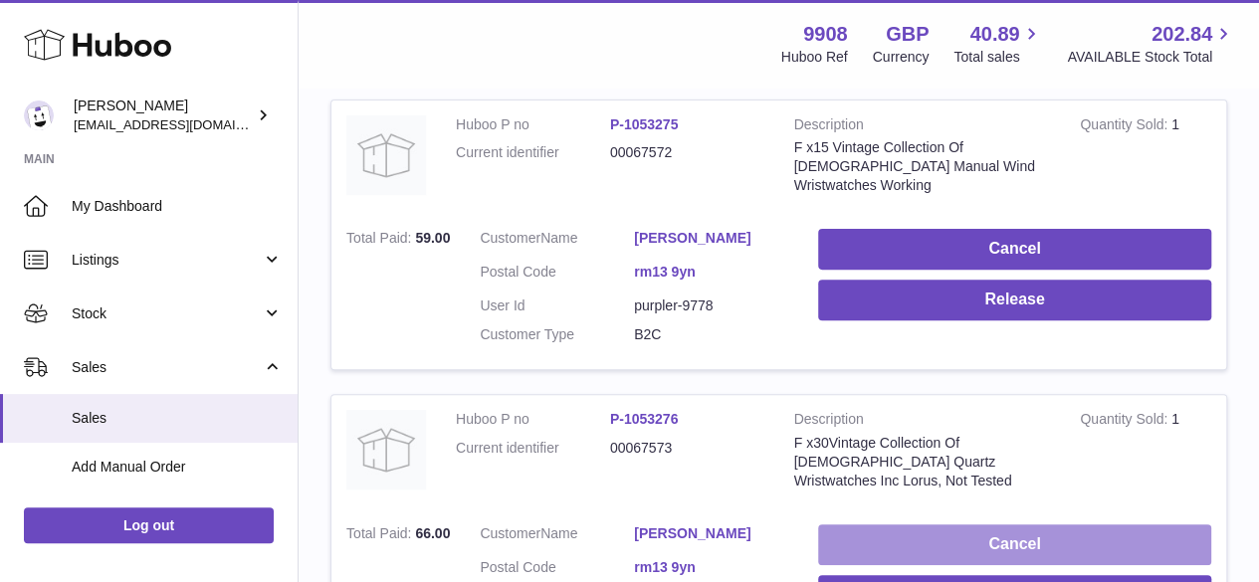
click at [964, 525] on button "Cancel" at bounding box center [1014, 545] width 393 height 41
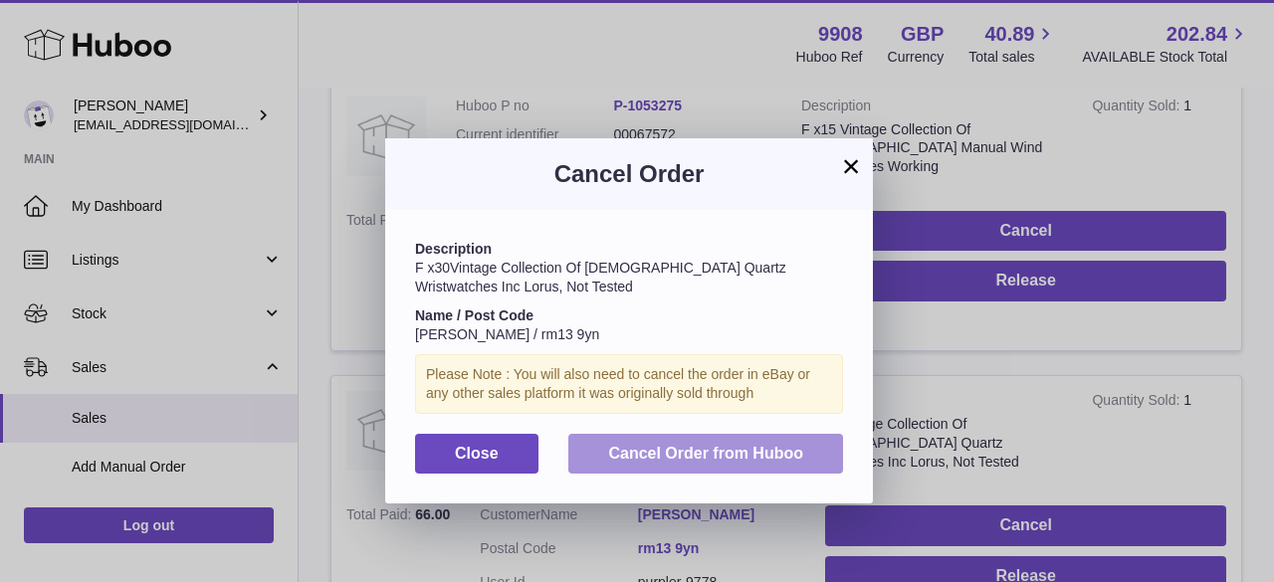
click at [650, 442] on button "Cancel Order from Huboo" at bounding box center [705, 454] width 275 height 41
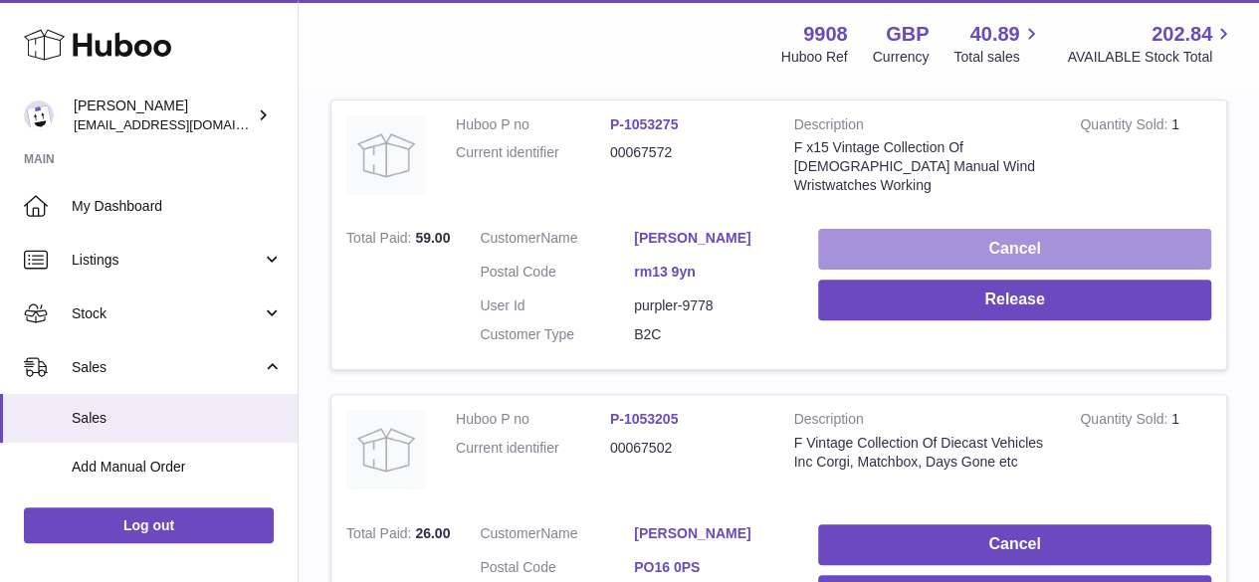
click at [878, 229] on button "Cancel" at bounding box center [1014, 249] width 393 height 41
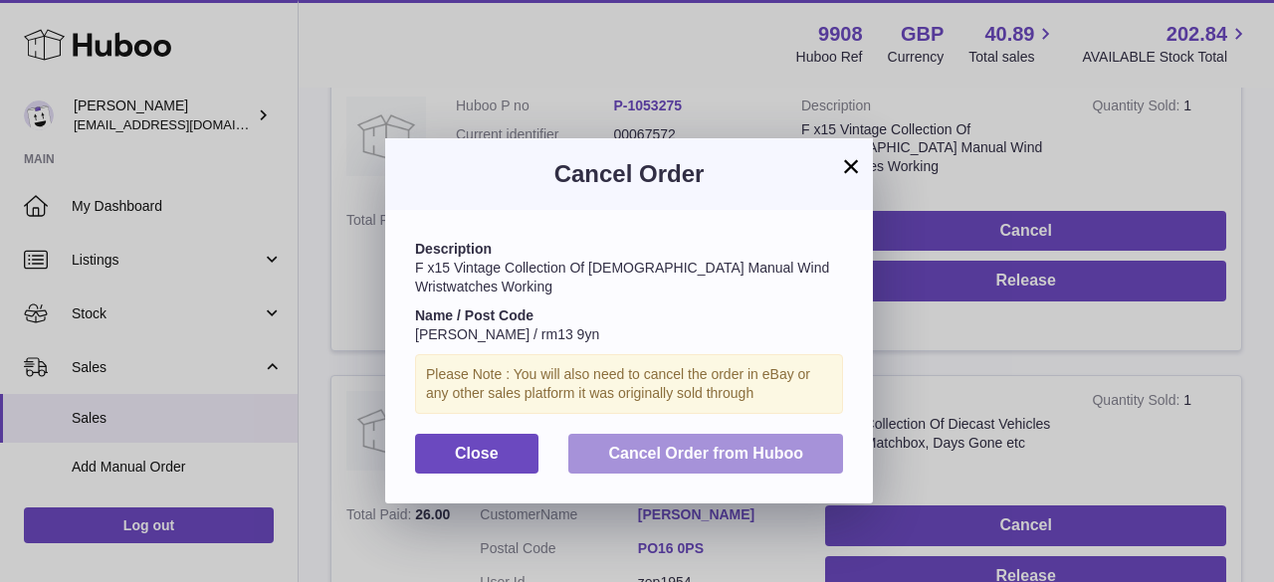
click at [639, 459] on span "Cancel Order from Huboo" at bounding box center [705, 453] width 195 height 17
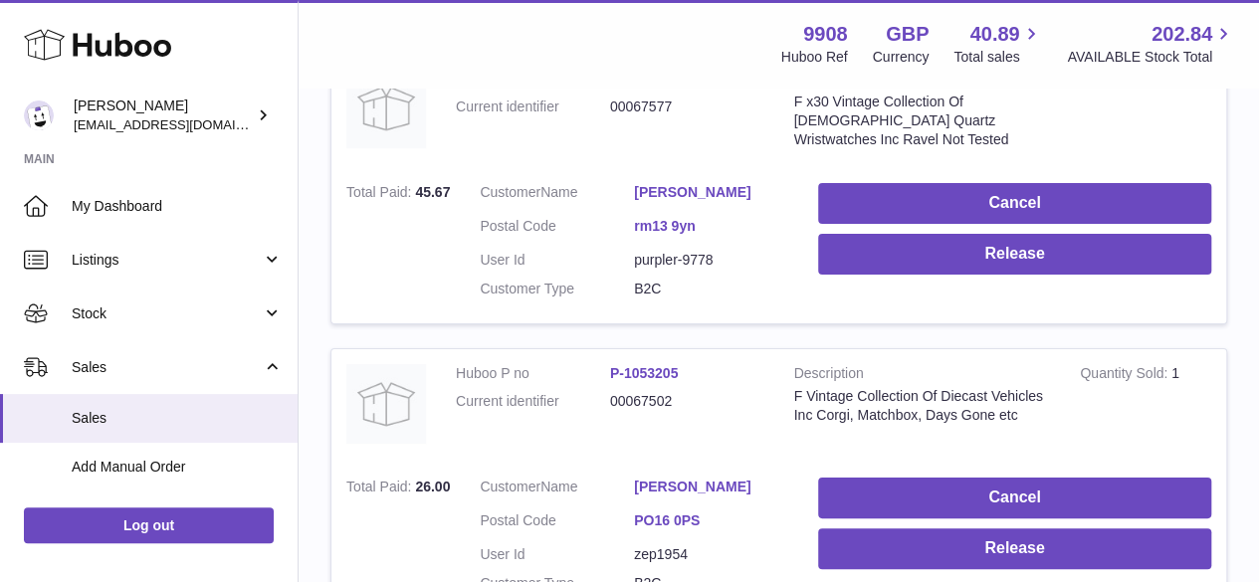
scroll to position [3716, 0]
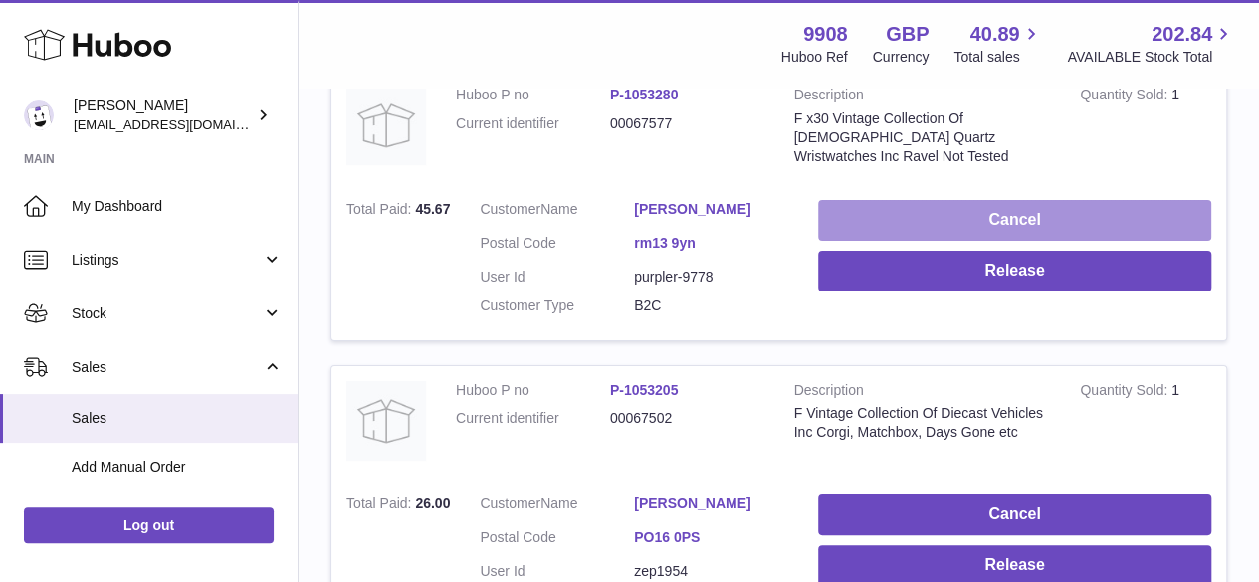
click at [885, 200] on button "Cancel" at bounding box center [1014, 220] width 393 height 41
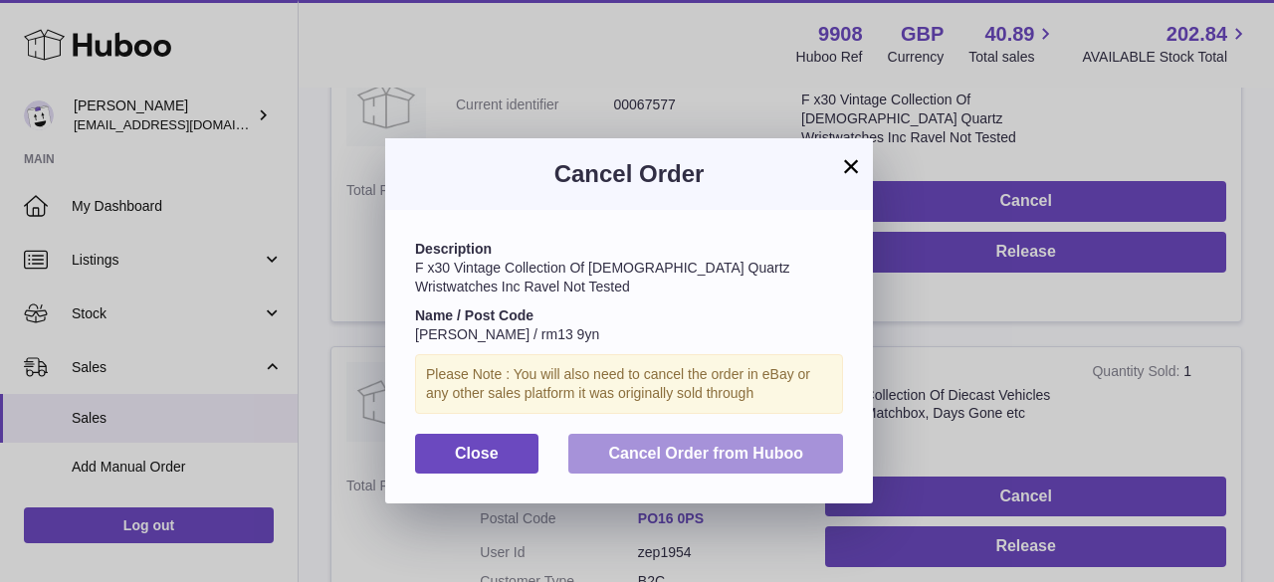
click at [661, 455] on span "Cancel Order from Huboo" at bounding box center [705, 453] width 195 height 17
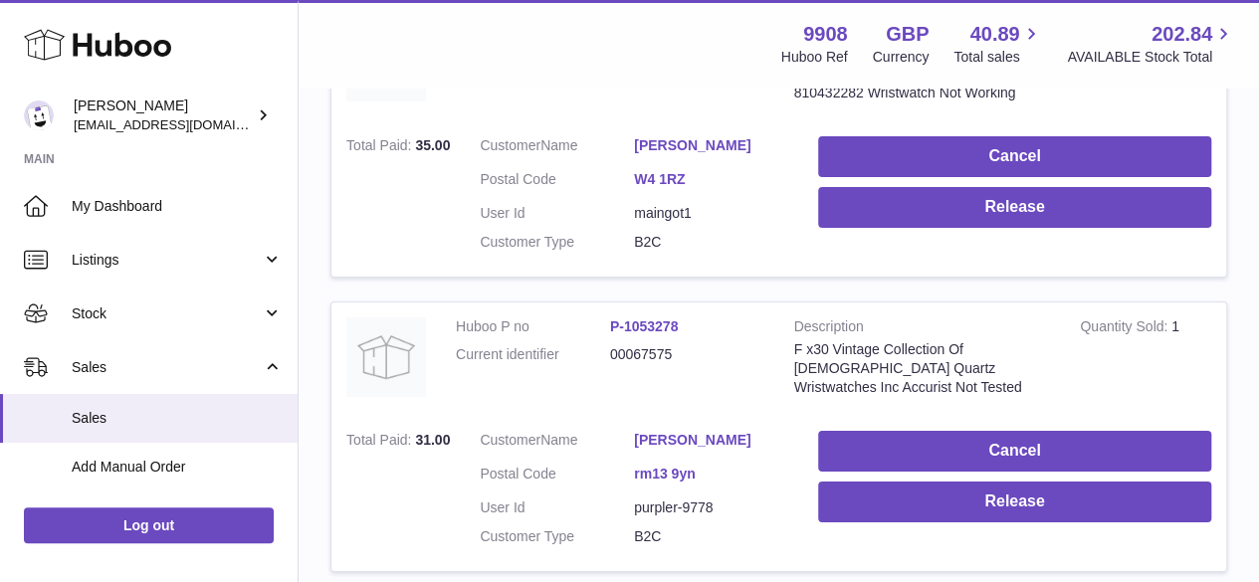
scroll to position [3289, 0]
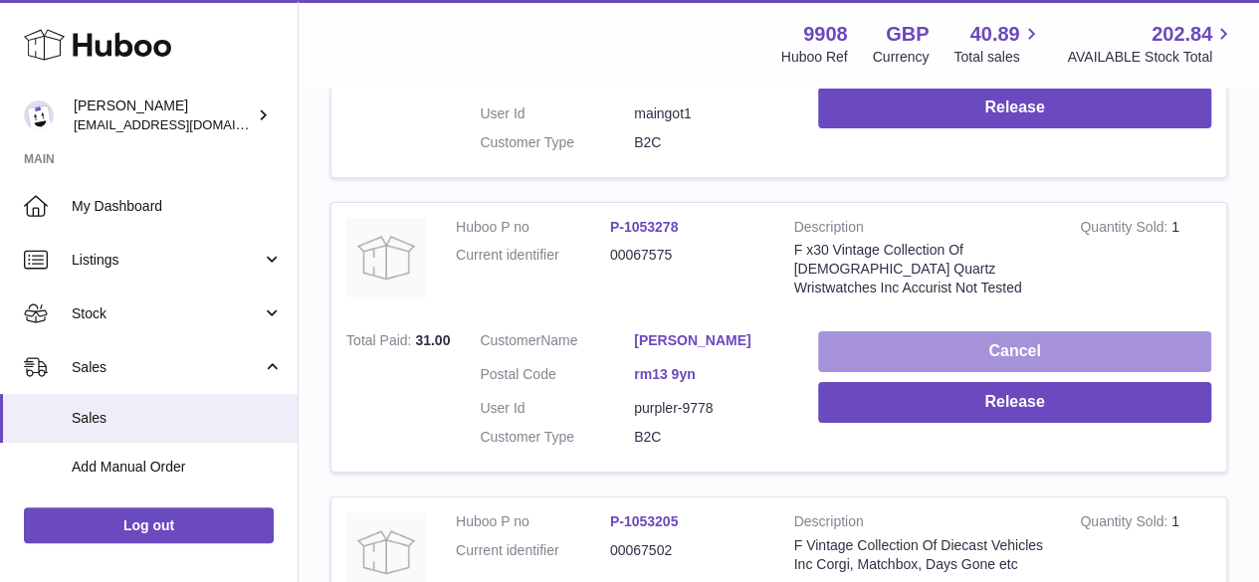
click at [899, 332] on button "Cancel" at bounding box center [1014, 352] width 393 height 41
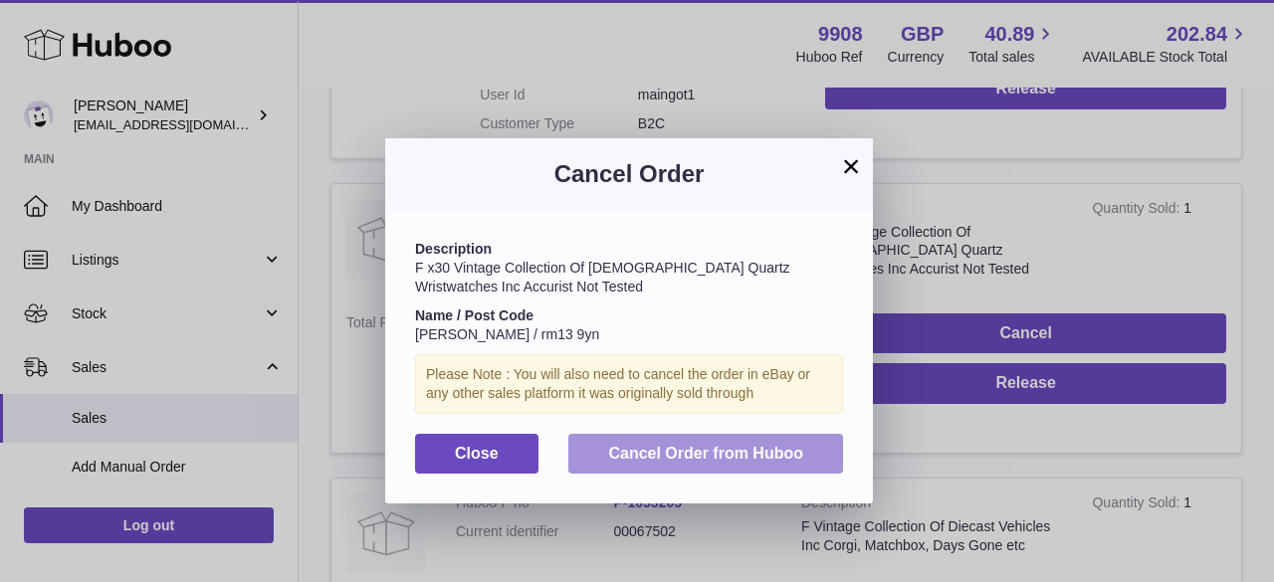
click at [663, 448] on span "Cancel Order from Huboo" at bounding box center [705, 453] width 195 height 17
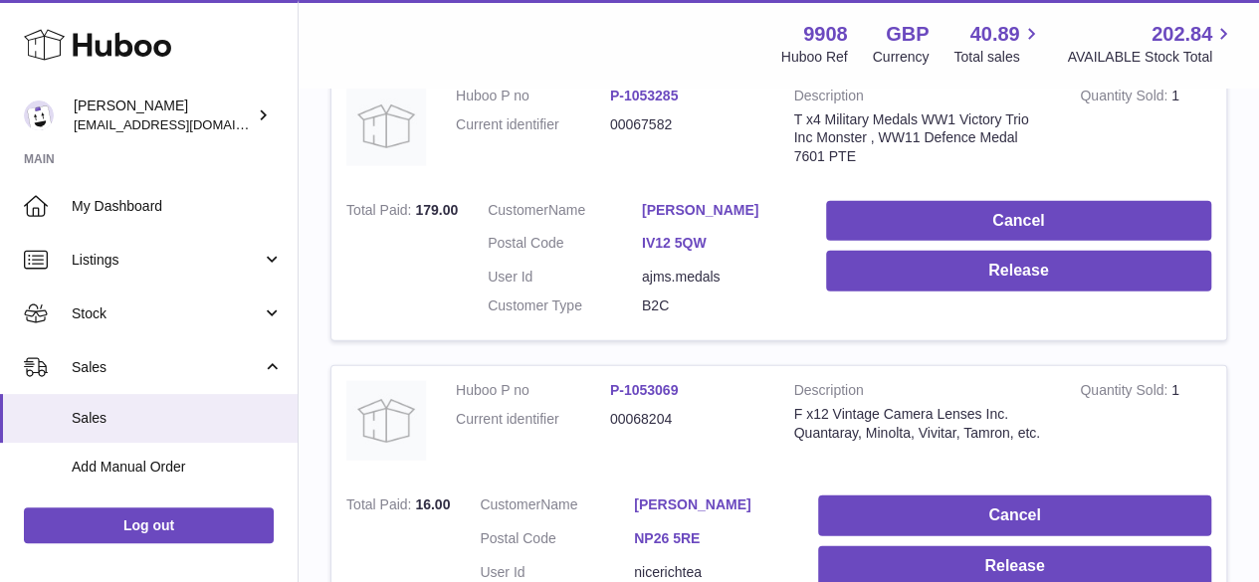
scroll to position [5811, 0]
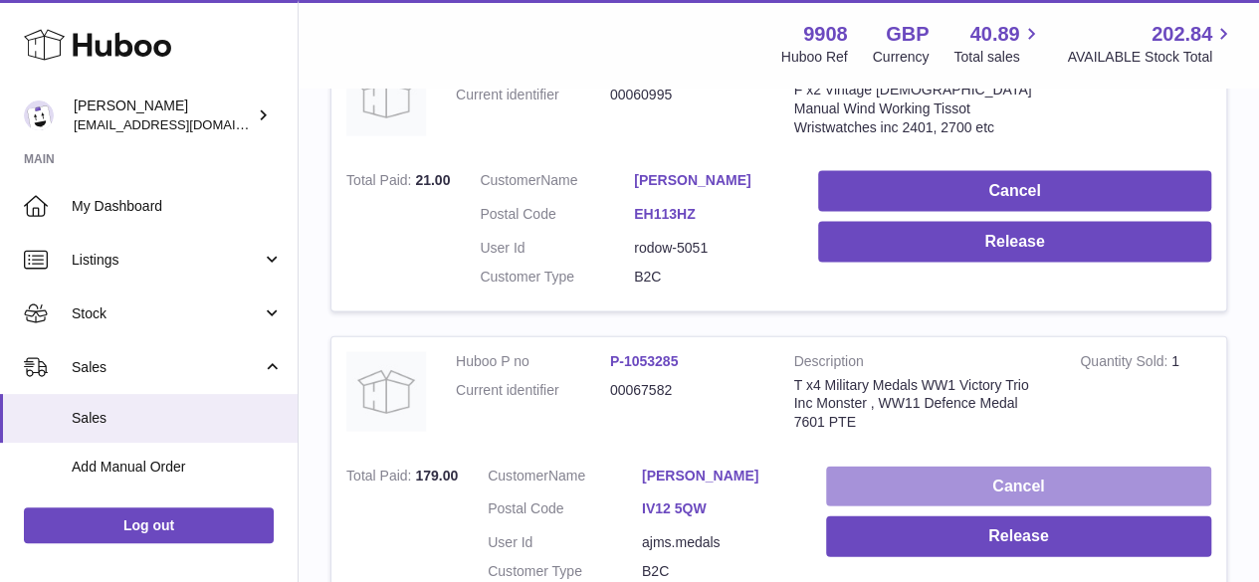
click at [903, 467] on button "Cancel" at bounding box center [1018, 487] width 385 height 41
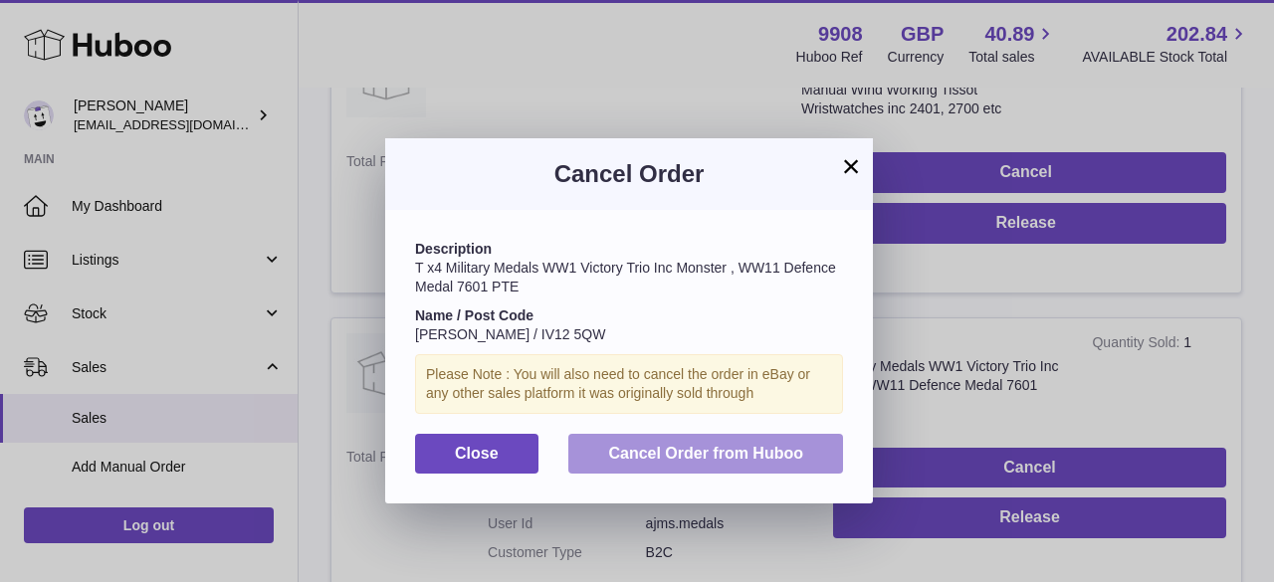
click at [633, 445] on span "Cancel Order from Huboo" at bounding box center [705, 453] width 195 height 17
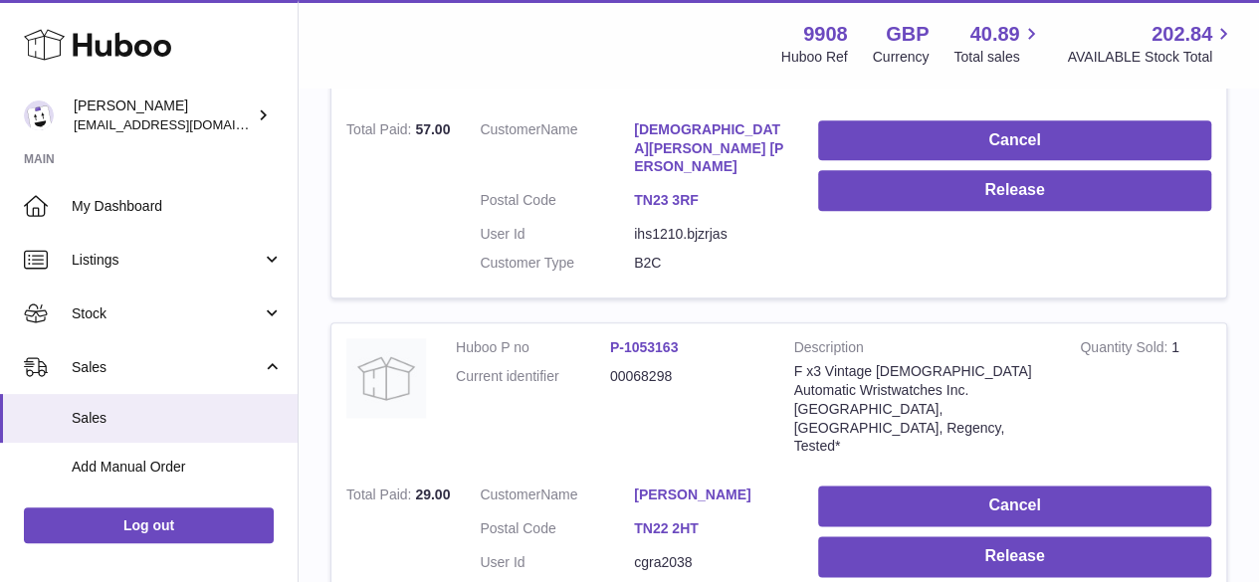
scroll to position [0, 0]
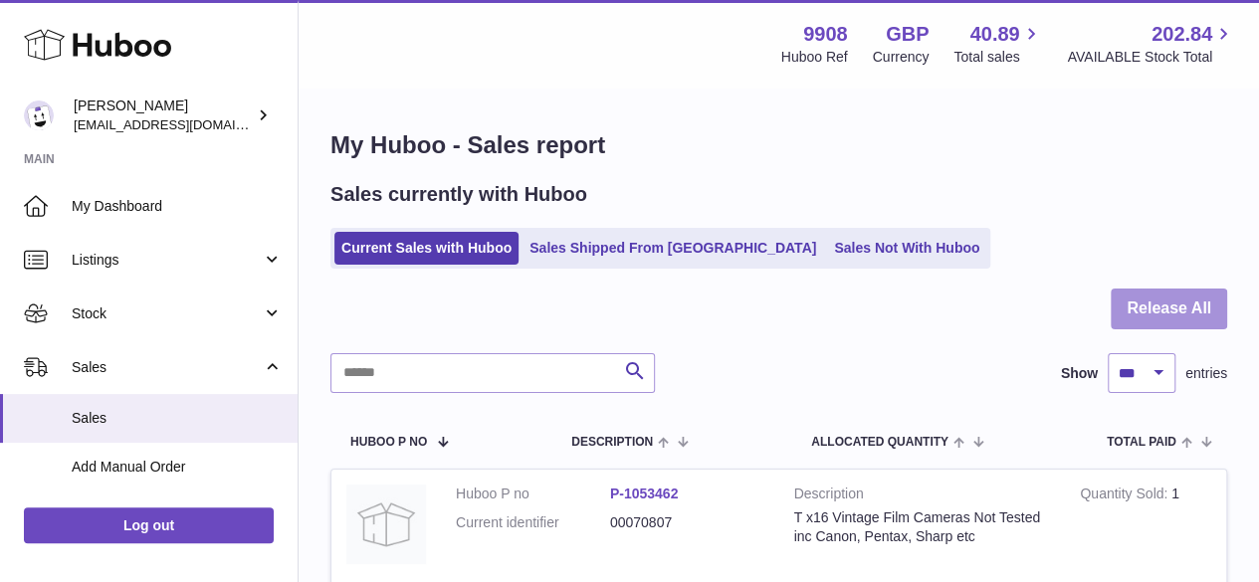
click at [1185, 310] on button "Release All" at bounding box center [1169, 309] width 116 height 41
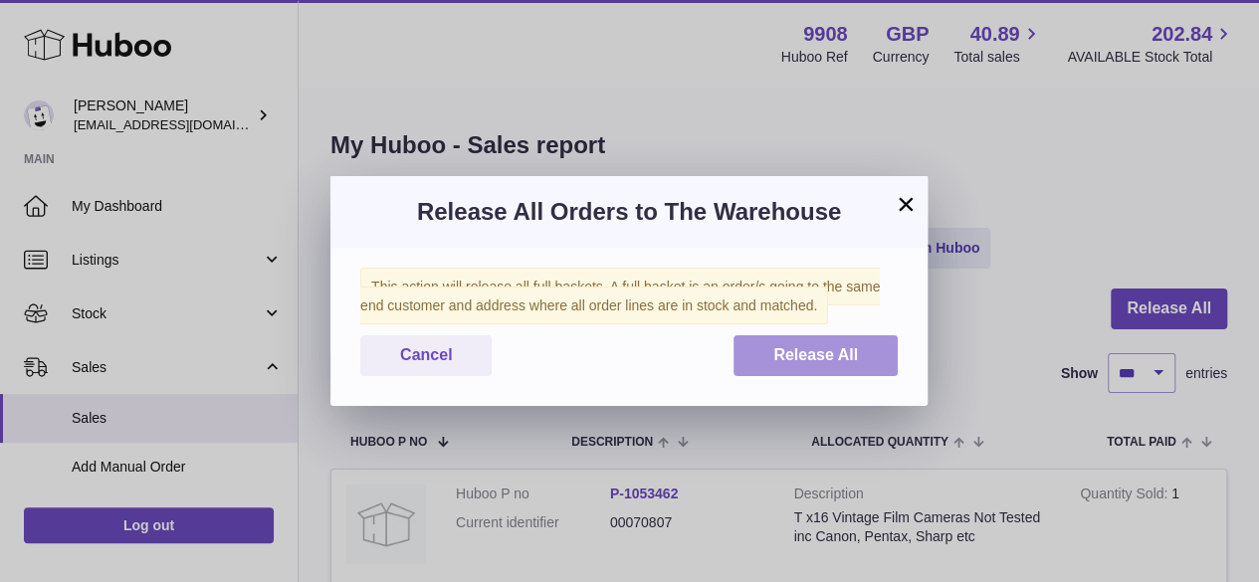
click at [824, 354] on span "Release All" at bounding box center [816, 354] width 85 height 17
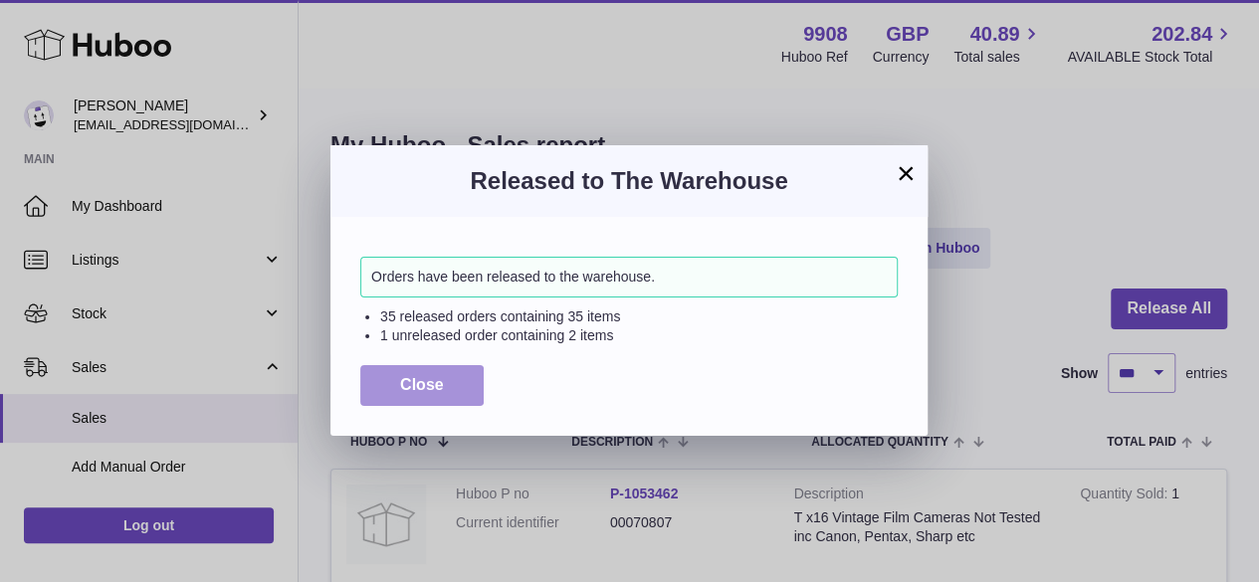
click at [431, 389] on span "Close" at bounding box center [422, 384] width 44 height 17
